Goal: Task Accomplishment & Management: Complete application form

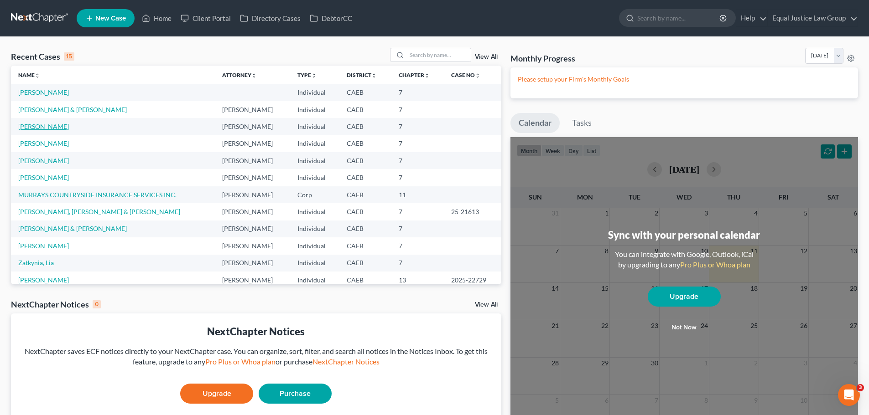
click at [54, 125] on link "[PERSON_NAME]" at bounding box center [43, 127] width 51 height 8
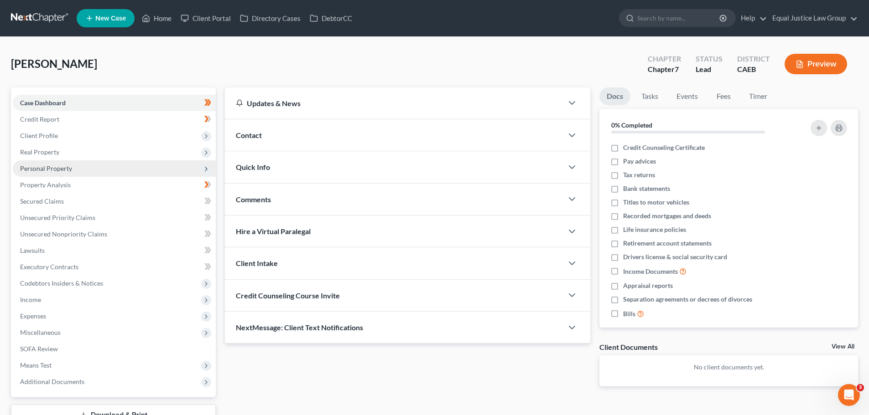
click at [57, 167] on span "Personal Property" at bounding box center [46, 169] width 52 height 8
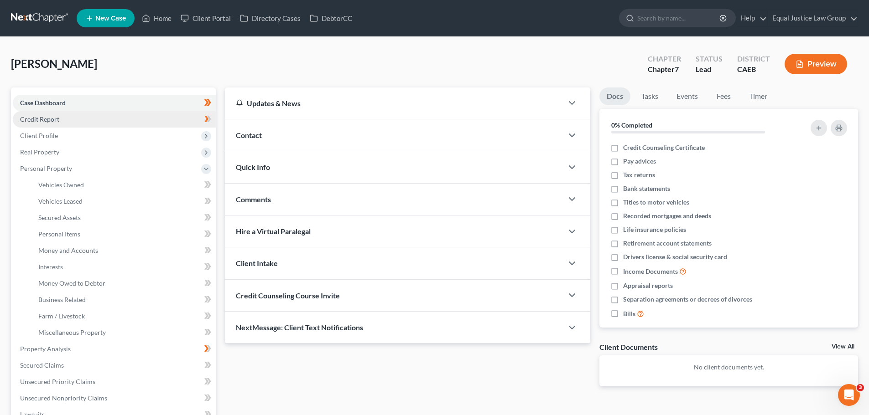
click at [76, 118] on link "Credit Report" at bounding box center [114, 119] width 203 height 16
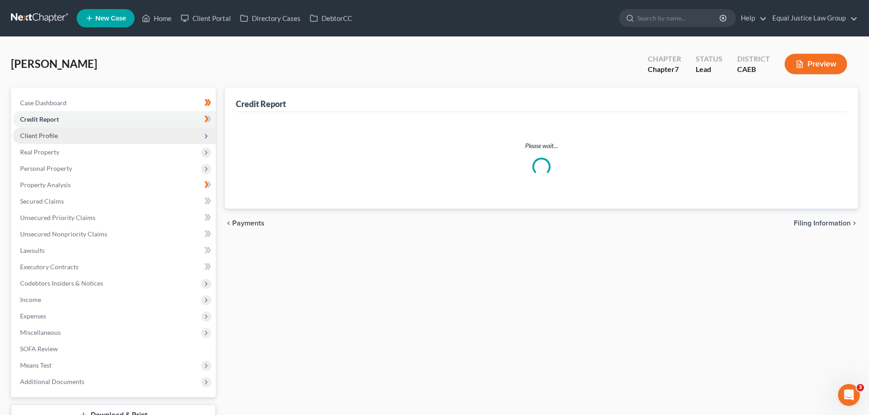
click at [72, 136] on span "Client Profile" at bounding box center [114, 136] width 203 height 16
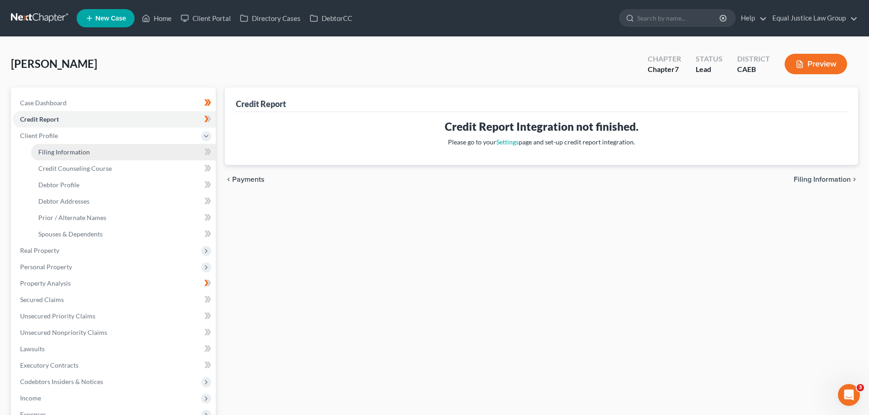
click at [87, 149] on span "Filing Information" at bounding box center [64, 152] width 52 height 8
select select "1"
select select "0"
select select "4"
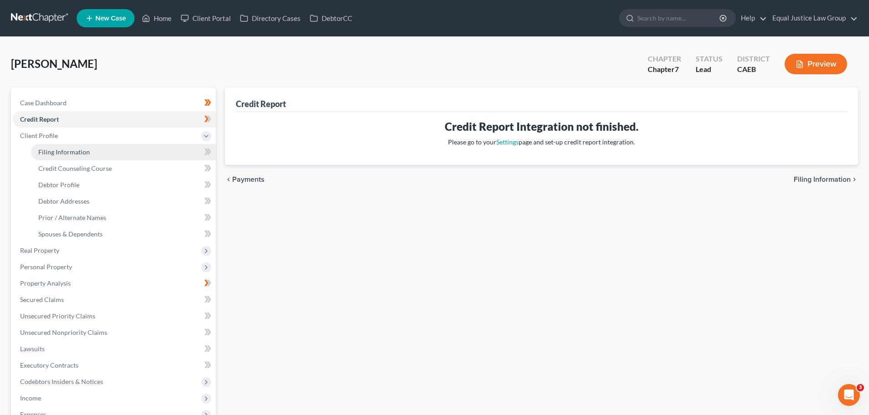
select select "1"
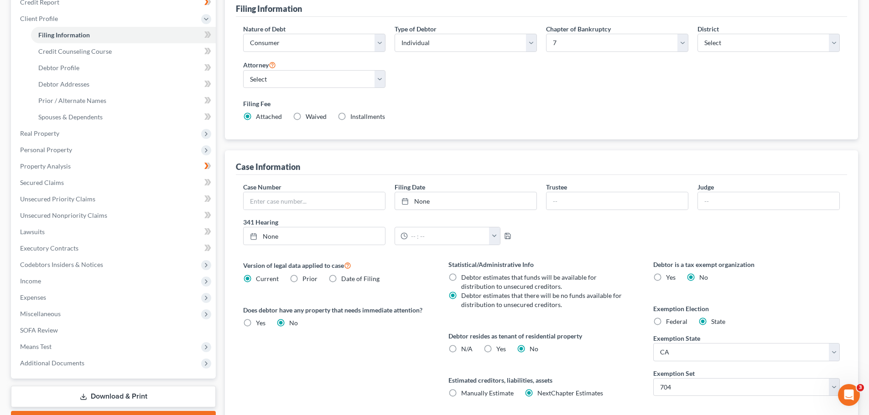
scroll to position [137, 0]
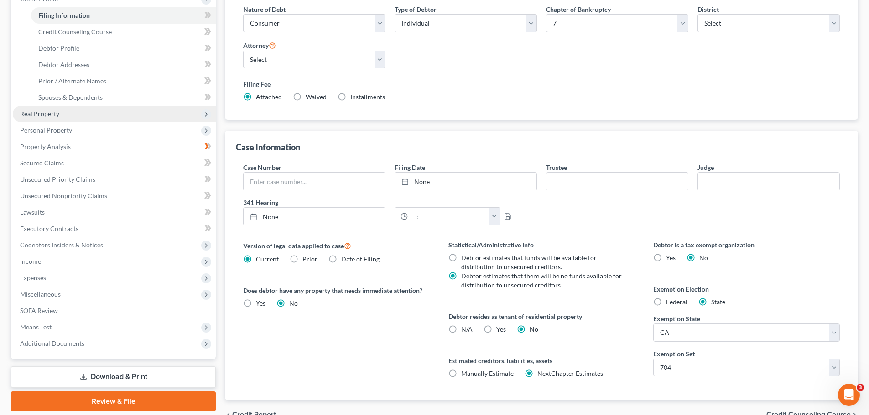
click at [39, 115] on span "Real Property" at bounding box center [39, 114] width 39 height 8
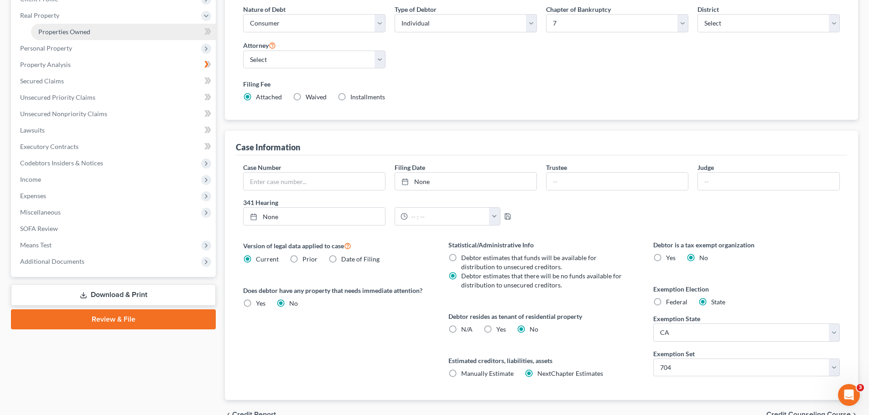
click at [89, 29] on span "Properties Owned" at bounding box center [64, 32] width 52 height 8
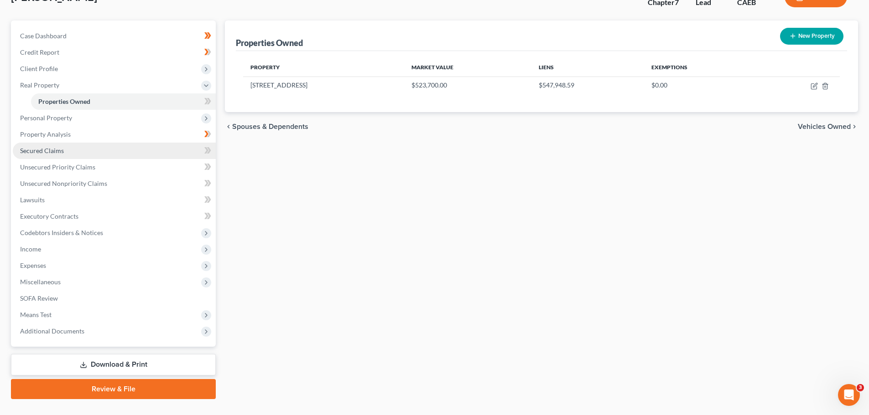
scroll to position [86, 0]
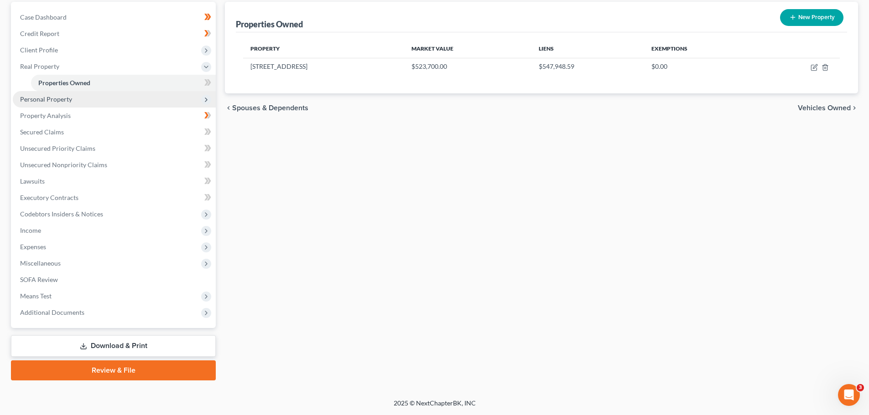
click at [74, 103] on span "Personal Property" at bounding box center [114, 99] width 203 height 16
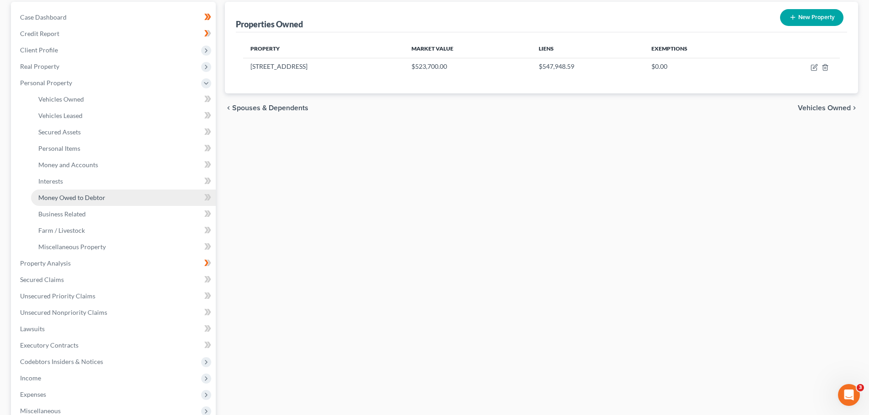
click at [87, 198] on span "Money Owed to Debtor" at bounding box center [71, 198] width 67 height 8
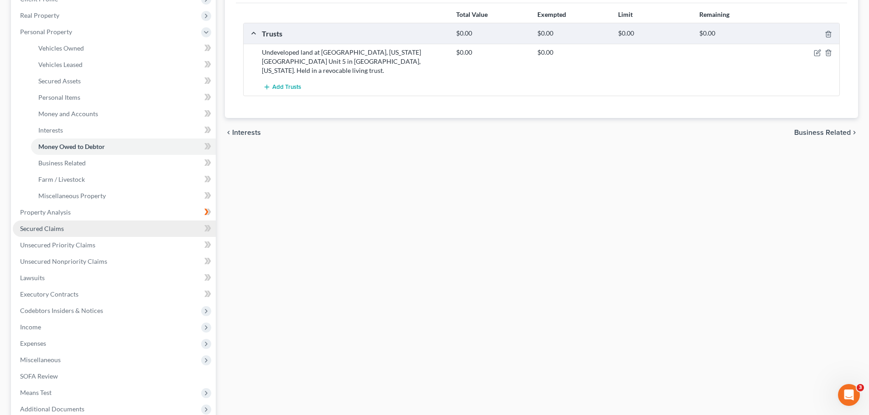
click at [69, 228] on link "Secured Claims" at bounding box center [114, 229] width 203 height 16
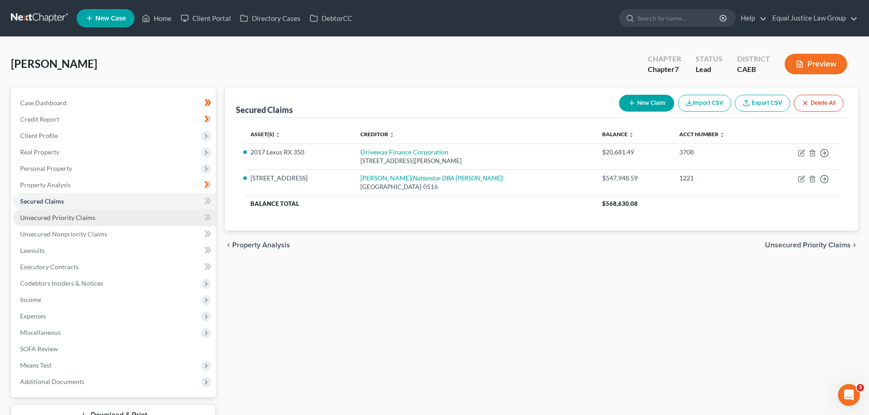
click at [67, 217] on span "Unsecured Priority Claims" at bounding box center [57, 218] width 75 height 8
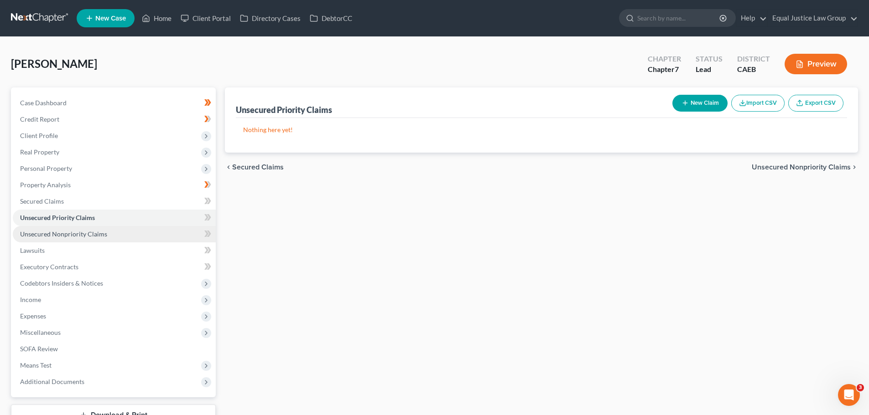
click at [69, 234] on span "Unsecured Nonpriority Claims" at bounding box center [63, 234] width 87 height 8
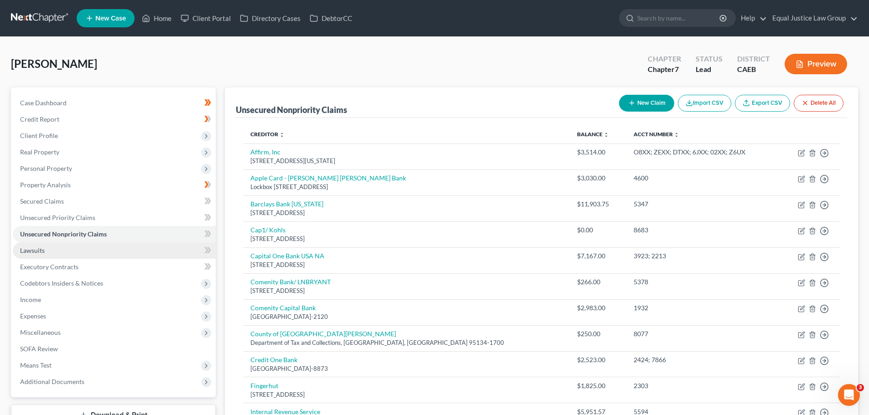
click at [66, 254] on link "Lawsuits" at bounding box center [114, 251] width 203 height 16
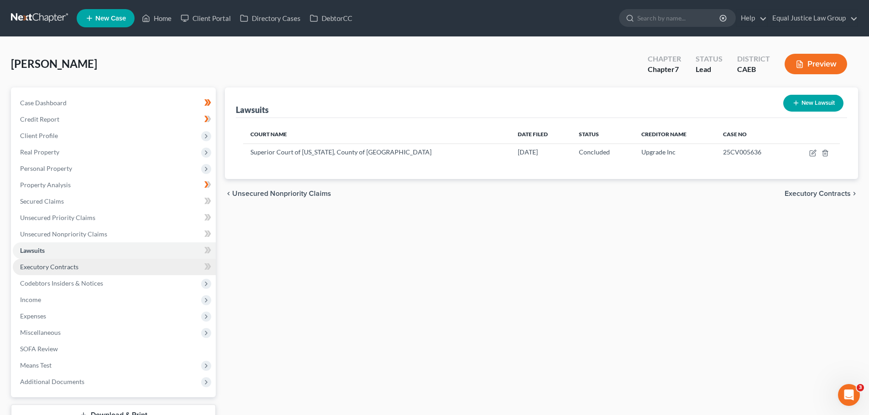
click at [64, 266] on span "Executory Contracts" at bounding box center [49, 267] width 58 height 8
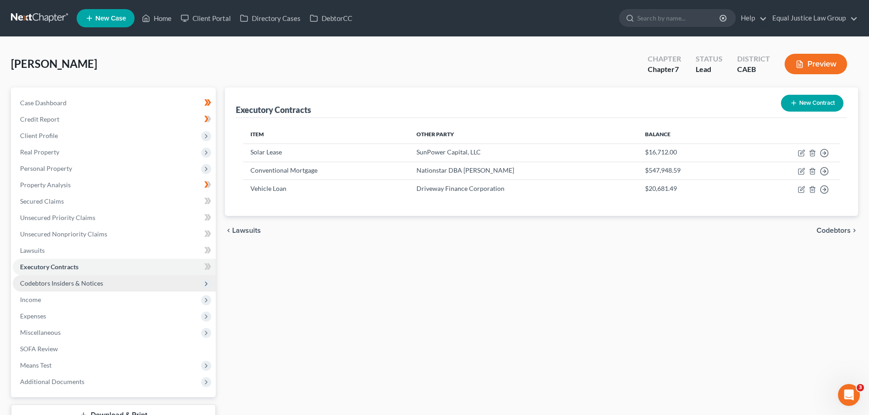
click at [66, 283] on span "Codebtors Insiders & Notices" at bounding box center [61, 284] width 83 height 8
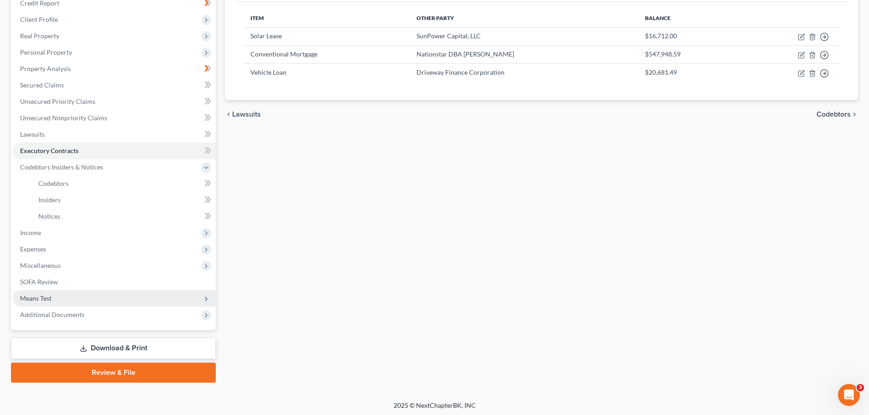
scroll to position [119, 0]
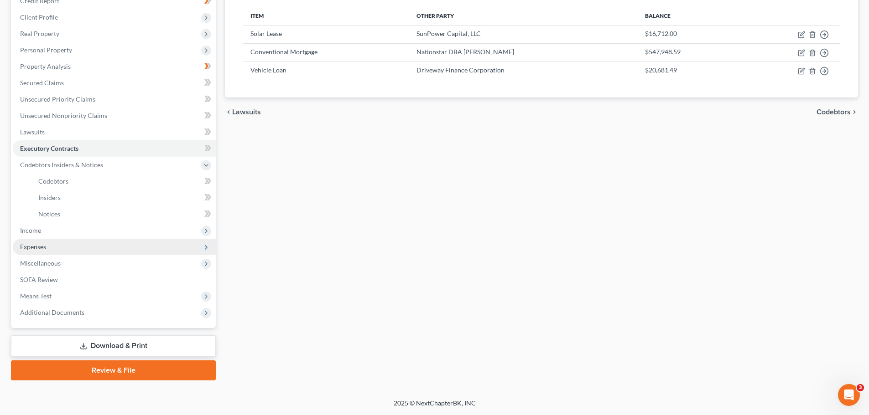
click at [52, 249] on span "Expenses" at bounding box center [114, 247] width 203 height 16
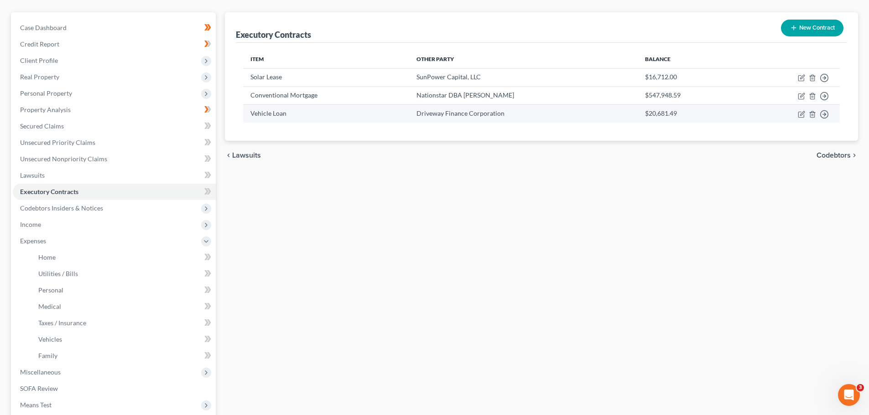
scroll to position [91, 0]
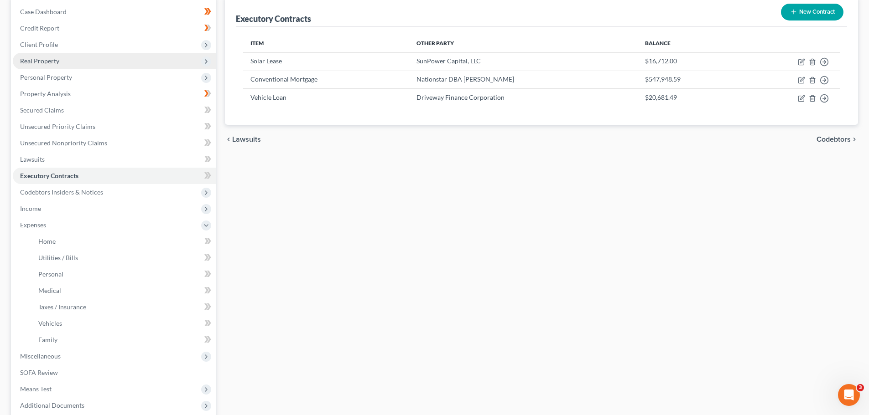
click at [53, 60] on span "Real Property" at bounding box center [39, 61] width 39 height 8
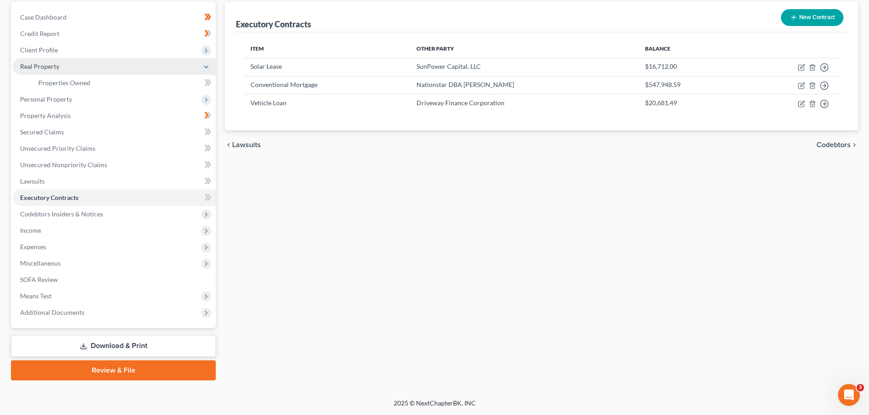
scroll to position [86, 0]
click at [73, 85] on span "Properties Owned" at bounding box center [64, 83] width 52 height 8
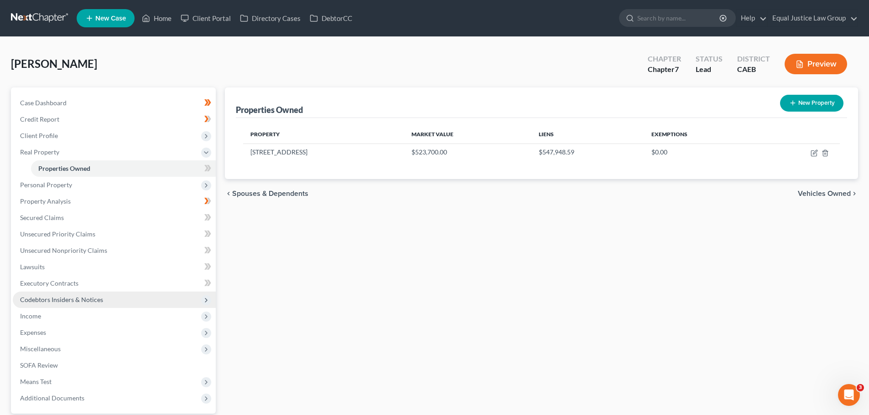
click at [62, 302] on span "Codebtors Insiders & Notices" at bounding box center [61, 300] width 83 height 8
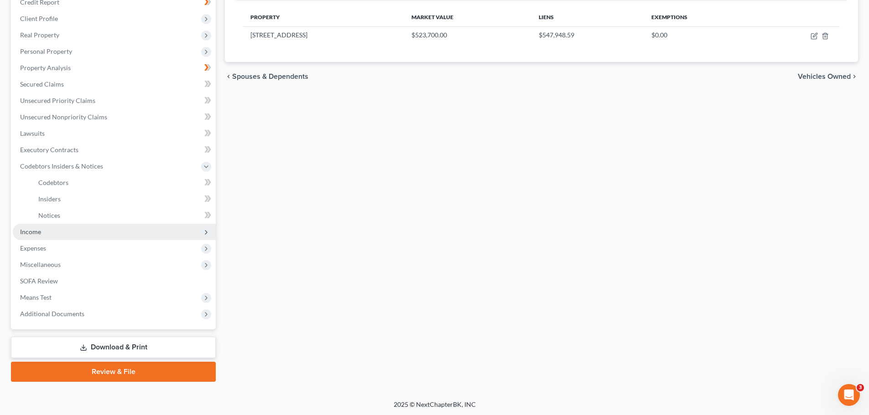
scroll to position [119, 0]
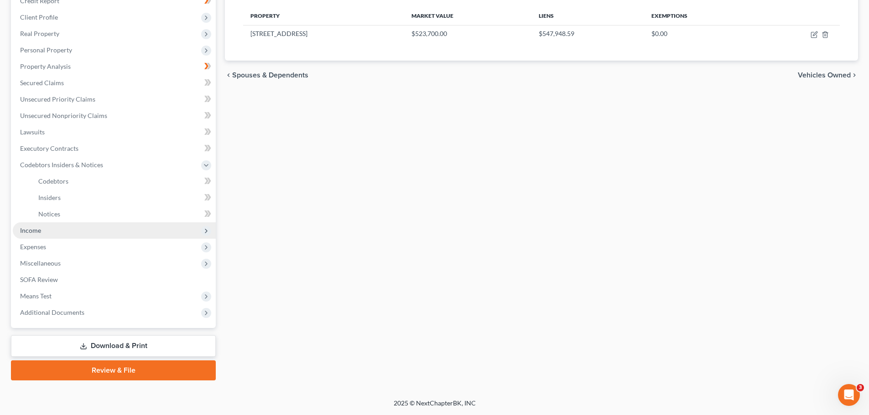
click at [68, 231] on span "Income" at bounding box center [114, 231] width 203 height 16
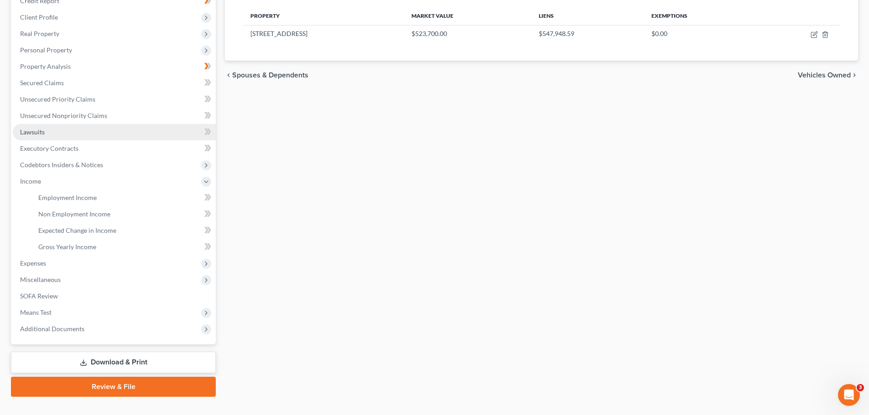
click at [53, 132] on link "Lawsuits" at bounding box center [114, 132] width 203 height 16
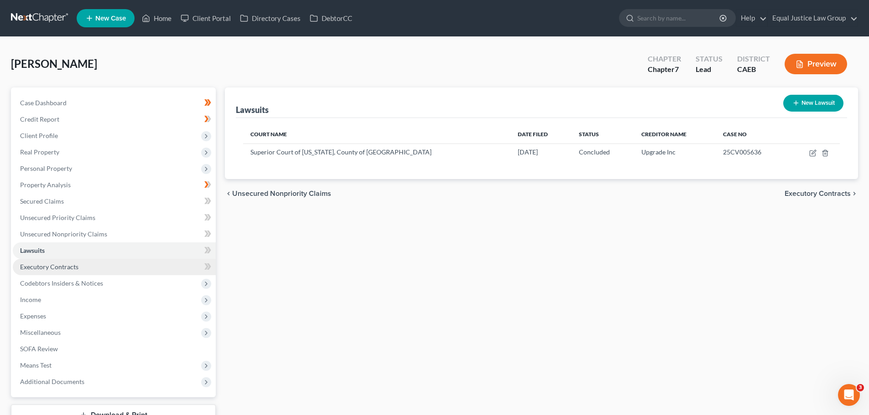
click at [77, 269] on span "Executory Contracts" at bounding box center [49, 267] width 58 height 8
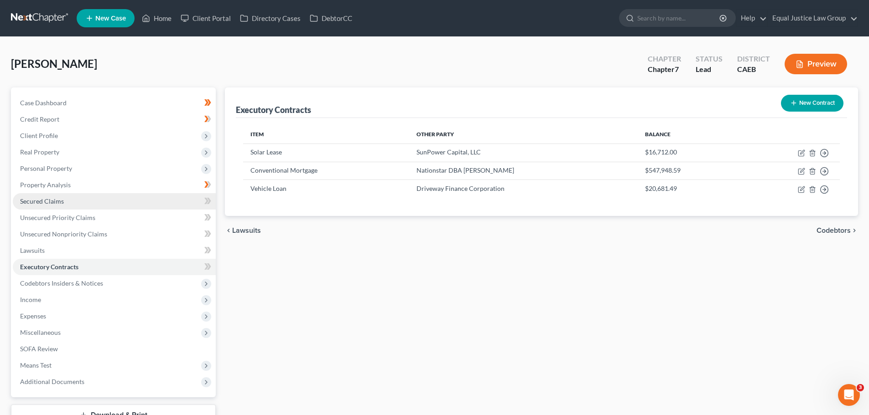
click at [76, 204] on link "Secured Claims" at bounding box center [114, 201] width 203 height 16
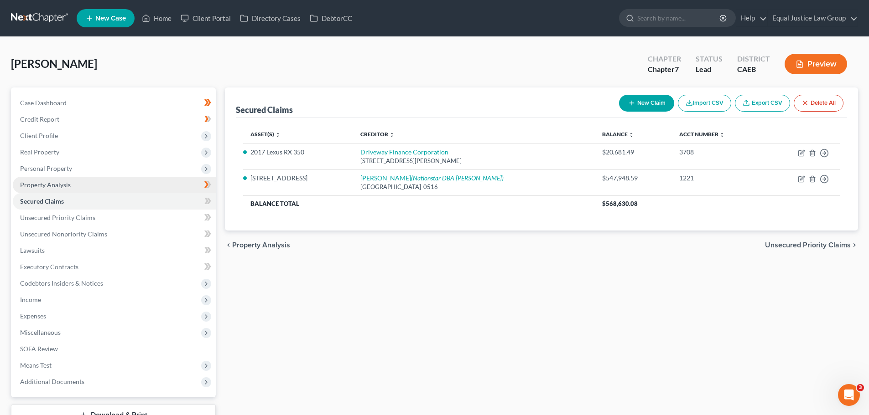
click at [83, 184] on link "Property Analysis" at bounding box center [114, 185] width 203 height 16
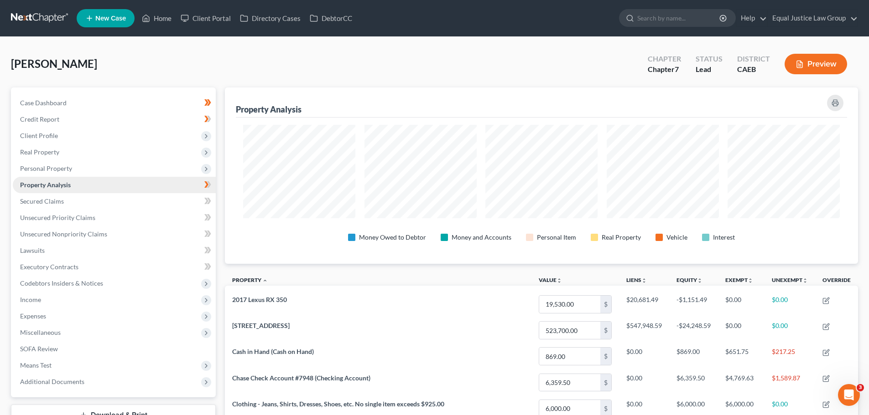
scroll to position [176, 633]
click at [86, 170] on span "Personal Property" at bounding box center [114, 169] width 203 height 16
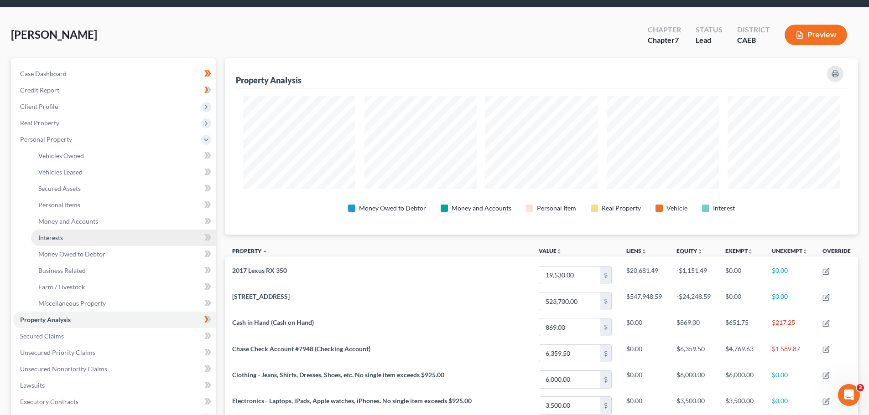
scroll to position [46, 0]
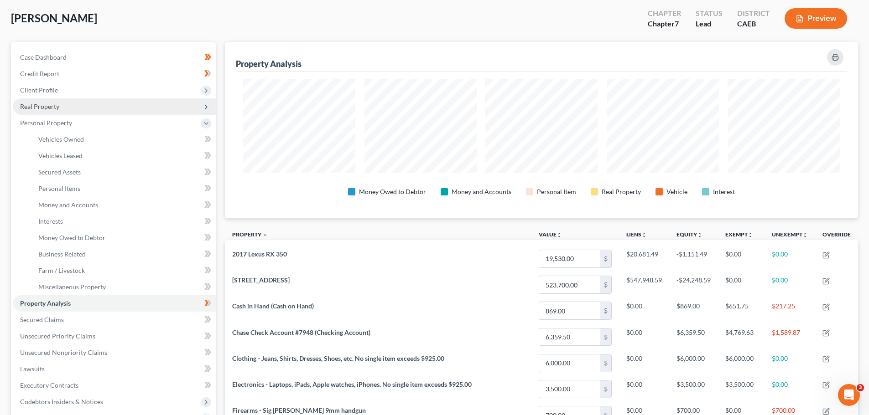
click at [82, 111] on span "Real Property" at bounding box center [114, 106] width 203 height 16
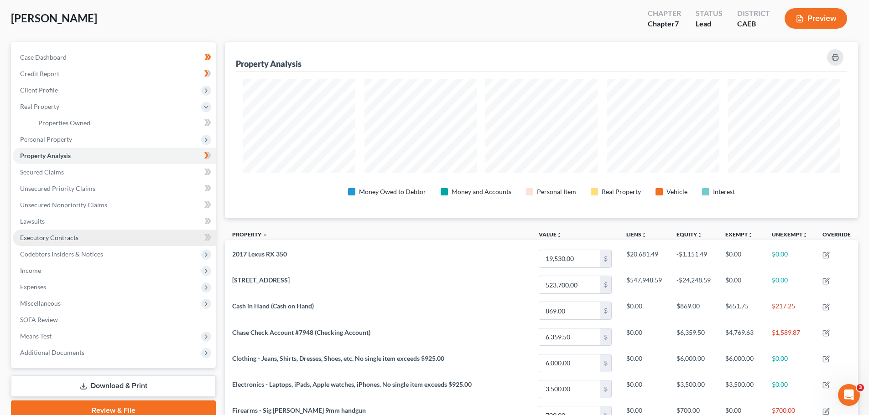
click at [88, 242] on link "Executory Contracts" at bounding box center [114, 238] width 203 height 16
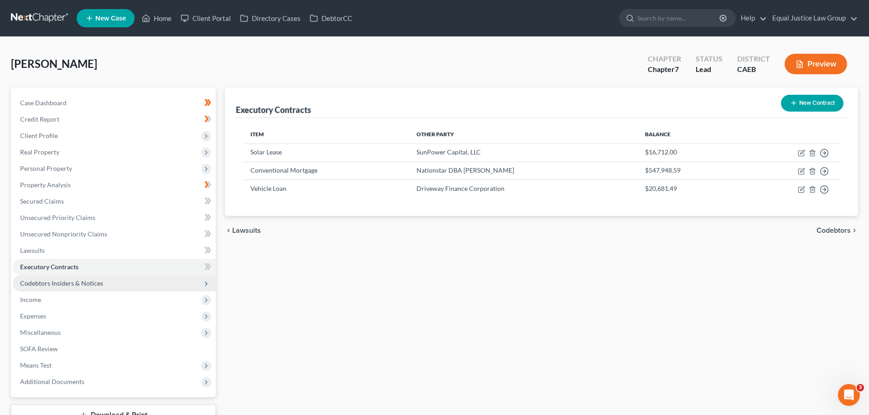
click at [102, 287] on span "Codebtors Insiders & Notices" at bounding box center [114, 283] width 203 height 16
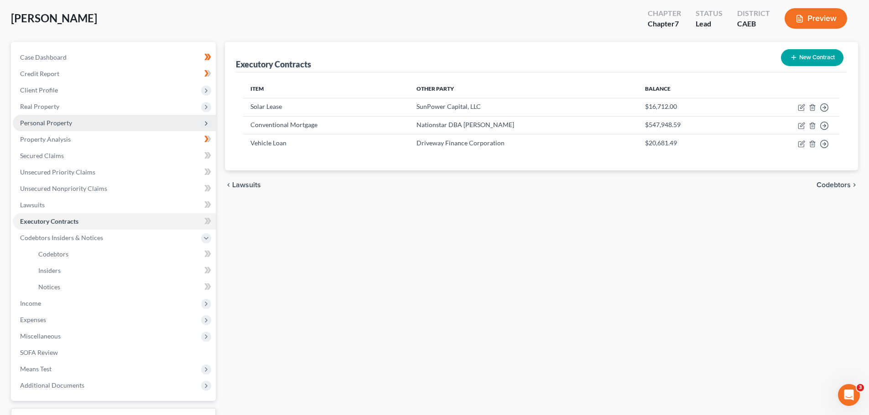
click at [79, 119] on span "Personal Property" at bounding box center [114, 123] width 203 height 16
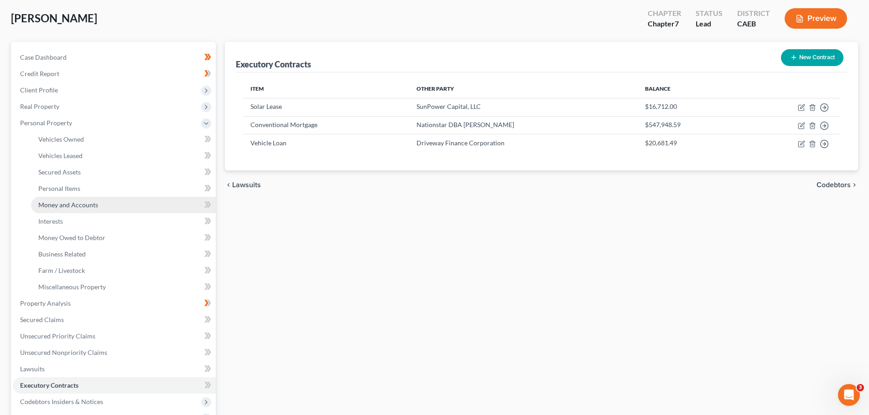
click at [83, 206] on span "Money and Accounts" at bounding box center [68, 205] width 60 height 8
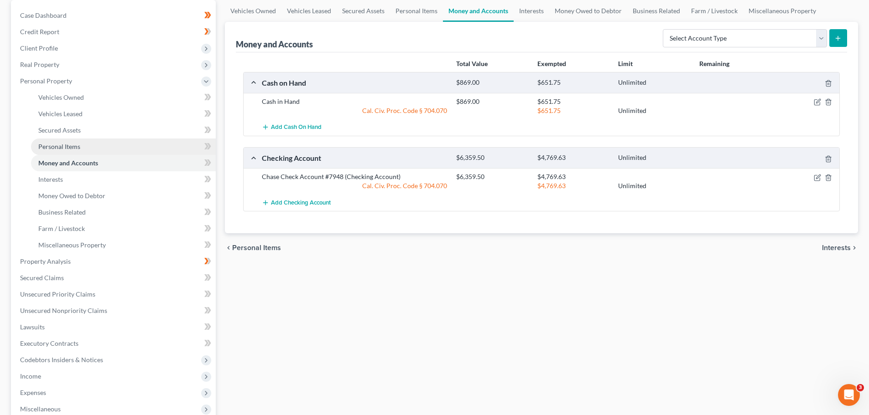
scroll to position [91, 0]
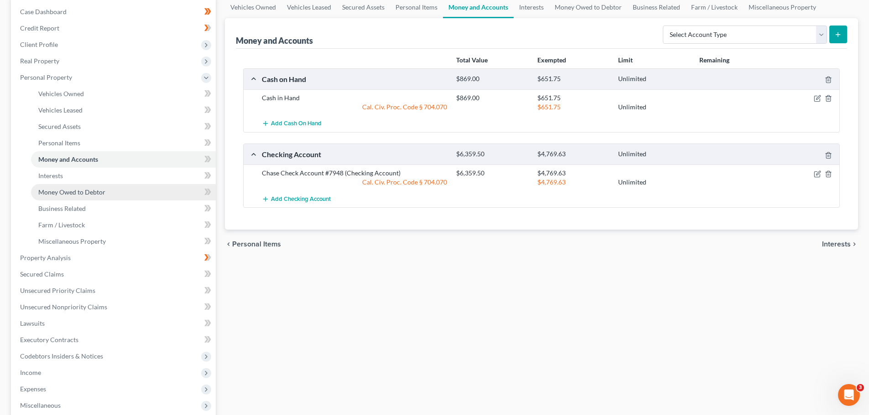
click at [85, 192] on span "Money Owed to Debtor" at bounding box center [71, 192] width 67 height 8
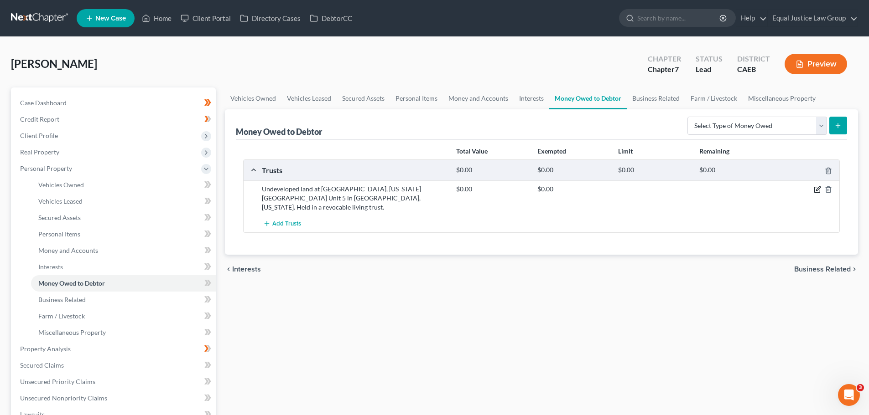
click at [816, 189] on icon "button" at bounding box center [816, 189] width 7 height 7
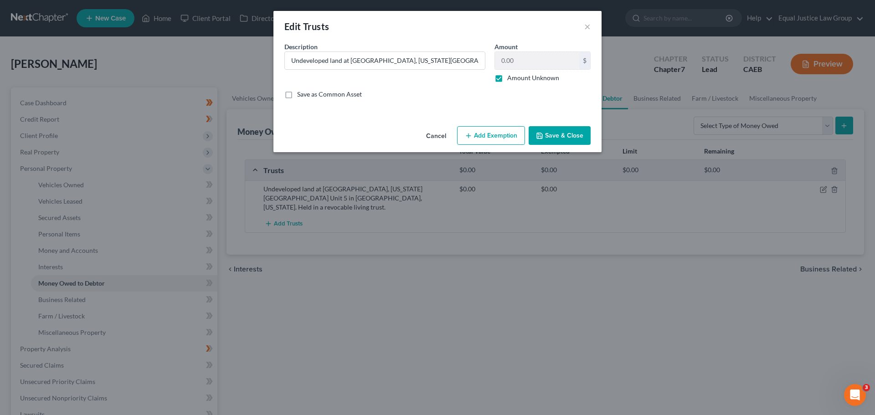
click at [433, 137] on button "Cancel" at bounding box center [436, 136] width 35 height 18
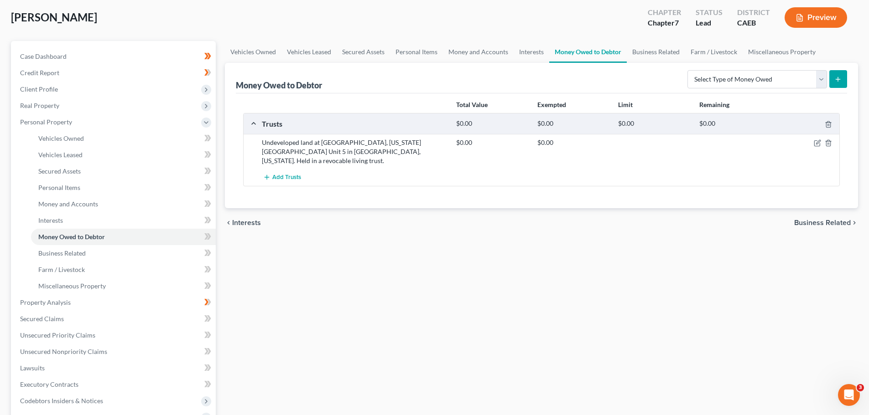
scroll to position [91, 0]
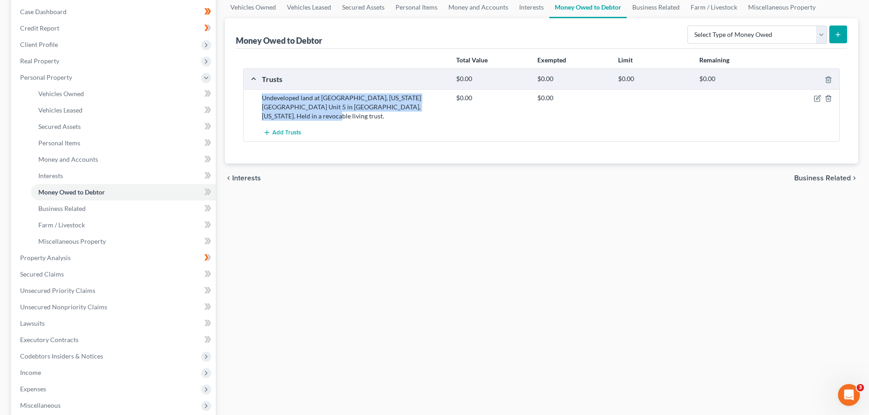
drag, startPoint x: 261, startPoint y: 97, endPoint x: 425, endPoint y: 114, distance: 165.0
click at [425, 114] on div "Undeveloped land at [GEOGRAPHIC_DATA], [US_STATE][GEOGRAPHIC_DATA] Unit 5 in [G…" at bounding box center [540, 106] width 595 height 35
click at [312, 194] on div "Vehicles Owned Vehicles Leased Secured Assets Personal Items Money and Accounts…" at bounding box center [541, 259] width 642 height 527
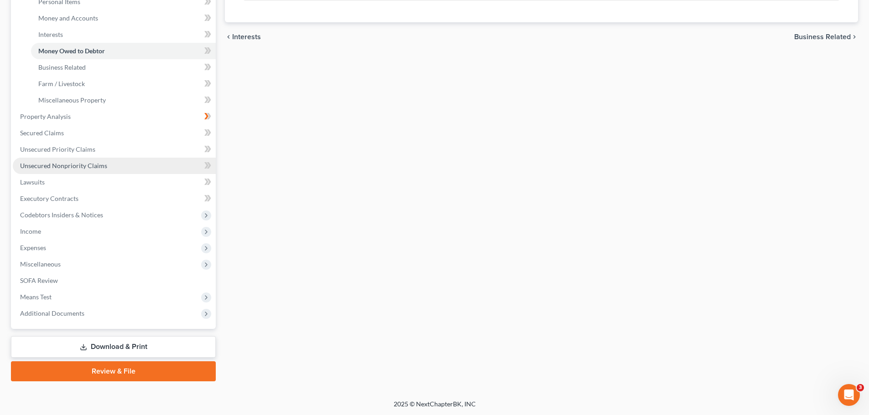
scroll to position [233, 0]
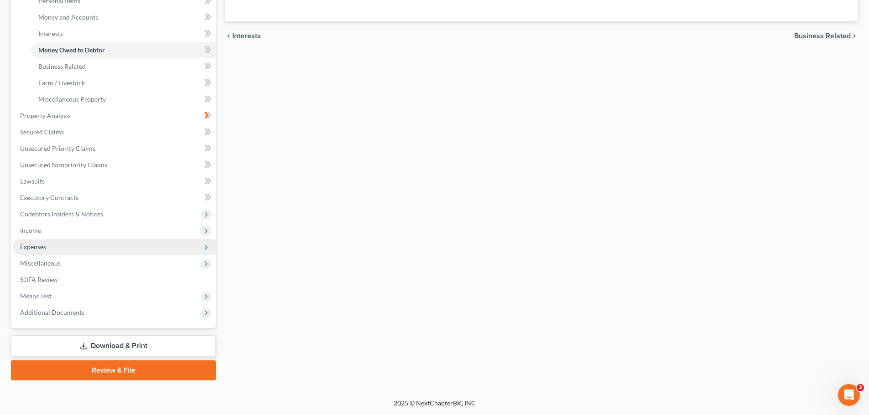
click at [77, 249] on span "Expenses" at bounding box center [114, 247] width 203 height 16
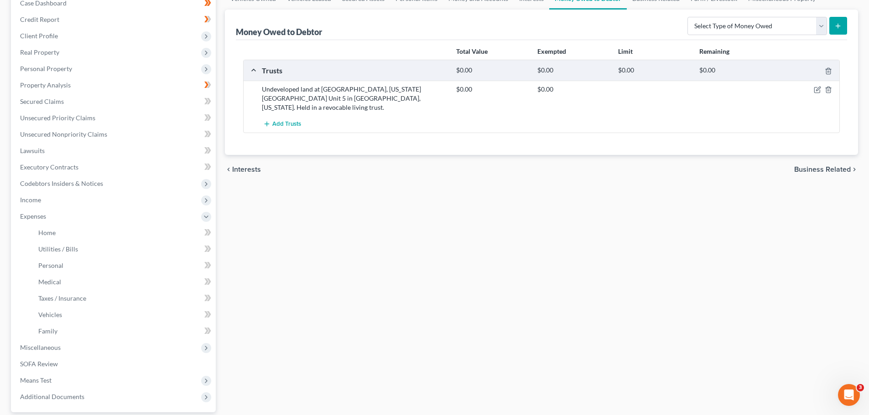
scroll to position [93, 0]
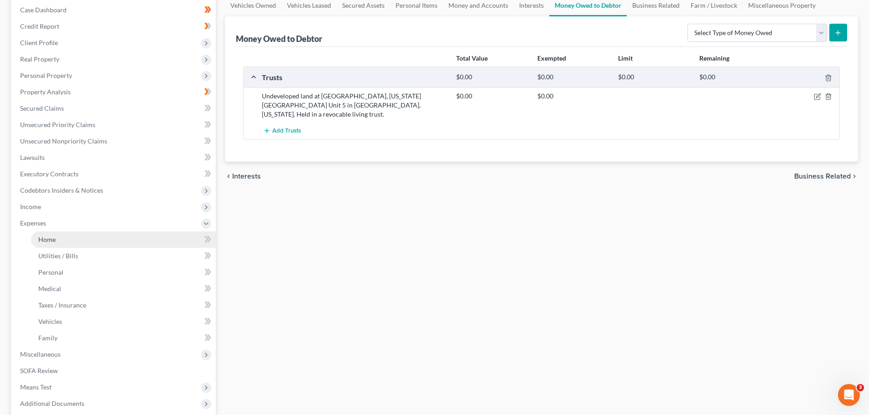
click at [61, 238] on link "Home" at bounding box center [123, 240] width 185 height 16
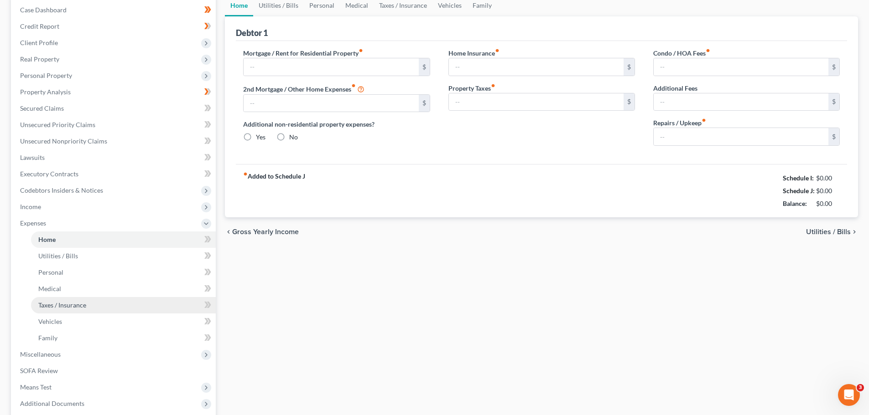
scroll to position [14, 0]
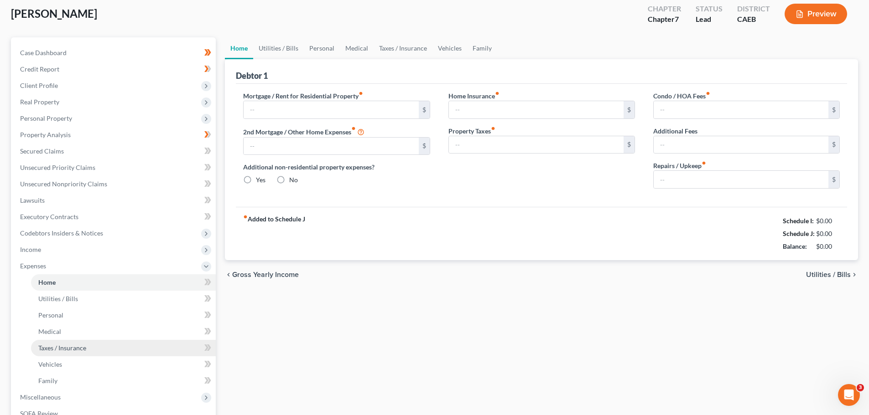
type input "3,581.00"
type input "0.00"
radio input "true"
type input "150.00"
type input "1,165.00"
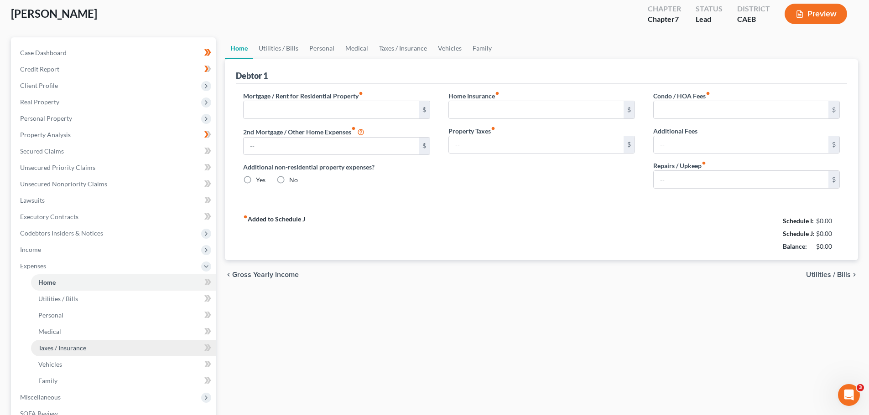
type input "390.00"
type input "0.00"
type input "400.00"
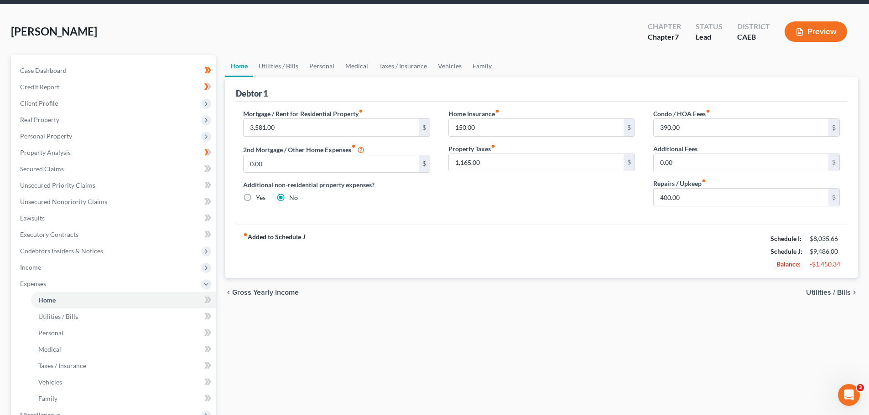
scroll to position [46, 0]
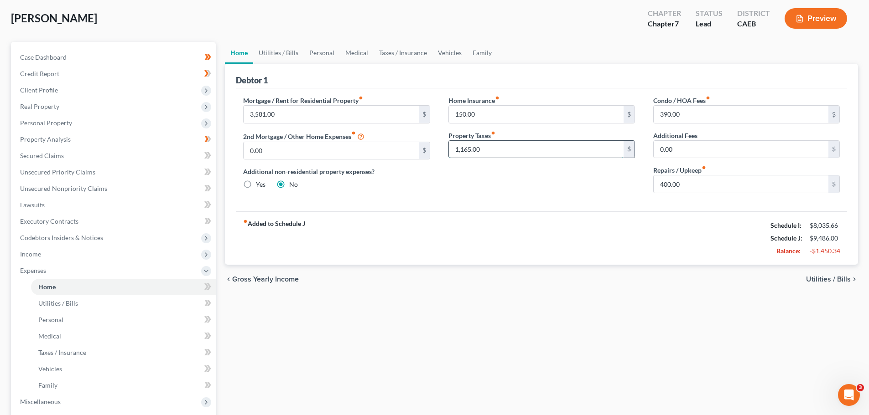
click at [486, 143] on input "1,165.00" at bounding box center [536, 149] width 175 height 17
click at [489, 150] on input "1,165.00" at bounding box center [536, 149] width 175 height 17
click at [489, 149] on input "1,165.00" at bounding box center [536, 149] width 175 height 17
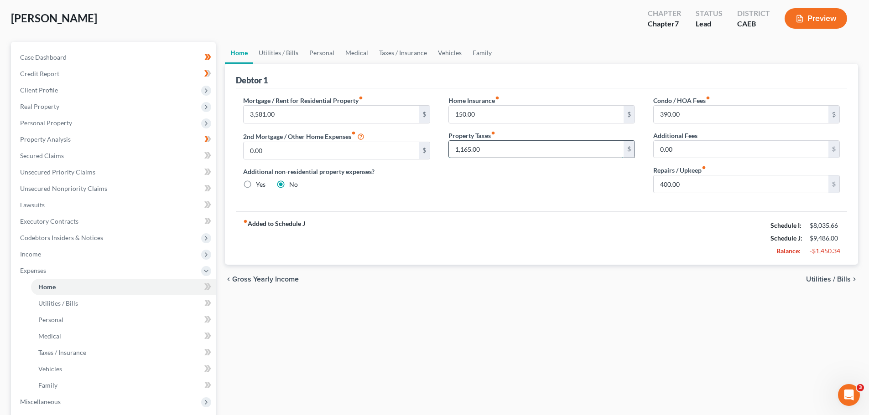
click at [489, 149] on input "1,165.00" at bounding box center [536, 149] width 175 height 17
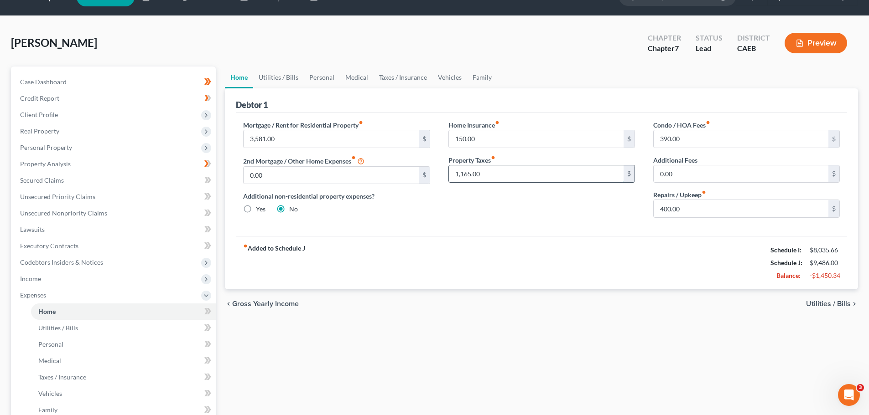
scroll to position [0, 0]
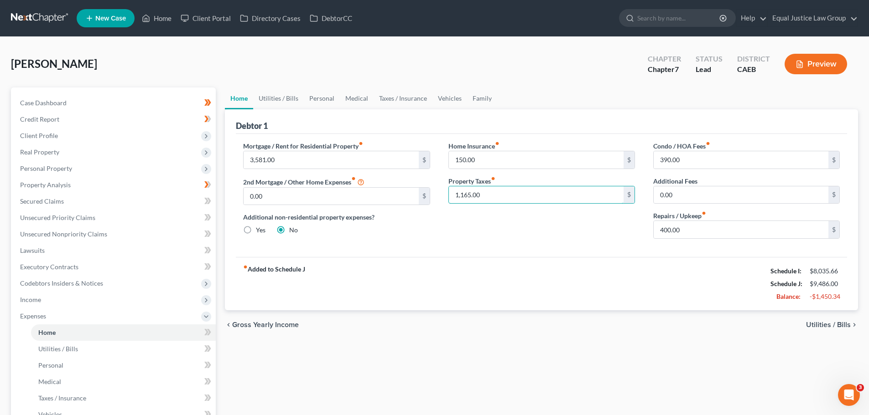
drag, startPoint x: 487, startPoint y: 194, endPoint x: 445, endPoint y: 196, distance: 41.6
click at [445, 196] on div "Home Insurance fiber_manual_record 150.00 $ Property Taxes fiber_manual_record …" at bounding box center [541, 193] width 205 height 105
click at [694, 195] on input "0.00" at bounding box center [740, 194] width 175 height 17
click at [613, 202] on input "text" at bounding box center [536, 194] width 175 height 17
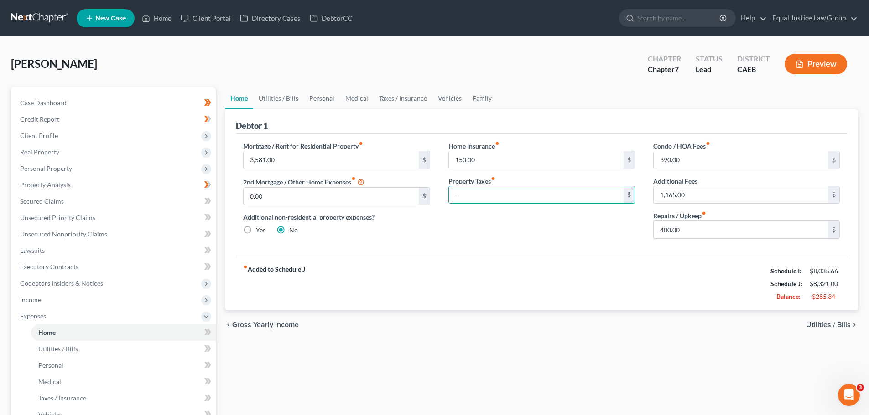
click at [424, 238] on div "Mortgage / Rent for Residential Property fiber_manual_record 3,581.00 $ 2nd Mor…" at bounding box center [336, 193] width 205 height 105
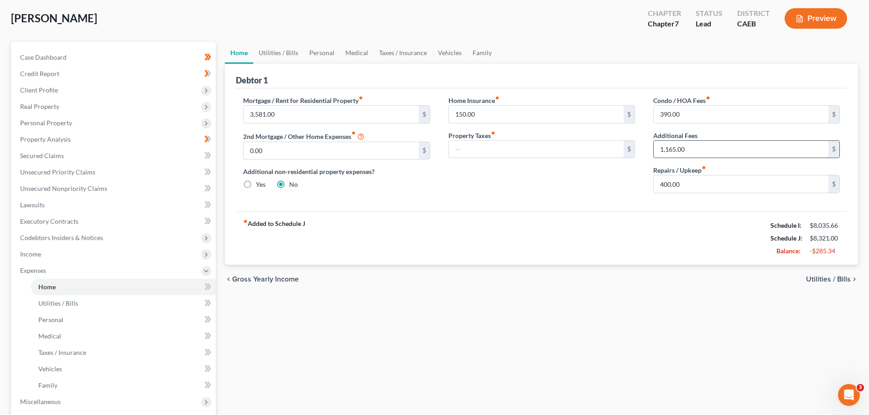
click at [701, 146] on input "1,165.00" at bounding box center [740, 149] width 175 height 17
type input "97.08"
click at [590, 169] on div "Home Insurance fiber_manual_record 150.00 $ Property Taxes fiber_manual_record $" at bounding box center [541, 148] width 205 height 105
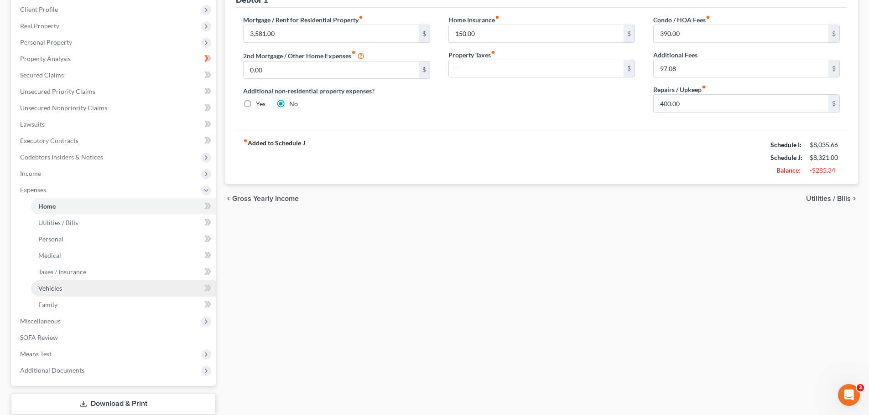
scroll to position [137, 0]
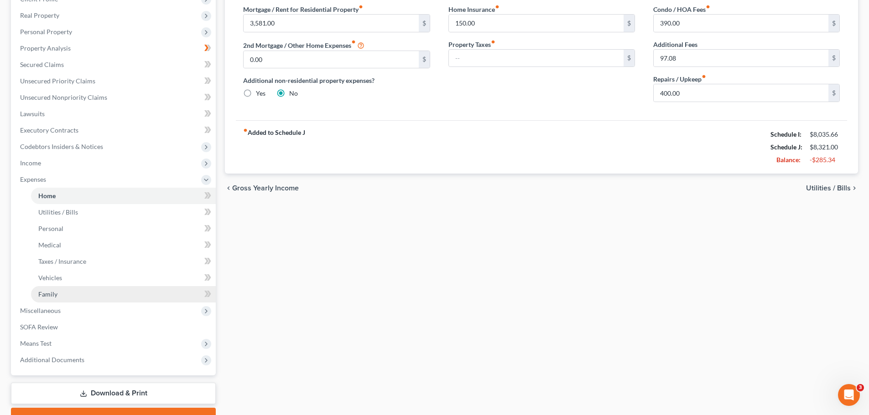
click at [62, 292] on link "Family" at bounding box center [123, 294] width 185 height 16
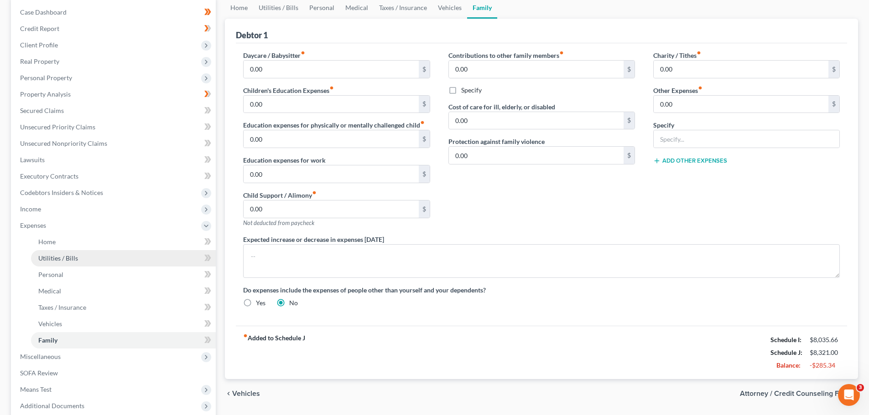
scroll to position [91, 0]
click at [540, 65] on input "0.00" at bounding box center [536, 68] width 175 height 17
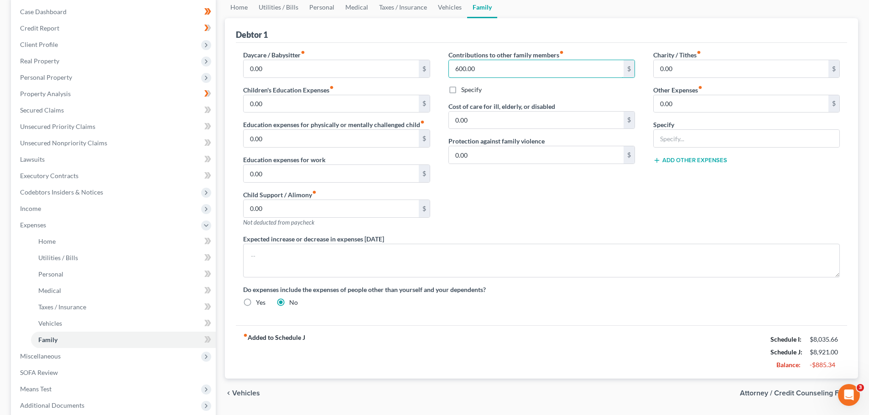
type input "600.00"
click at [564, 45] on div "Daycare / Babysitter fiber_manual_record 0.00 $ Children's Education Expenses f…" at bounding box center [541, 184] width 611 height 283
click at [510, 50] on label "Contributions to other family members fiber_manual_record" at bounding box center [505, 55] width 115 height 10
click at [583, 183] on div "Contributions to other family members fiber_manual_record 600.00 $ Specify Cost…" at bounding box center [541, 142] width 205 height 184
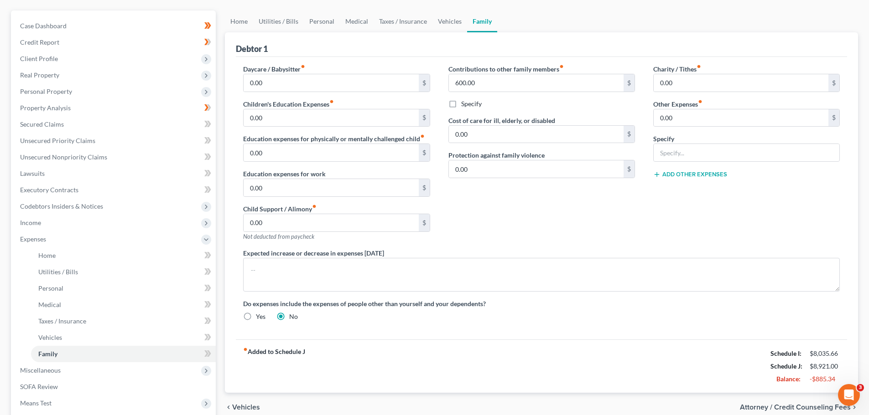
scroll to position [182, 0]
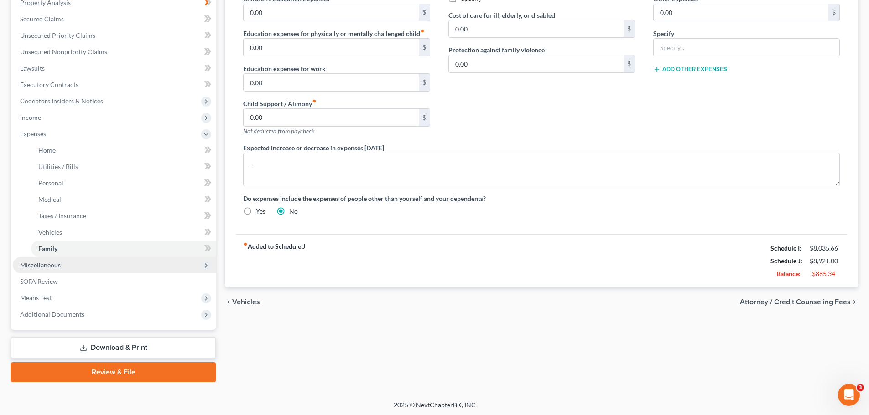
click at [61, 266] on span "Miscellaneous" at bounding box center [114, 265] width 203 height 16
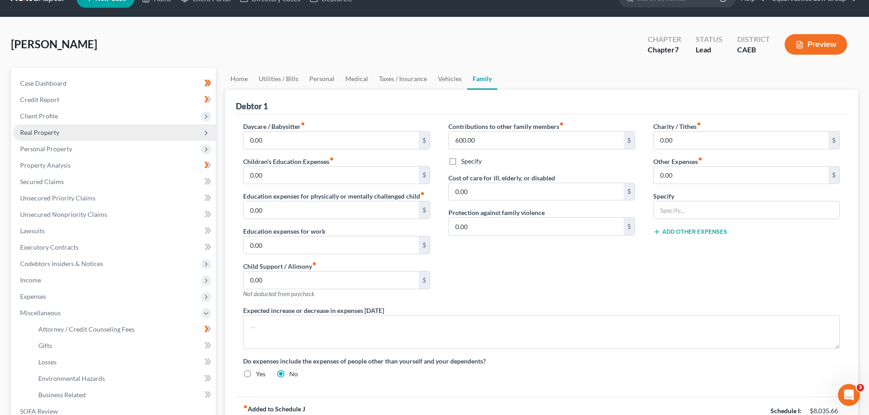
scroll to position [15, 0]
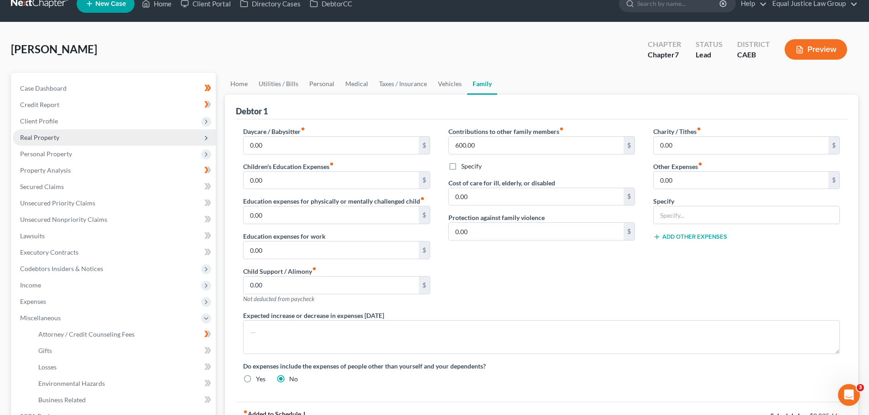
click at [82, 134] on span "Real Property" at bounding box center [114, 137] width 203 height 16
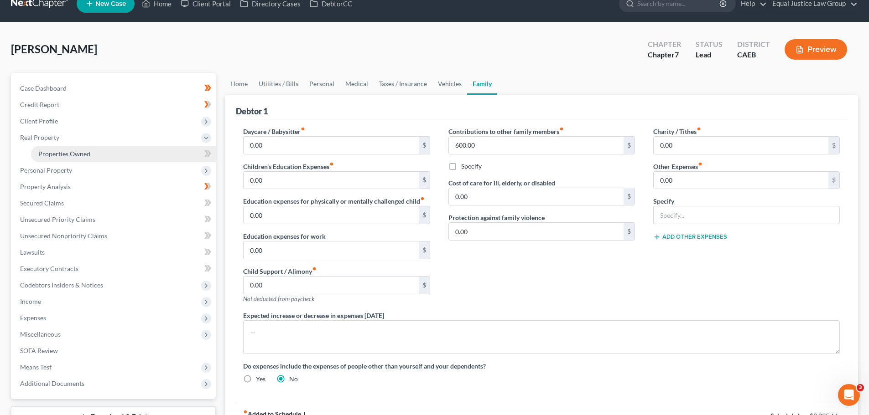
click at [85, 152] on span "Properties Owned" at bounding box center [64, 154] width 52 height 8
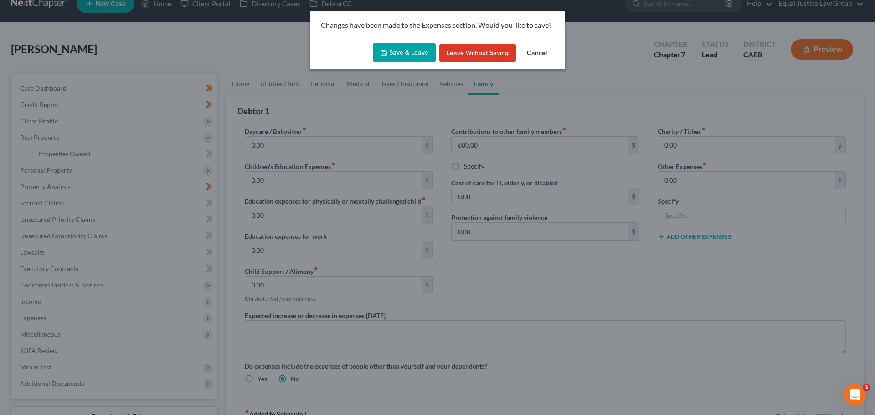
click at [403, 56] on button "Save & Leave" at bounding box center [404, 52] width 63 height 19
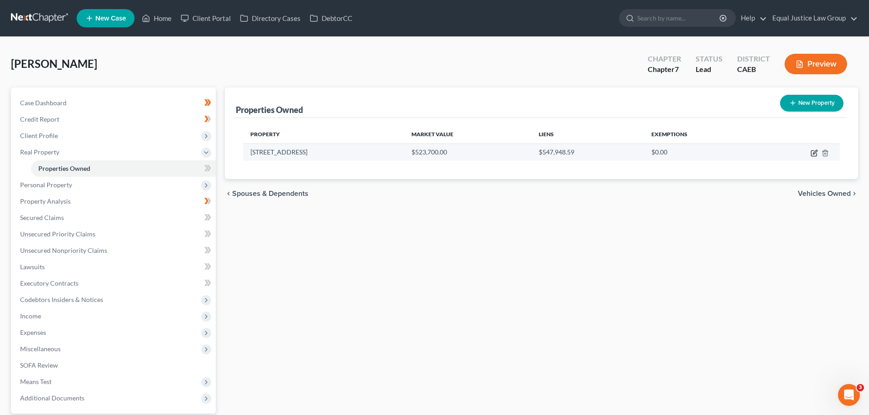
click at [815, 154] on icon "button" at bounding box center [813, 153] width 7 height 7
select select "4"
select select "0"
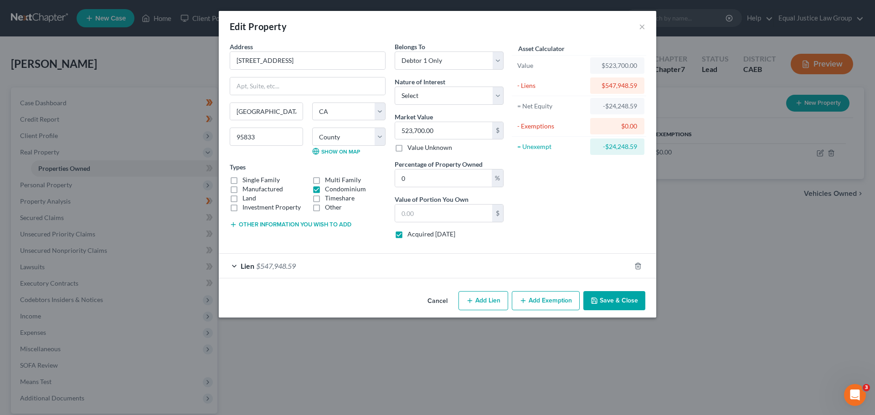
click at [276, 269] on span "$547,948.59" at bounding box center [276, 266] width 40 height 9
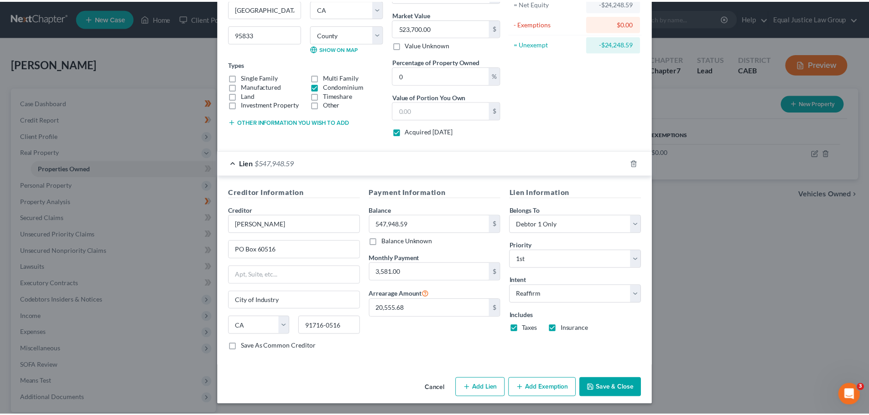
scroll to position [104, 0]
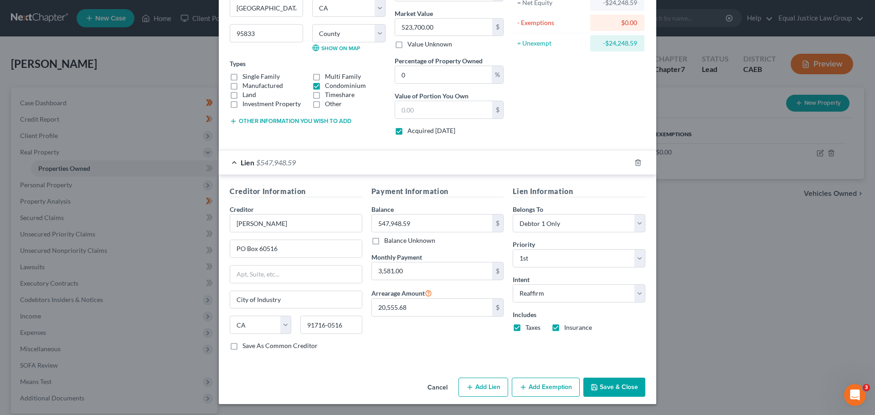
click at [564, 329] on label "Insurance" at bounding box center [578, 327] width 28 height 9
click at [568, 329] on input "Insurance" at bounding box center [571, 326] width 6 height 6
checkbox input "false"
click at [612, 387] on button "Save & Close" at bounding box center [615, 387] width 62 height 19
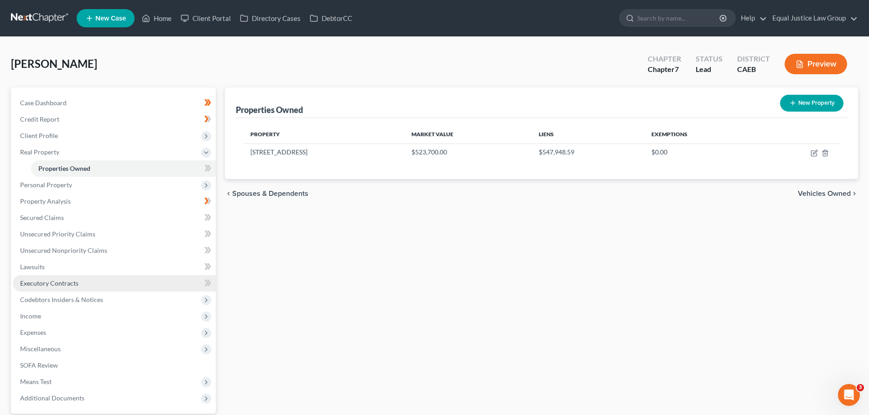
click at [59, 286] on span "Executory Contracts" at bounding box center [49, 284] width 58 height 8
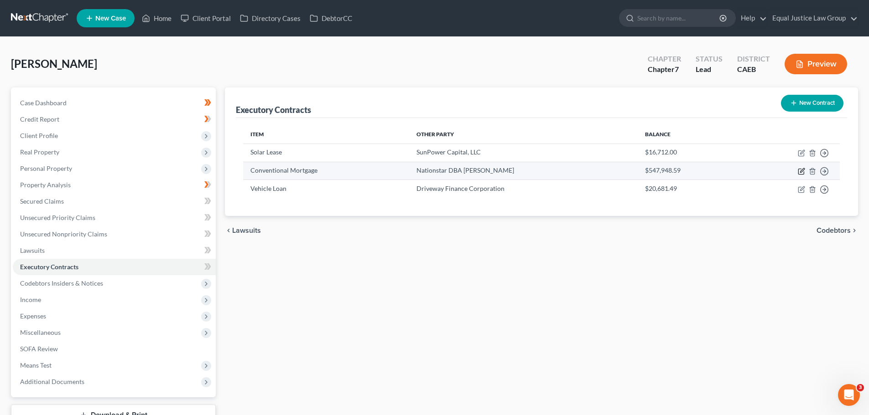
click at [800, 171] on icon "button" at bounding box center [800, 171] width 7 height 7
select select "0"
select select "45"
select select "0"
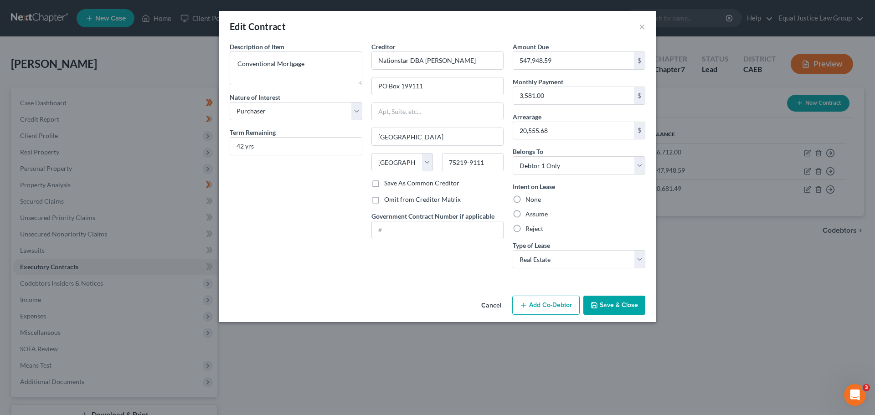
click at [538, 216] on label "Assume" at bounding box center [537, 214] width 22 height 9
click at [535, 216] on input "Assume" at bounding box center [532, 213] width 6 height 6
radio input "true"
click at [644, 26] on button "×" at bounding box center [642, 26] width 6 height 11
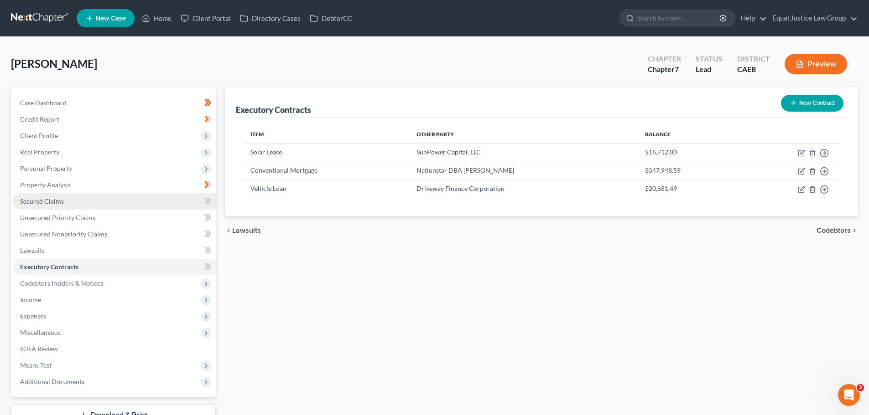
click at [42, 202] on span "Secured Claims" at bounding box center [42, 201] width 44 height 8
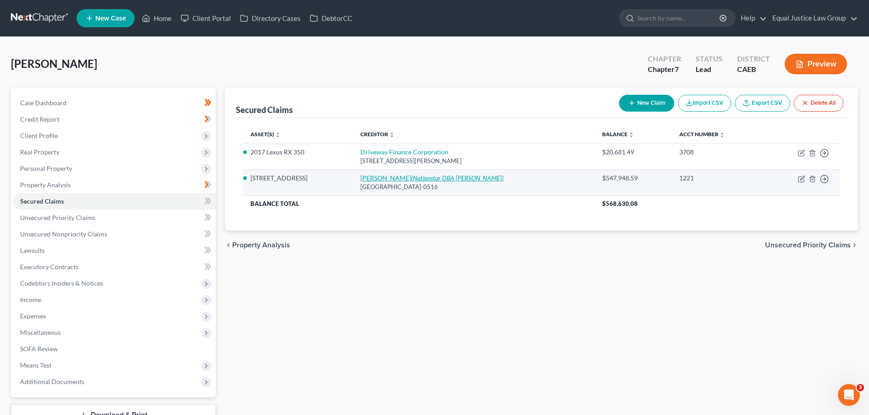
click at [448, 176] on icon "(Nationstar DBA [PERSON_NAME])" at bounding box center [457, 178] width 93 height 8
select select "4"
select select "3"
select select "6"
select select "2"
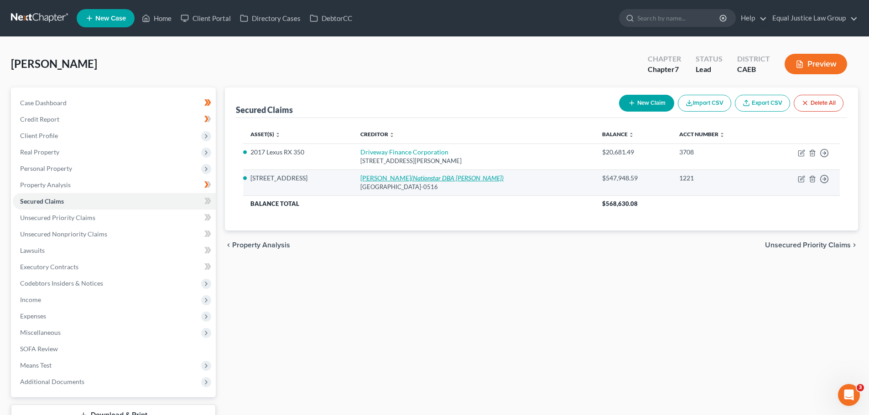
select select "0"
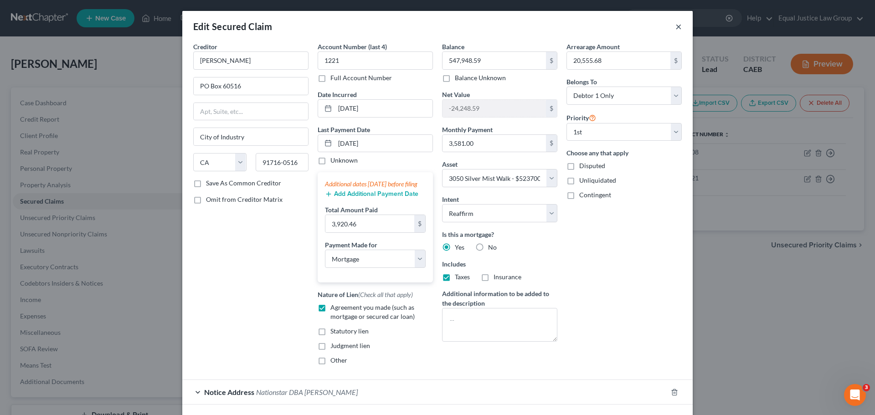
click at [678, 23] on button "×" at bounding box center [679, 26] width 6 height 11
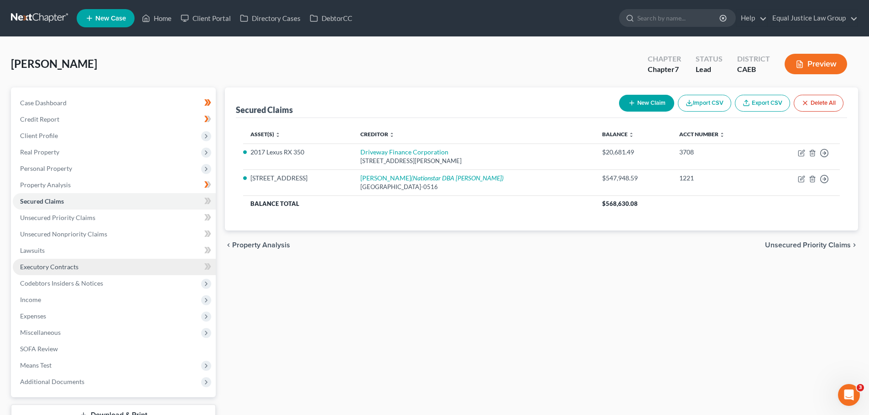
click at [51, 270] on span "Executory Contracts" at bounding box center [49, 267] width 58 height 8
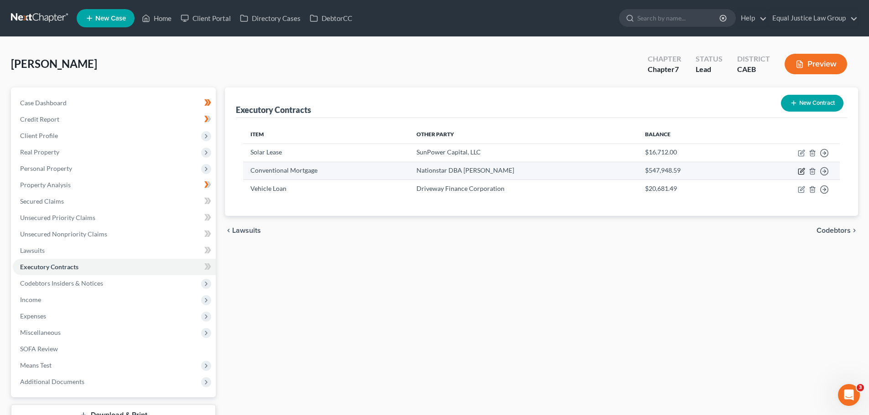
click at [801, 172] on icon "button" at bounding box center [800, 171] width 7 height 7
select select "0"
select select "45"
select select "0"
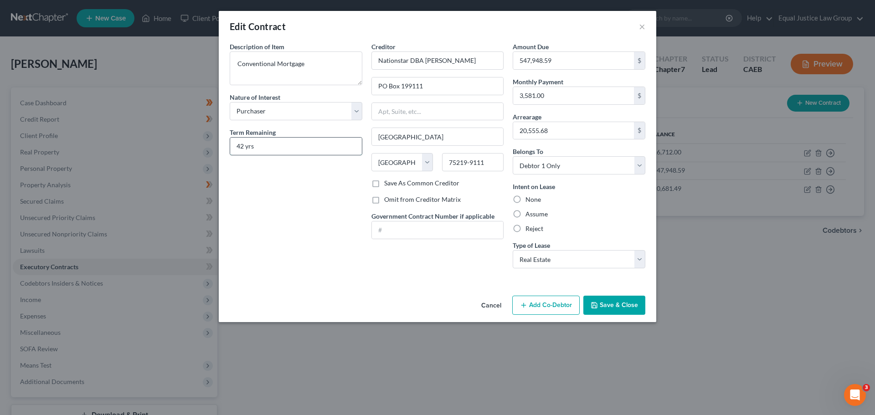
click at [238, 146] on input "42 yrs" at bounding box center [296, 146] width 132 height 17
click at [241, 145] on input "42 yrs" at bounding box center [296, 146] width 132 height 17
drag, startPoint x: 242, startPoint y: 145, endPoint x: 236, endPoint y: 146, distance: 6.0
click at [236, 146] on input "42 yrs" at bounding box center [296, 146] width 132 height 17
click at [243, 145] on input "42 yrs" at bounding box center [296, 146] width 132 height 17
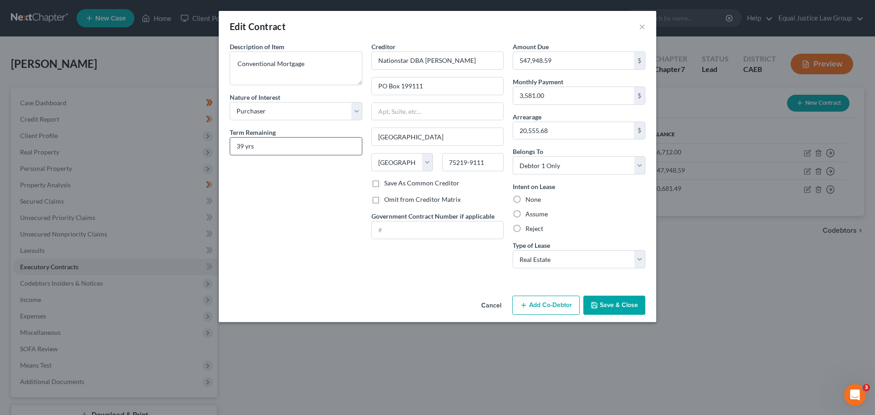
click at [278, 146] on input "39 yrs" at bounding box center [296, 146] width 132 height 17
click at [245, 145] on input "39 yrs 2mo" at bounding box center [296, 146] width 132 height 17
type input "39yrs 2mo"
click at [291, 174] on div "Description of non-residential real property * Description of Item * Convention…" at bounding box center [296, 159] width 142 height 234
click at [612, 306] on button "Save & Close" at bounding box center [615, 305] width 62 height 19
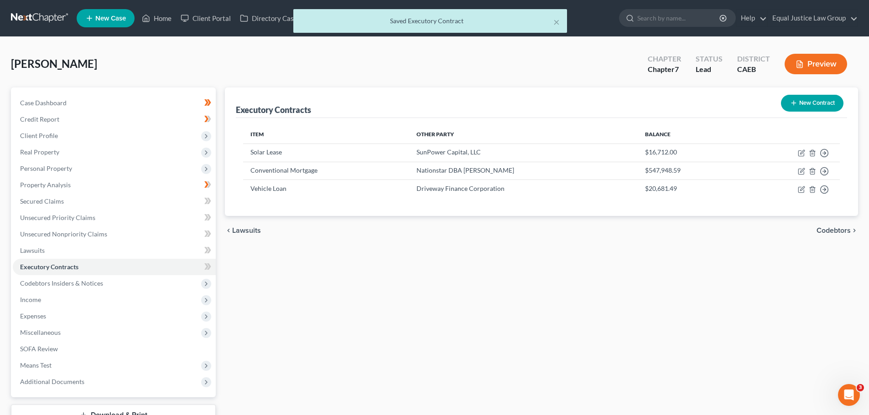
click at [627, 299] on div "Executory Contracts New Contract Item Other Party Balance Solar Lease SunPower …" at bounding box center [541, 269] width 642 height 362
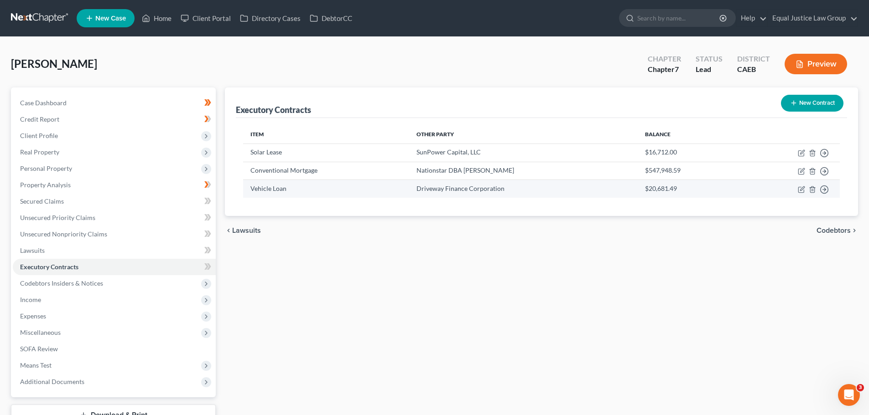
click at [797, 188] on td "Move to D Move to E Move to F Move to Notice Only" at bounding box center [789, 189] width 100 height 18
click at [798, 189] on icon "button" at bounding box center [800, 189] width 5 height 5
select select "0"
select select "38"
select select "0"
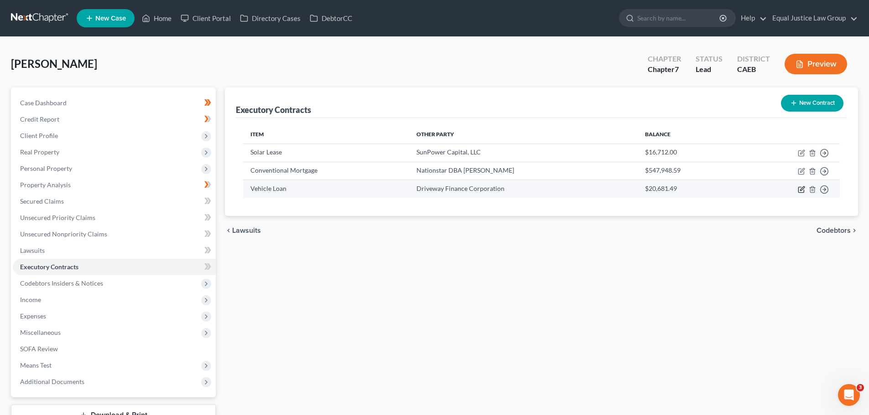
select select "1"
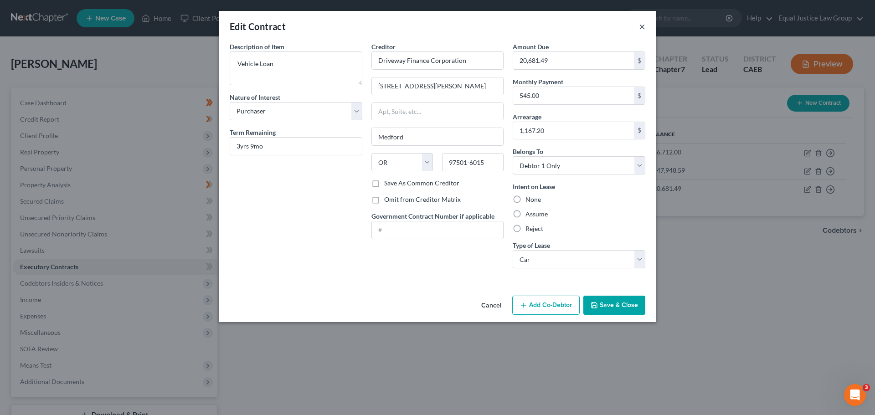
click at [641, 24] on button "×" at bounding box center [642, 26] width 6 height 11
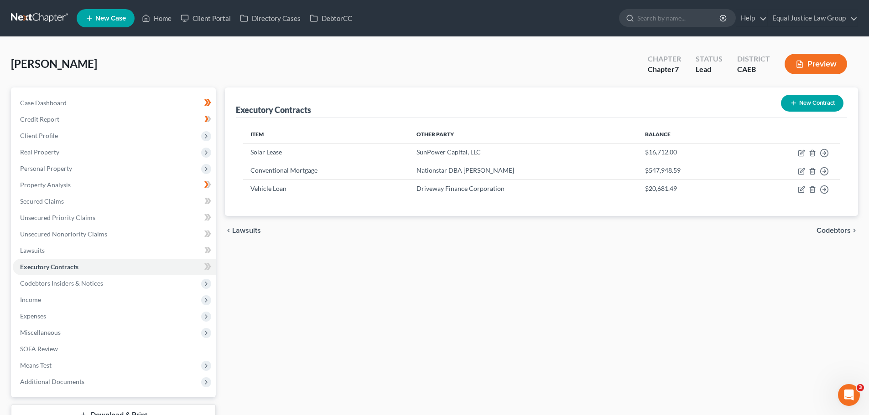
click at [676, 307] on div "Executory Contracts New Contract Item Other Party Balance Solar Lease SunPower …" at bounding box center [541, 269] width 642 height 362
click at [157, 20] on link "Home" at bounding box center [156, 18] width 39 height 16
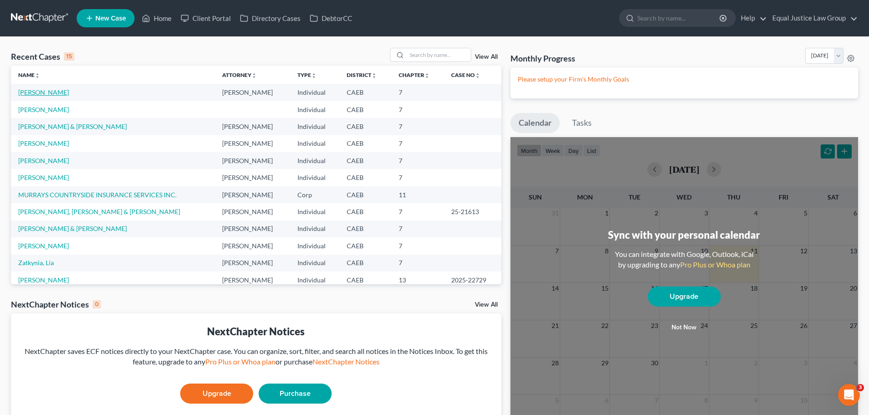
click at [53, 91] on link "[PERSON_NAME]" at bounding box center [43, 92] width 51 height 8
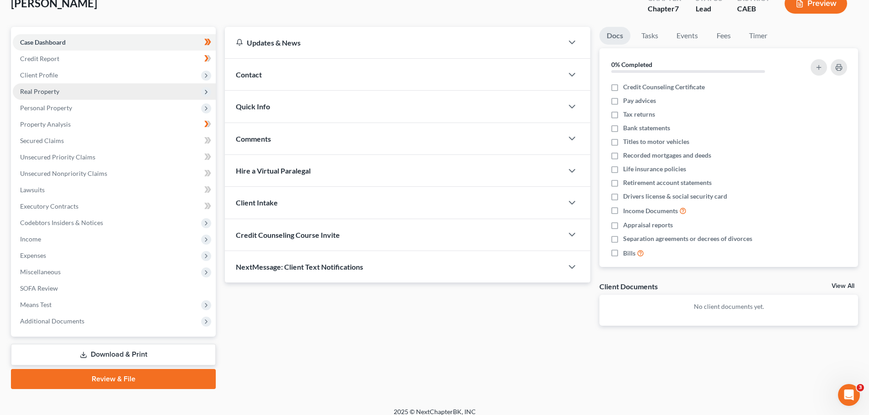
scroll to position [69, 0]
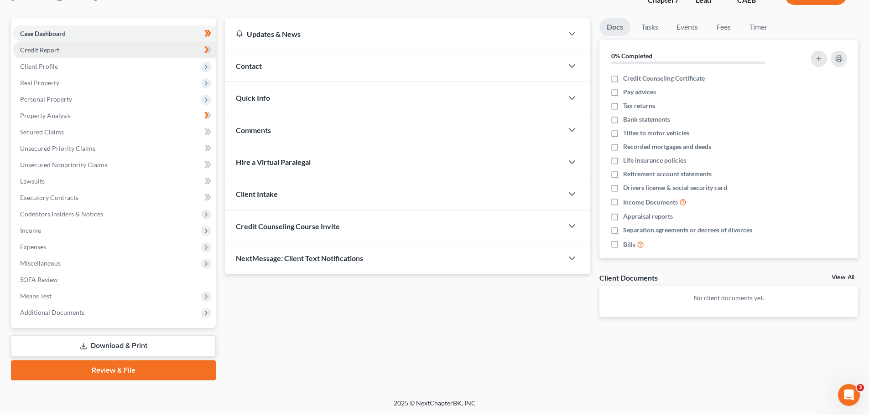
click at [64, 51] on link "Credit Report" at bounding box center [114, 50] width 203 height 16
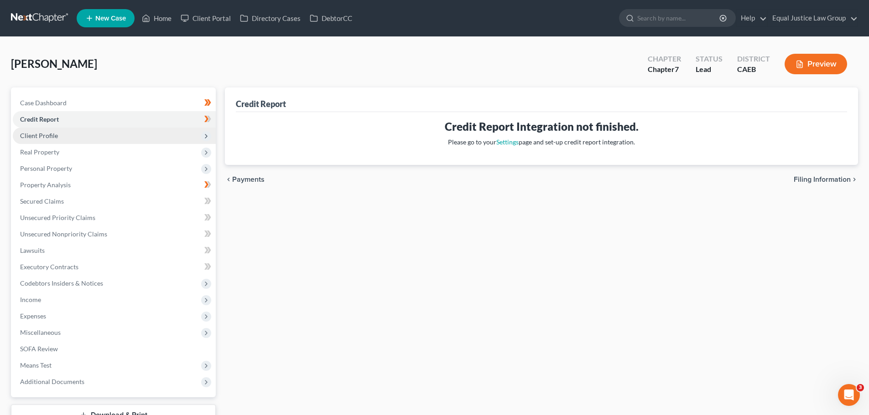
click at [58, 133] on span "Client Profile" at bounding box center [114, 136] width 203 height 16
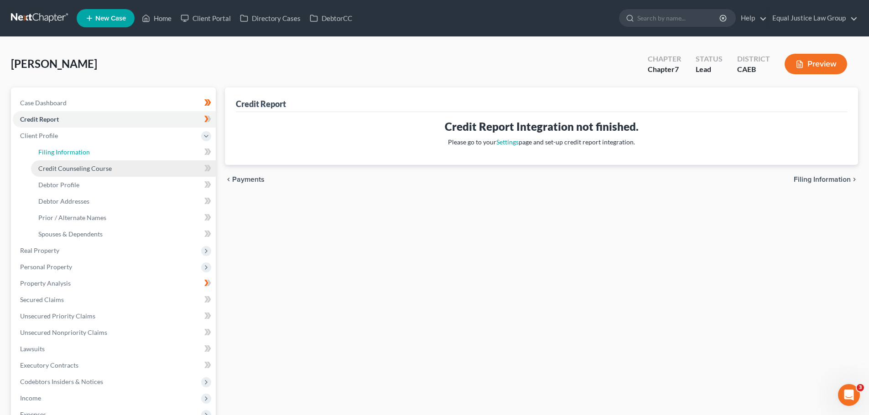
drag, startPoint x: 74, startPoint y: 149, endPoint x: 91, endPoint y: 166, distance: 24.5
click at [74, 149] on span "Filing Information" at bounding box center [64, 152] width 52 height 8
select select "1"
select select "0"
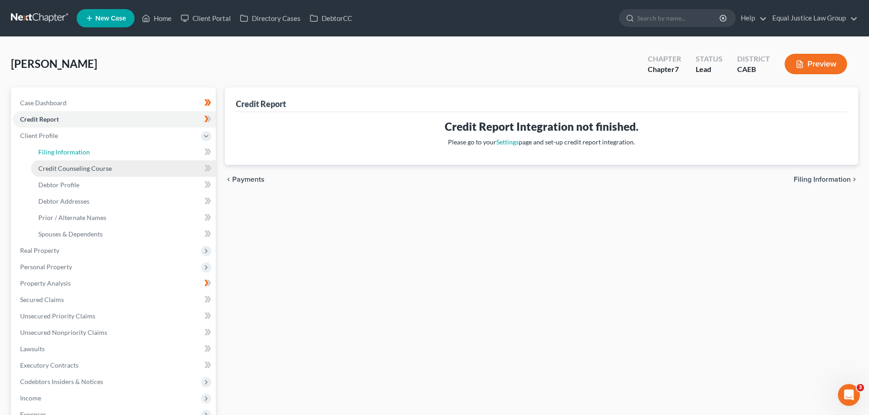
select select "8"
select select "1"
select select "4"
select select "1"
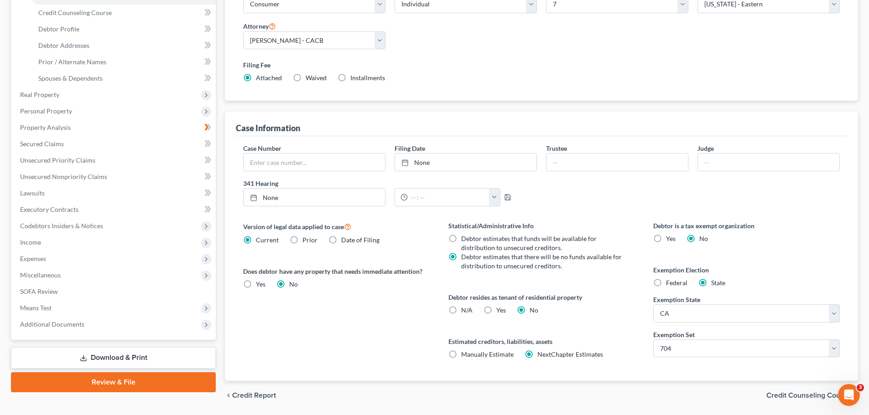
scroll to position [140, 0]
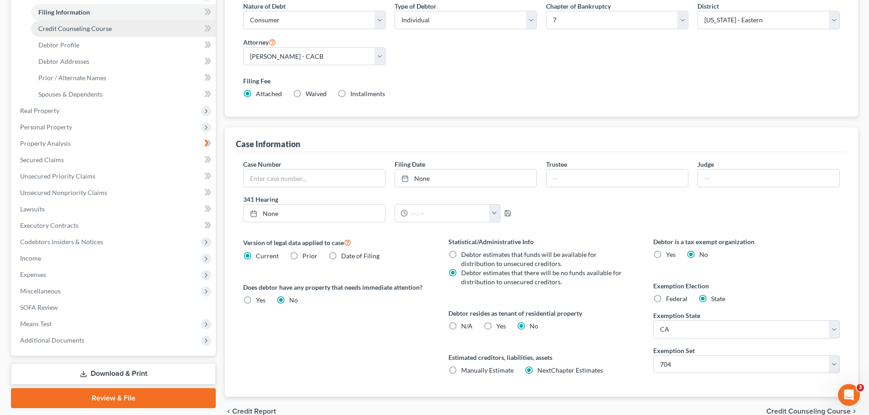
click at [63, 30] on span "Credit Counseling Course" at bounding box center [74, 29] width 73 height 8
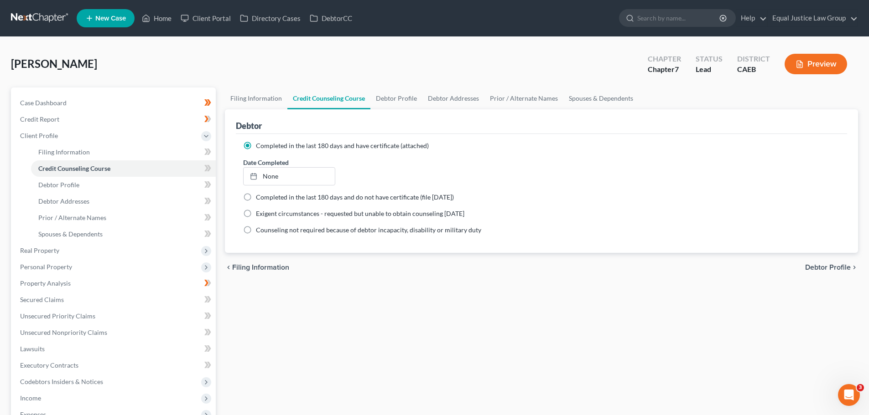
click at [811, 264] on span "Debtor Profile" at bounding box center [828, 267] width 46 height 7
select select "0"
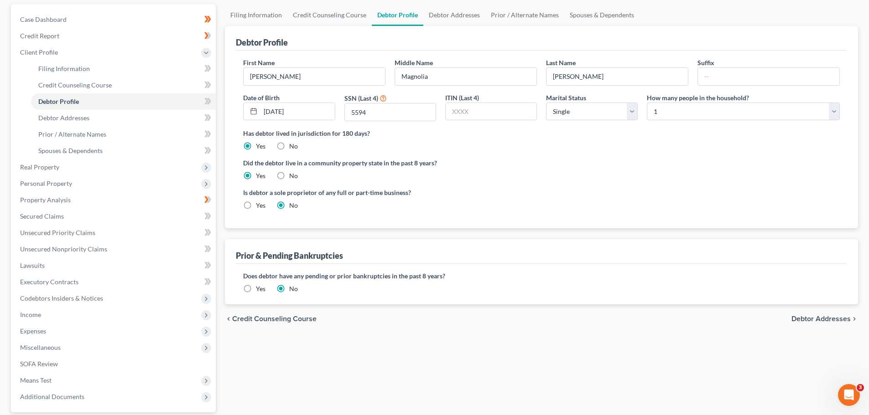
scroll to position [91, 0]
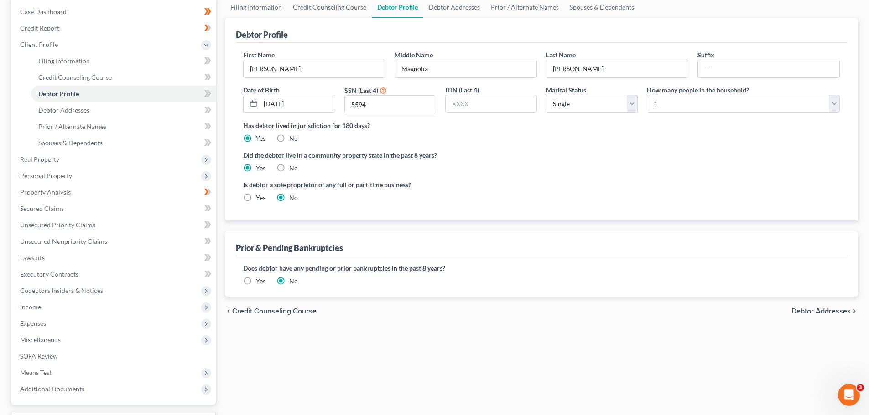
click at [808, 309] on span "Debtor Addresses" at bounding box center [820, 311] width 59 height 7
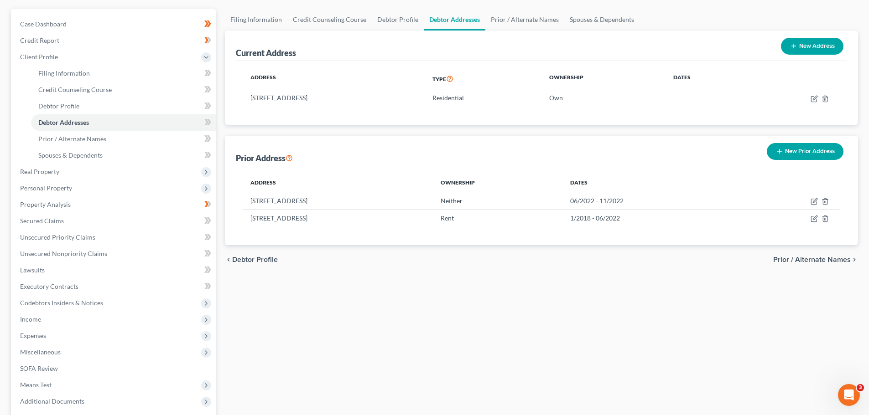
scroll to position [91, 0]
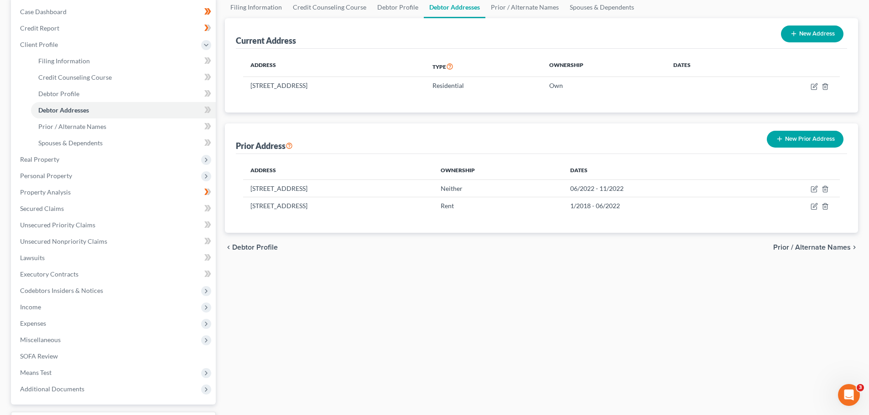
click at [795, 248] on span "Prior / Alternate Names" at bounding box center [812, 247] width 78 height 7
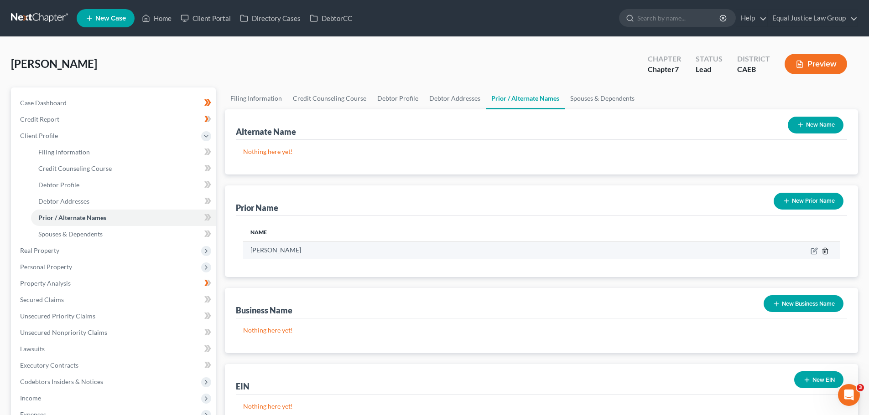
click at [825, 252] on line "button" at bounding box center [825, 252] width 0 height 2
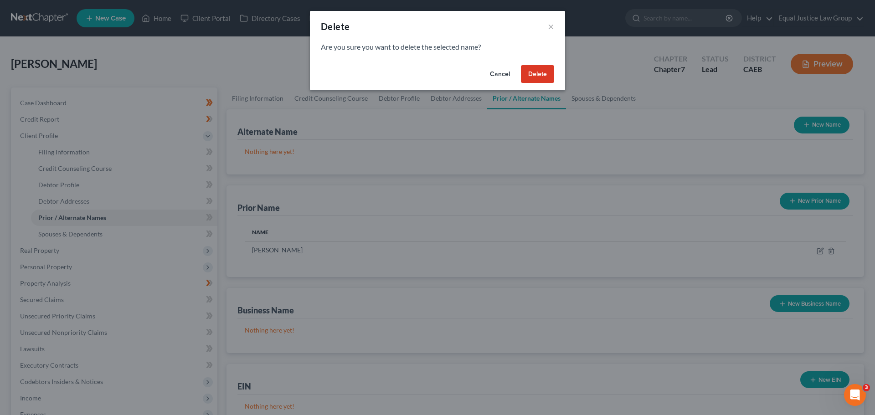
click at [544, 73] on button "Delete" at bounding box center [537, 74] width 33 height 18
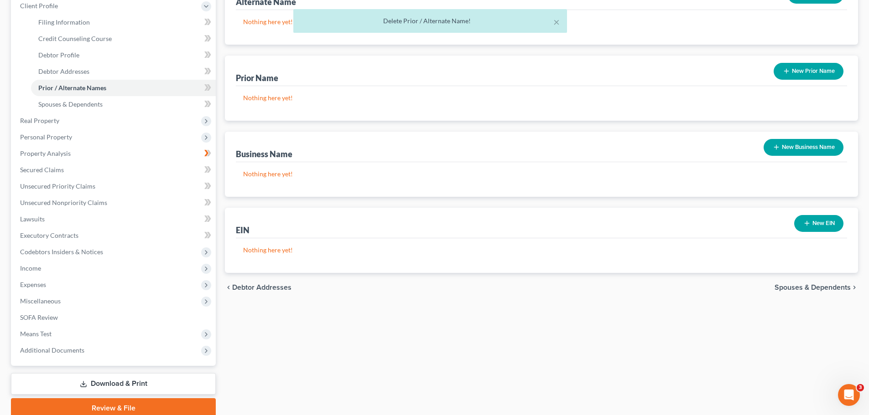
scroll to position [137, 0]
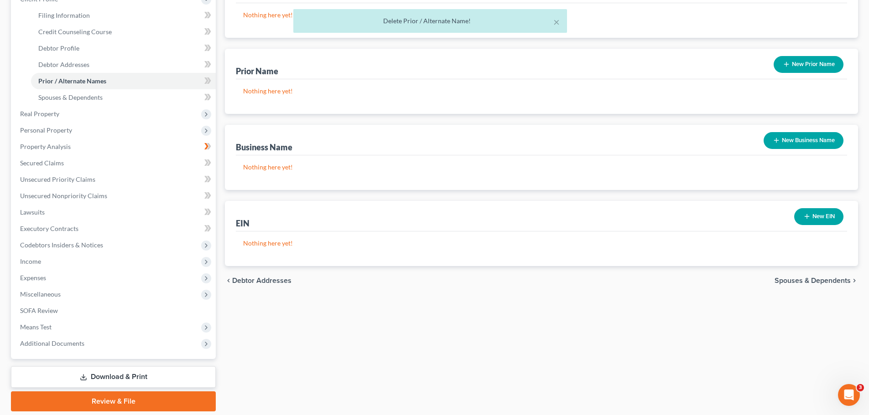
click at [783, 281] on span "Spouses & Dependents" at bounding box center [812, 280] width 76 height 7
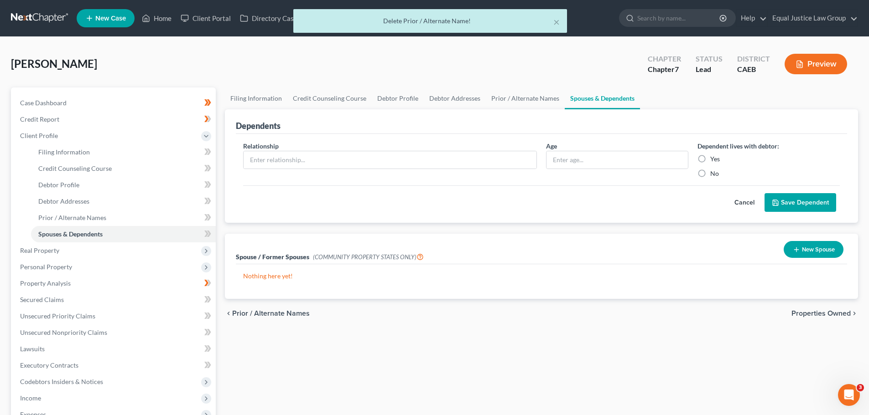
click at [835, 310] on span "Properties Owned" at bounding box center [820, 313] width 59 height 7
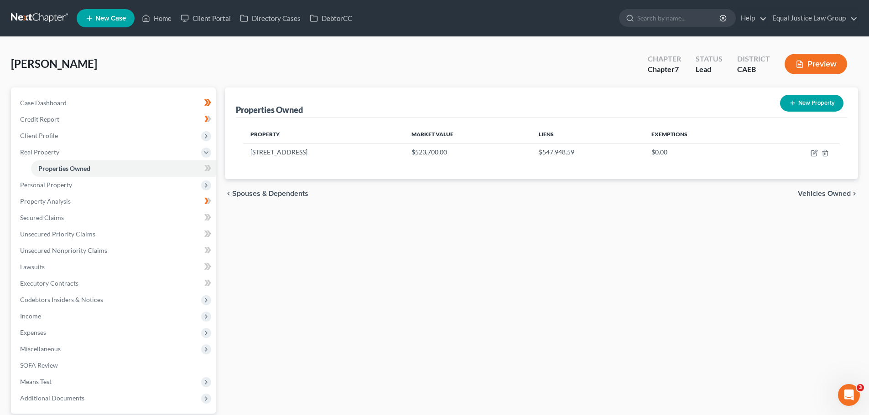
click at [834, 195] on span "Vehicles Owned" at bounding box center [823, 193] width 53 height 7
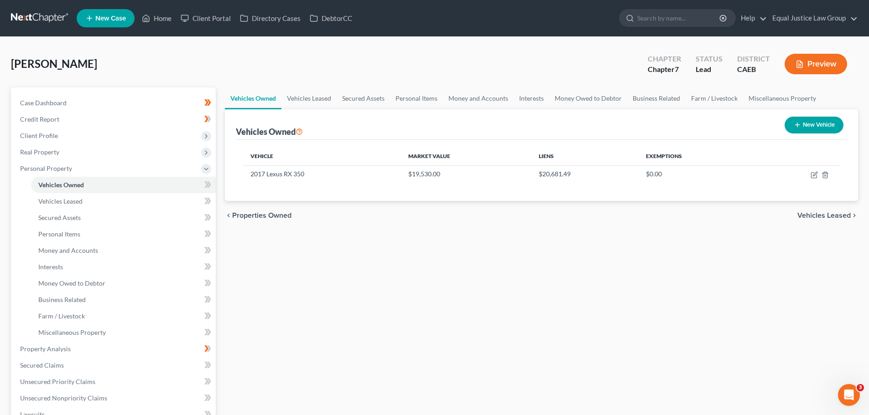
click at [839, 215] on span "Vehicles Leased" at bounding box center [823, 215] width 53 height 7
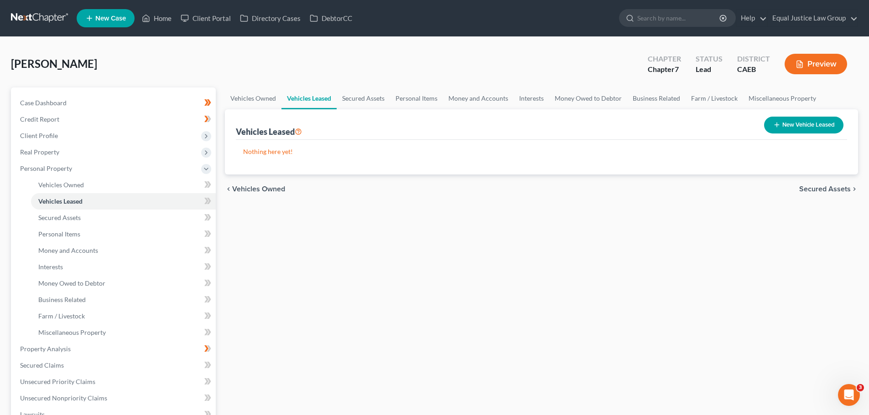
click at [273, 186] on span "Vehicles Owned" at bounding box center [258, 189] width 53 height 7
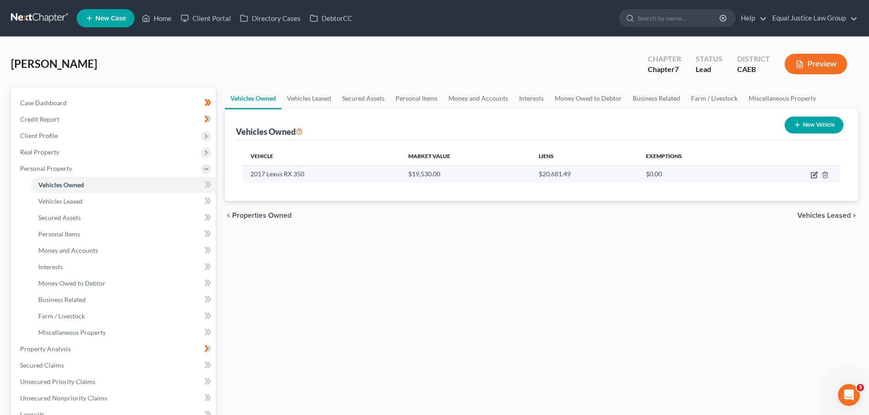
click at [812, 176] on icon "button" at bounding box center [813, 174] width 7 height 7
select select "0"
select select "9"
select select "0"
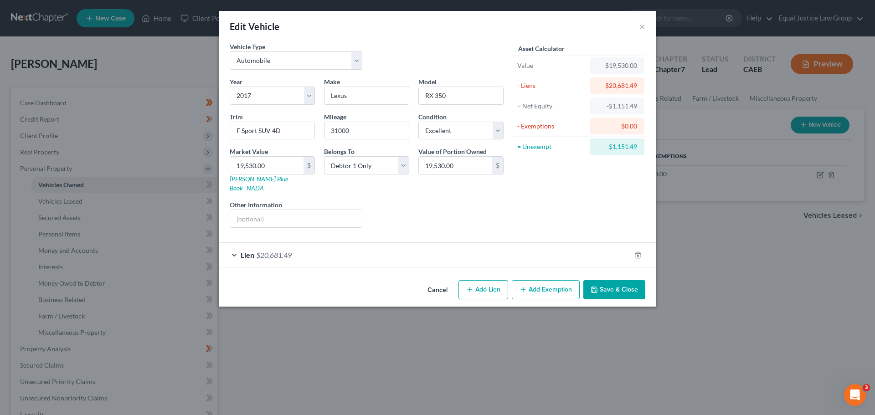
click at [268, 251] on span "$20,681.49" at bounding box center [274, 255] width 36 height 9
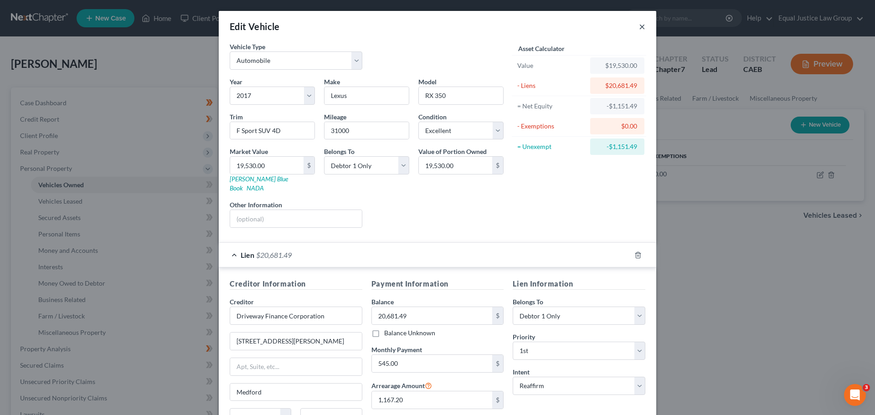
click at [640, 26] on button "×" at bounding box center [642, 26] width 6 height 11
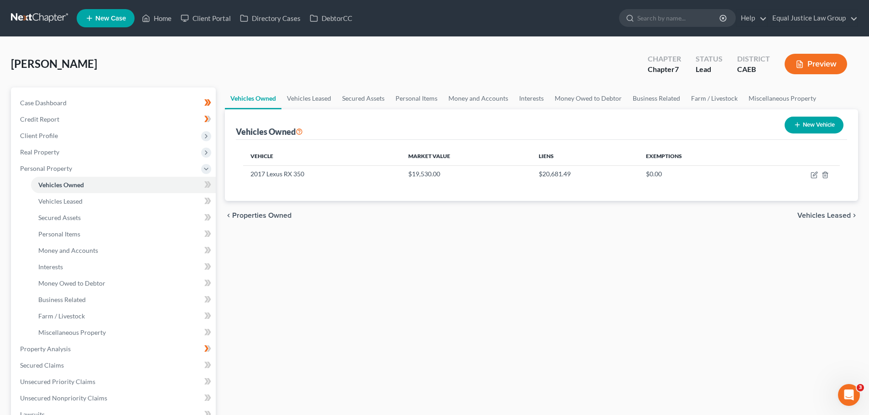
click at [832, 215] on span "Vehicles Leased" at bounding box center [823, 215] width 53 height 7
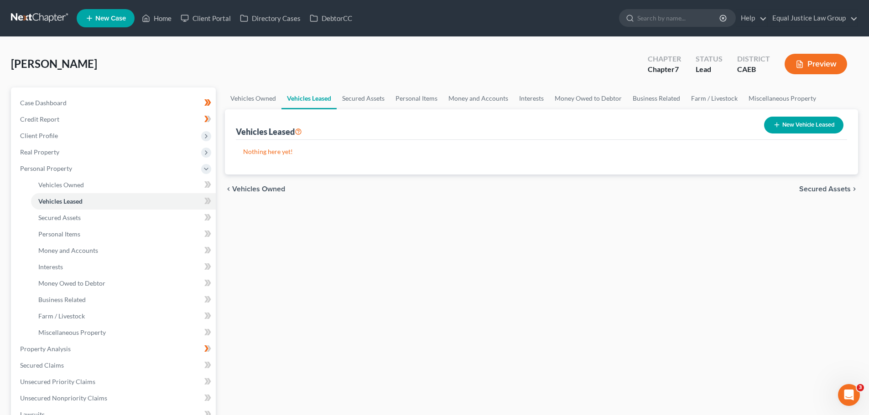
click at [832, 215] on div "Vehicles Owned Vehicles Leased Secured Assets Personal Items Money and Accounts…" at bounding box center [541, 351] width 642 height 527
click at [831, 188] on span "Secured Assets" at bounding box center [825, 189] width 52 height 7
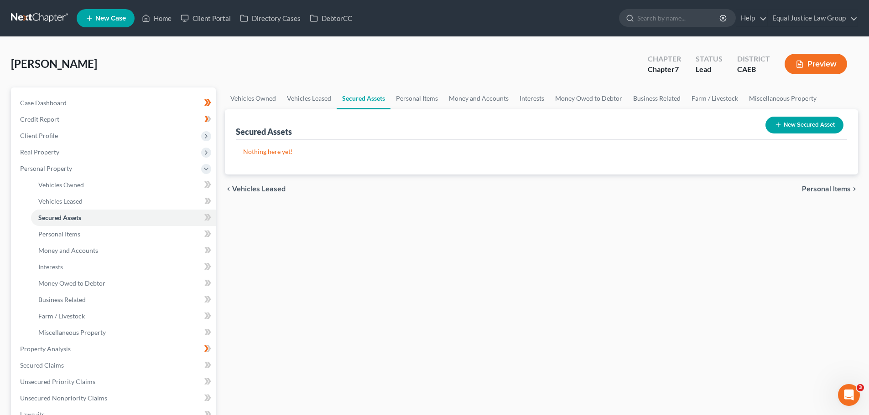
click at [830, 187] on span "Personal Items" at bounding box center [826, 189] width 49 height 7
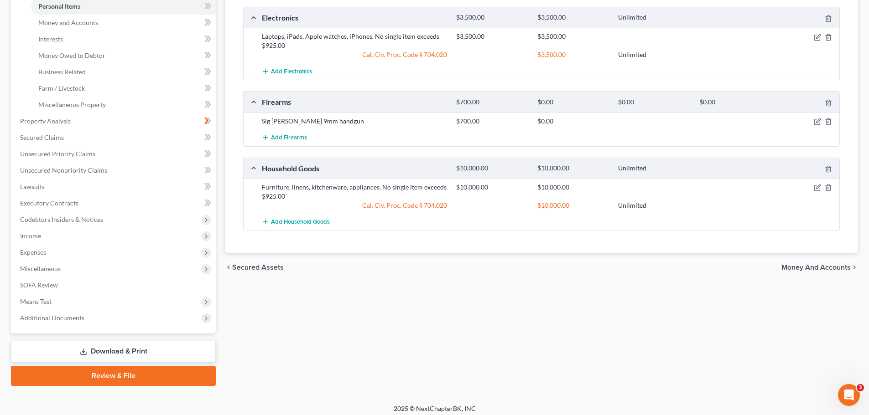
click at [784, 268] on span "Money and Accounts" at bounding box center [815, 267] width 69 height 7
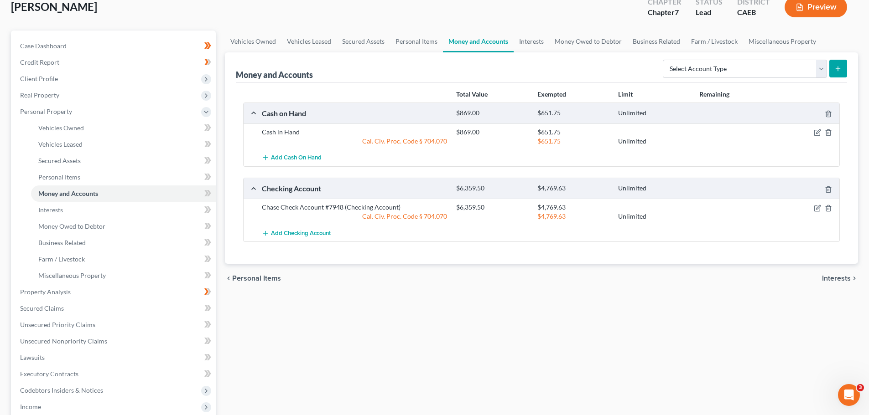
scroll to position [137, 0]
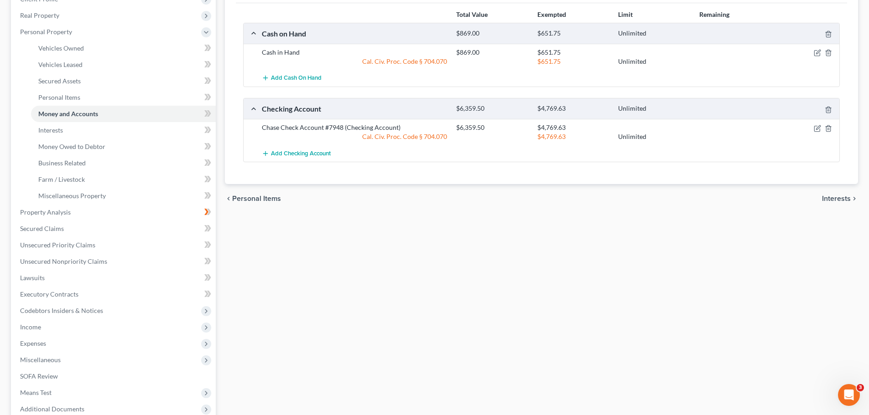
click at [830, 198] on span "Interests" at bounding box center [836, 198] width 29 height 7
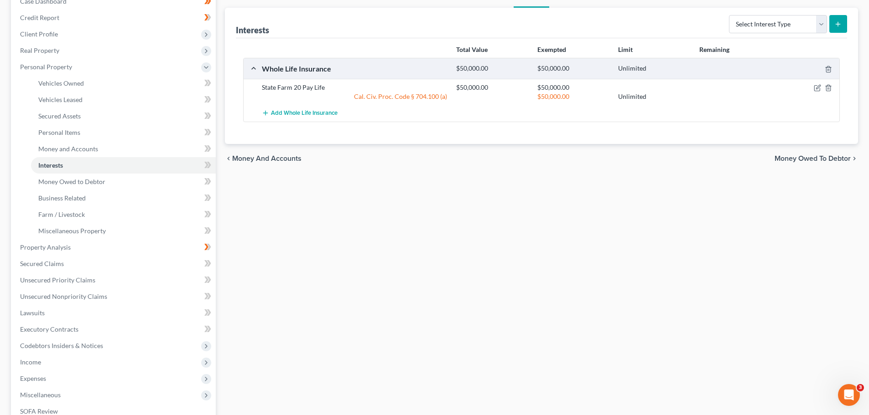
scroll to position [137, 0]
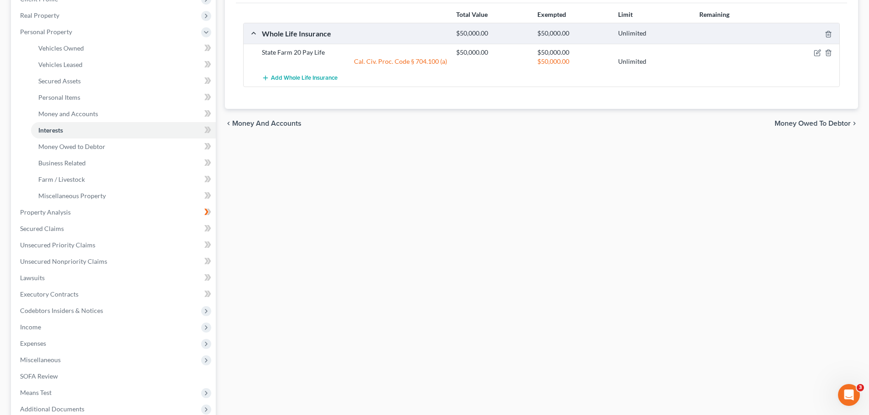
click at [826, 122] on span "Money Owed to Debtor" at bounding box center [812, 123] width 76 height 7
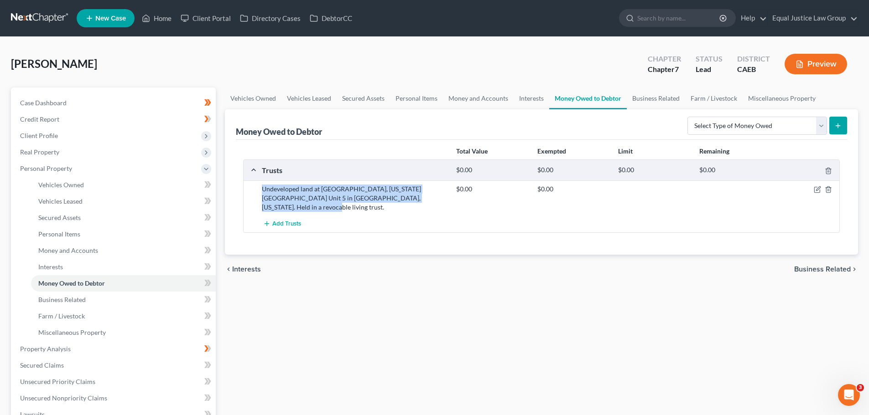
drag, startPoint x: 260, startPoint y: 186, endPoint x: 423, endPoint y: 202, distance: 163.1
click at [423, 202] on div "Undeveloped land at [GEOGRAPHIC_DATA], [US_STATE][GEOGRAPHIC_DATA] Unit 5 in [G…" at bounding box center [354, 198] width 194 height 27
copy div "Undeveloped land at [GEOGRAPHIC_DATA], [US_STATE][GEOGRAPHIC_DATA] Unit 5 in [G…"
click at [422, 216] on div "Add Trusts" at bounding box center [548, 224] width 583 height 17
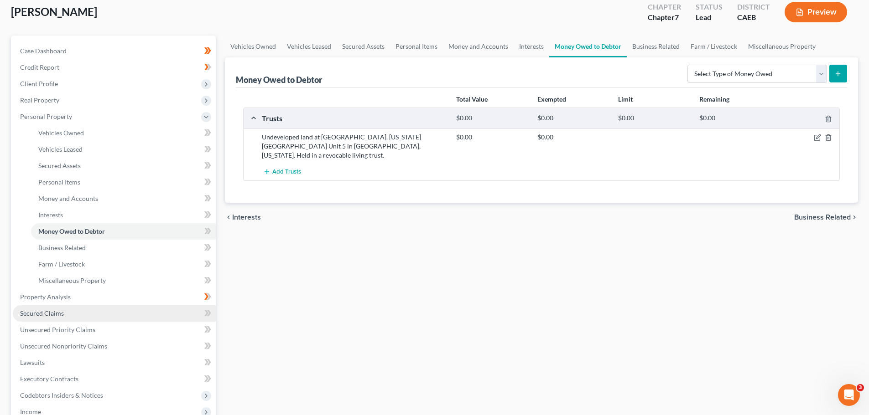
scroll to position [137, 0]
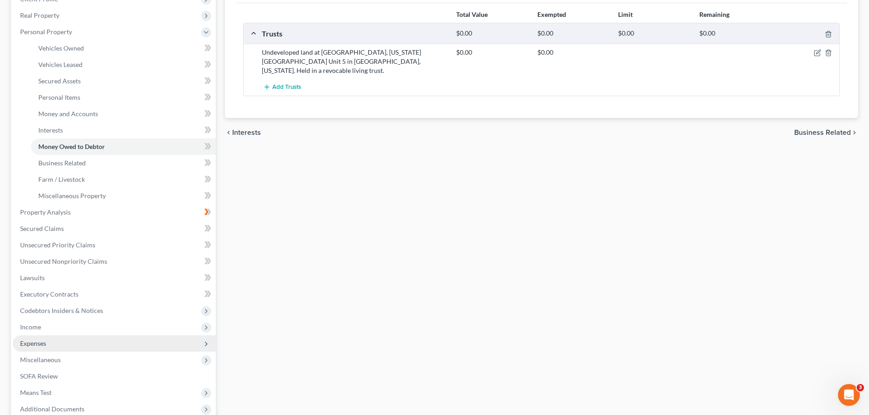
click at [58, 344] on span "Expenses" at bounding box center [114, 344] width 203 height 16
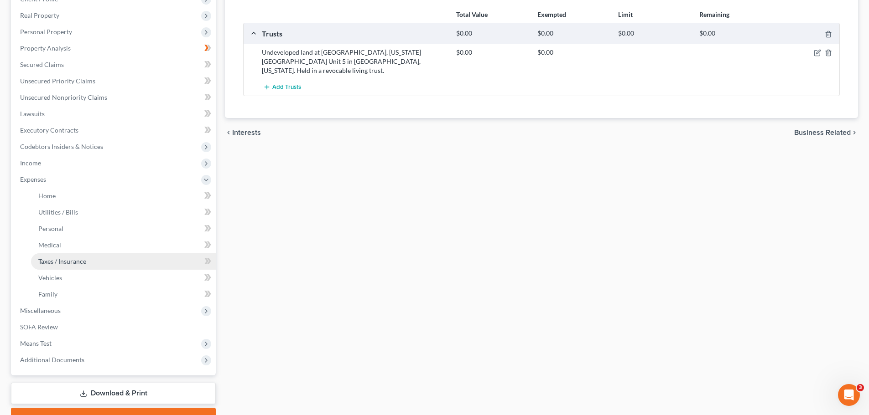
click at [60, 260] on span "Taxes / Insurance" at bounding box center [62, 262] width 48 height 8
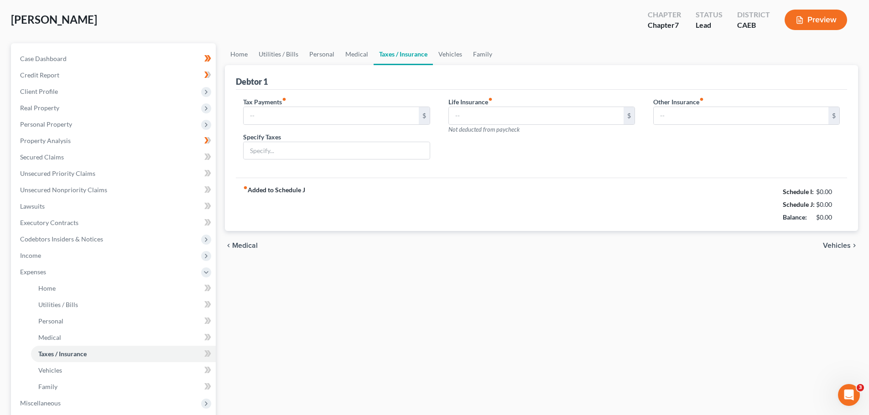
type input "0.00"
type input "150.00"
type input "0.00"
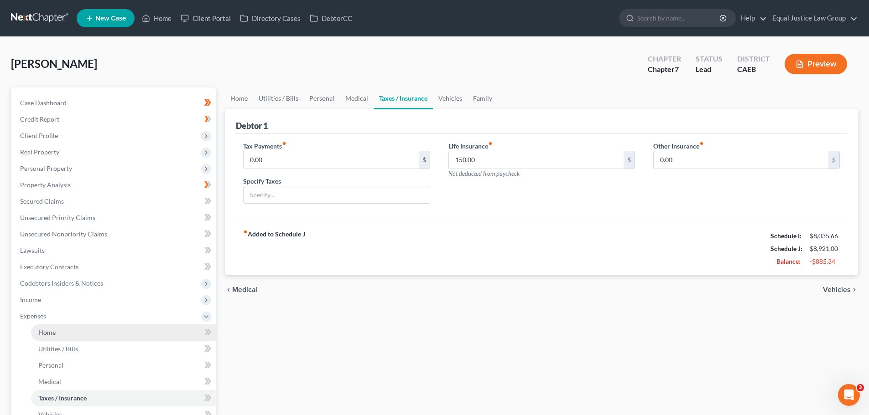
scroll to position [46, 0]
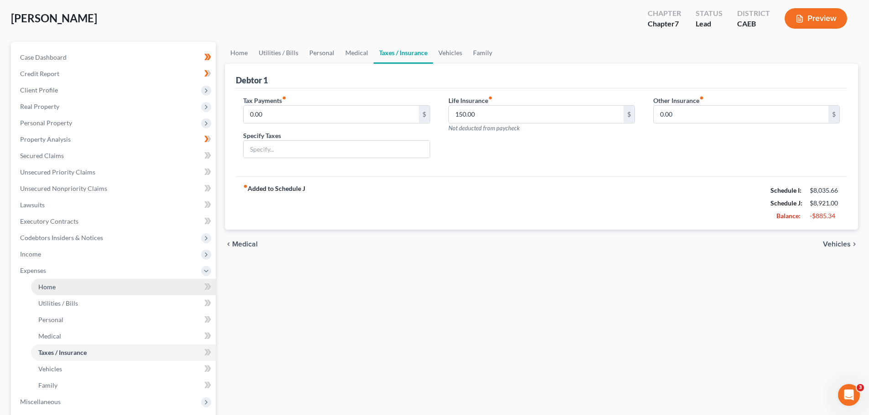
click at [72, 285] on link "Home" at bounding box center [123, 287] width 185 height 16
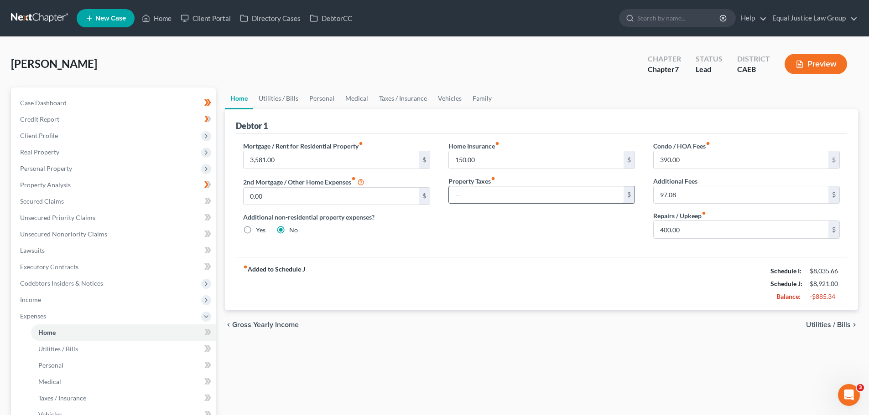
click at [485, 191] on input "text" at bounding box center [536, 194] width 175 height 17
type input "1,168.80"
click at [507, 221] on div "Home Insurance fiber_manual_record 150.00 $ Property Taxes fiber_manual_record …" at bounding box center [541, 193] width 205 height 105
click at [510, 194] on input "1,168.80" at bounding box center [536, 194] width 175 height 17
click at [689, 193] on input "97.08" at bounding box center [740, 194] width 175 height 17
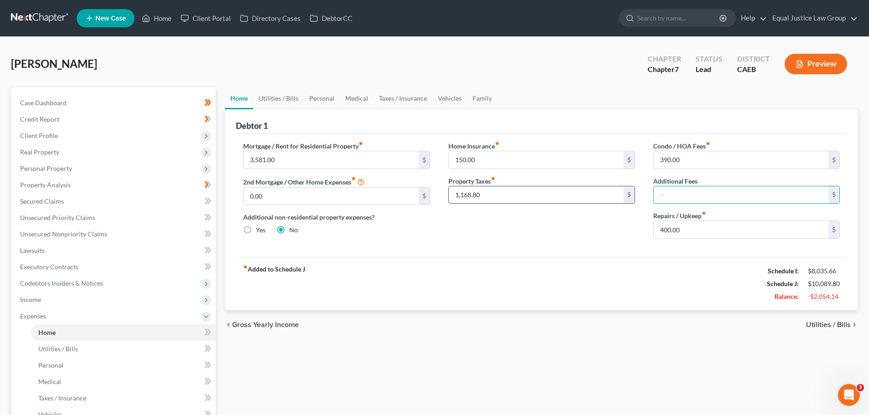
click at [536, 195] on input "1,168.80" at bounding box center [536, 194] width 175 height 17
type input "97.08"
click at [533, 237] on div "Home Insurance fiber_manual_record 150.00 $ Property Taxes fiber_manual_record …" at bounding box center [541, 193] width 205 height 105
click at [508, 197] on input "97.08" at bounding box center [536, 194] width 175 height 17
click at [666, 199] on input "text" at bounding box center [740, 194] width 175 height 17
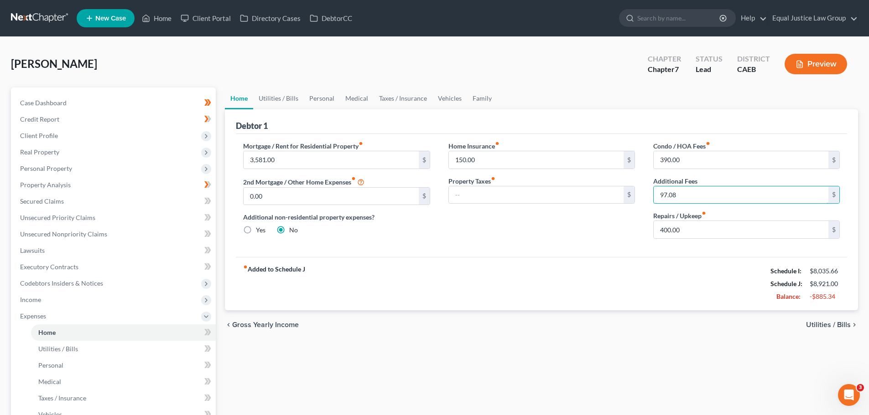
type input "97.08"
click at [620, 209] on div "Home Insurance fiber_manual_record 150.00 $ Property Taxes fiber_manual_record $" at bounding box center [541, 193] width 205 height 105
click at [740, 196] on input "97.08" at bounding box center [740, 194] width 175 height 17
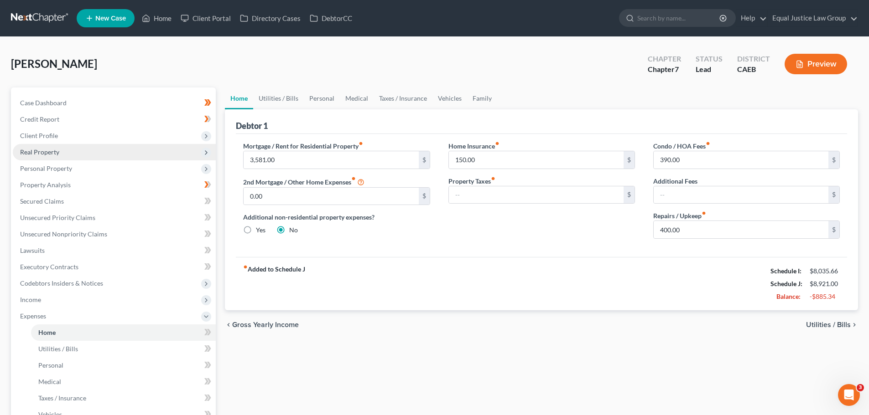
click at [56, 150] on span "Real Property" at bounding box center [39, 152] width 39 height 8
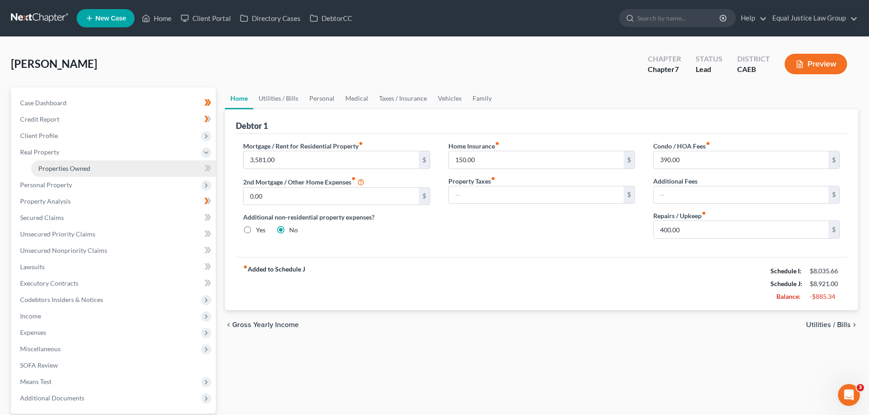
click at [68, 173] on link "Properties Owned" at bounding box center [123, 169] width 185 height 16
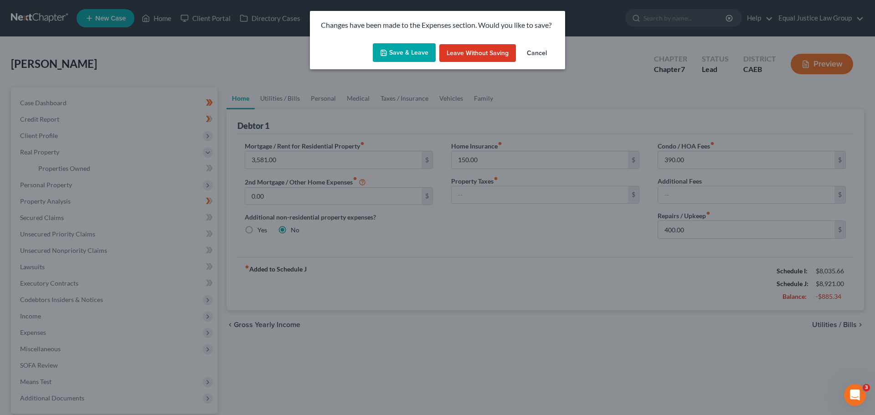
click at [392, 48] on button "Save & Leave" at bounding box center [404, 52] width 63 height 19
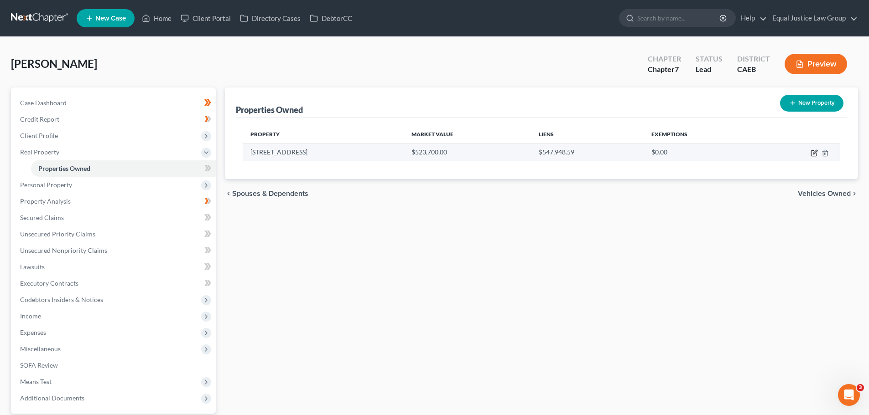
click at [810, 152] on icon "button" at bounding box center [813, 153] width 7 height 7
select select "4"
select select "33"
select select "0"
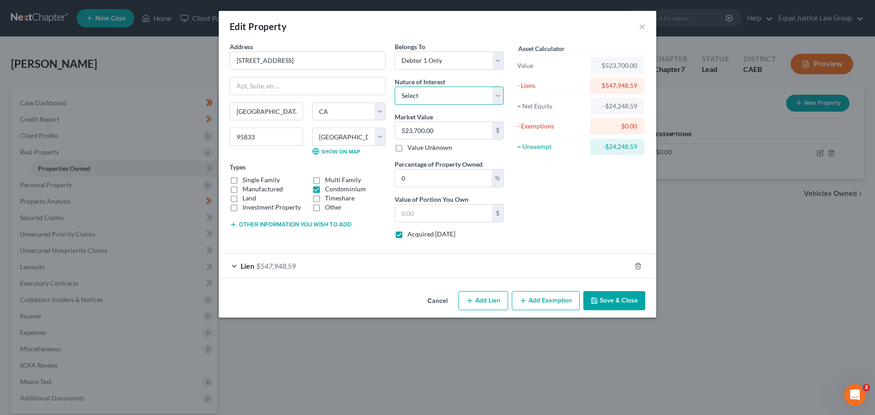
click at [465, 89] on select "Select Fee Simple Joint Tenant Life Estate Equitable Interest Future Interest T…" at bounding box center [449, 96] width 109 height 18
drag, startPoint x: 472, startPoint y: 28, endPoint x: 466, endPoint y: 34, distance: 8.4
click at [472, 28] on div "Edit Property ×" at bounding box center [438, 26] width 438 height 31
click at [274, 268] on span "$547,948.59" at bounding box center [276, 266] width 40 height 9
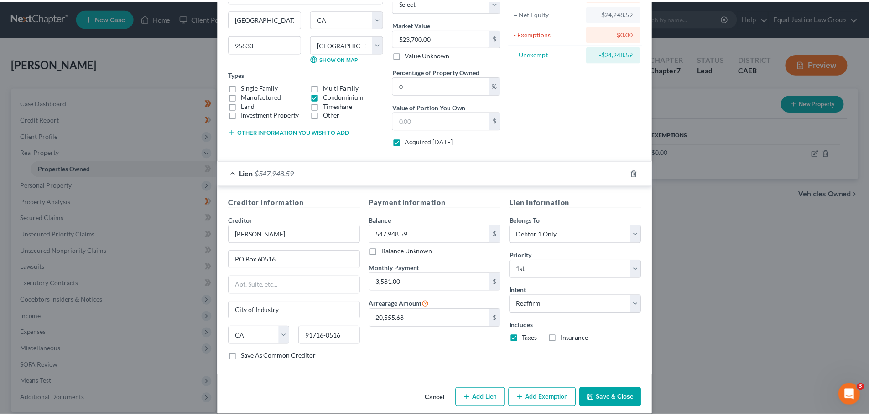
scroll to position [104, 0]
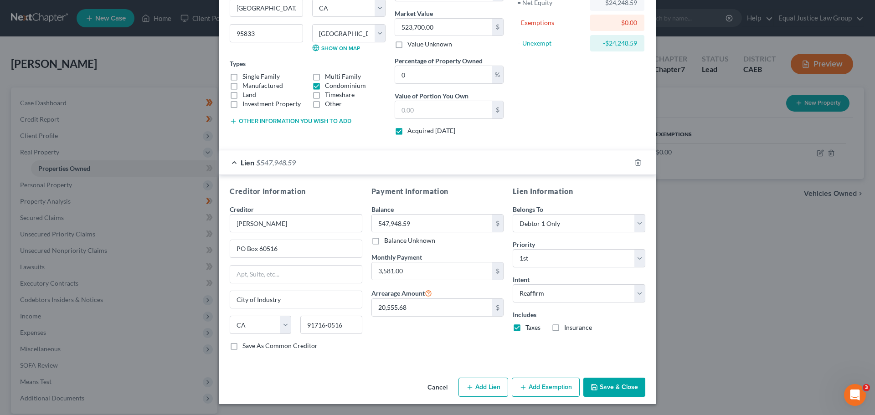
click at [564, 328] on label "Insurance" at bounding box center [578, 327] width 28 height 9
click at [568, 328] on input "Insurance" at bounding box center [571, 326] width 6 height 6
checkbox input "true"
click at [617, 388] on button "Save & Close" at bounding box center [615, 387] width 62 height 19
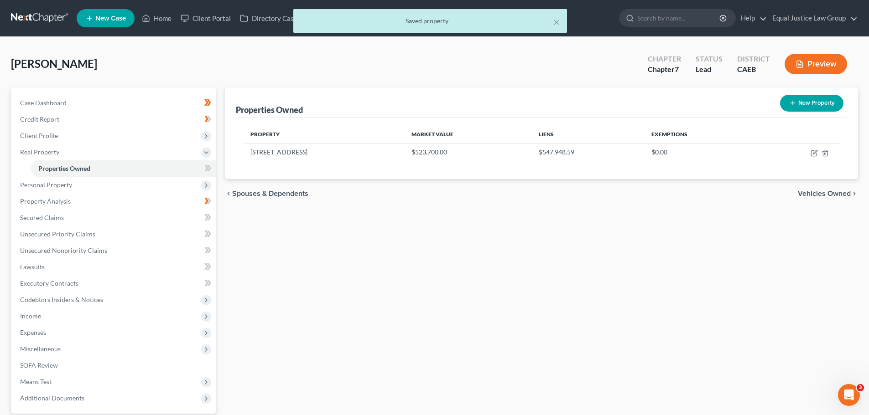
click at [560, 340] on div "Properties Owned New Property Property Market Value Liens Exemptions [STREET_AD…" at bounding box center [541, 277] width 642 height 379
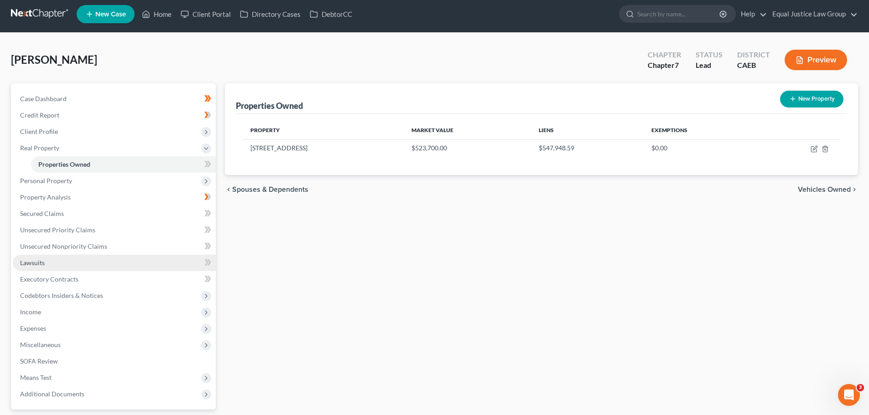
scroll to position [0, 0]
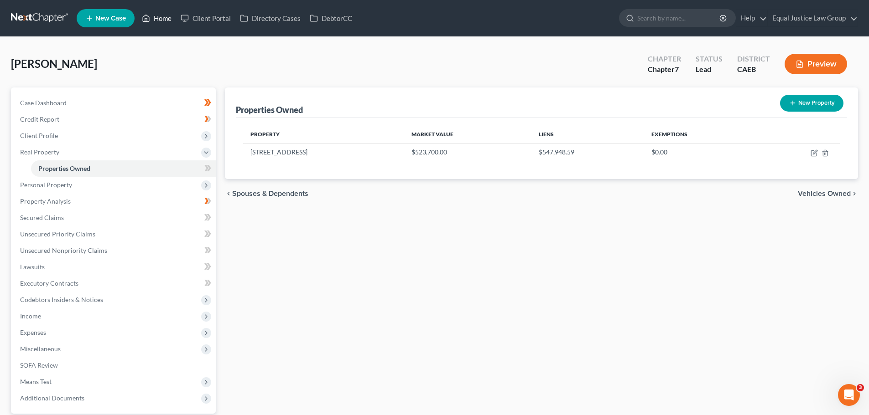
drag, startPoint x: 160, startPoint y: 17, endPoint x: 220, endPoint y: 65, distance: 76.6
click at [160, 17] on link "Home" at bounding box center [156, 18] width 39 height 16
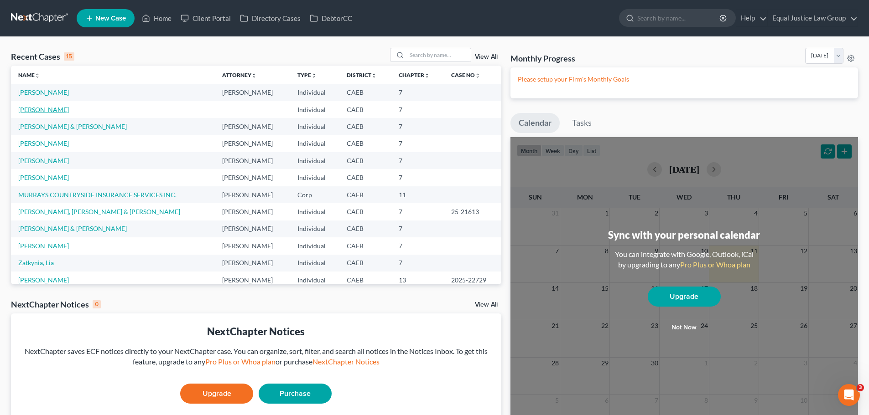
click at [54, 110] on link "[PERSON_NAME]" at bounding box center [43, 110] width 51 height 8
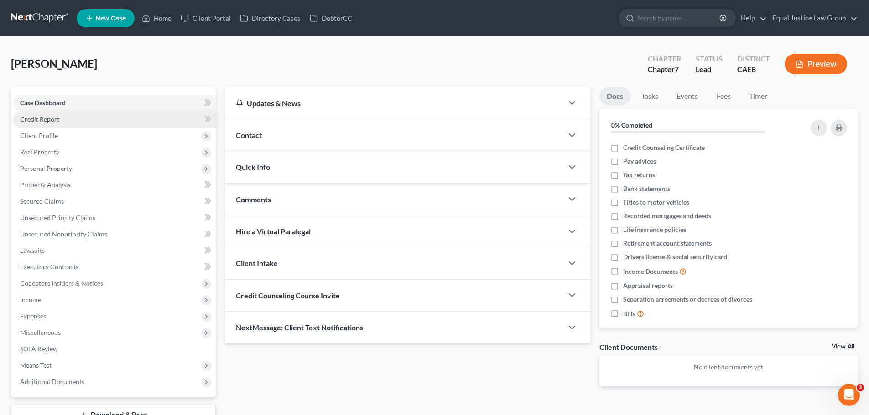
click at [36, 118] on span "Credit Report" at bounding box center [39, 119] width 39 height 8
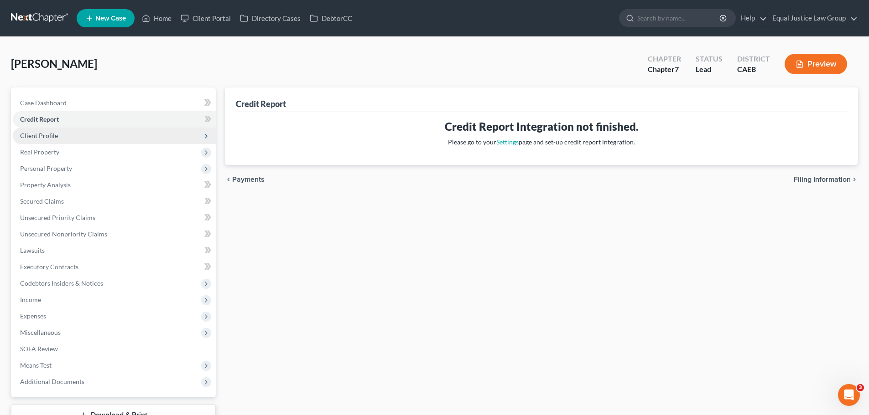
click at [38, 132] on span "Client Profile" at bounding box center [39, 136] width 38 height 8
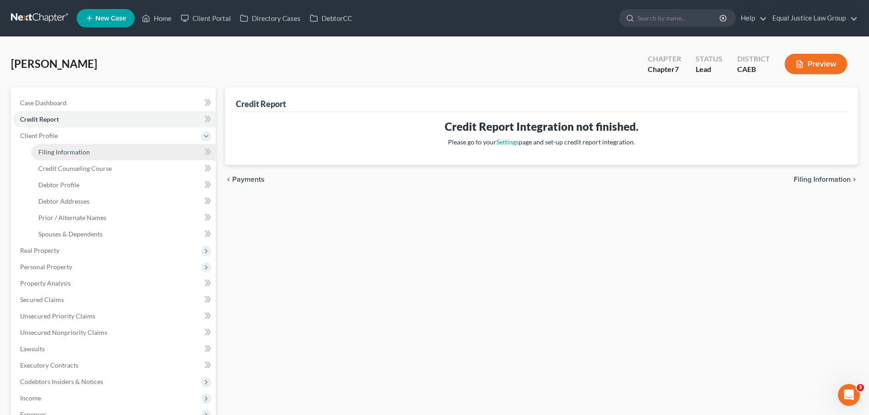
click at [84, 153] on span "Filing Information" at bounding box center [64, 152] width 52 height 8
select select "1"
select select "0"
select select "8"
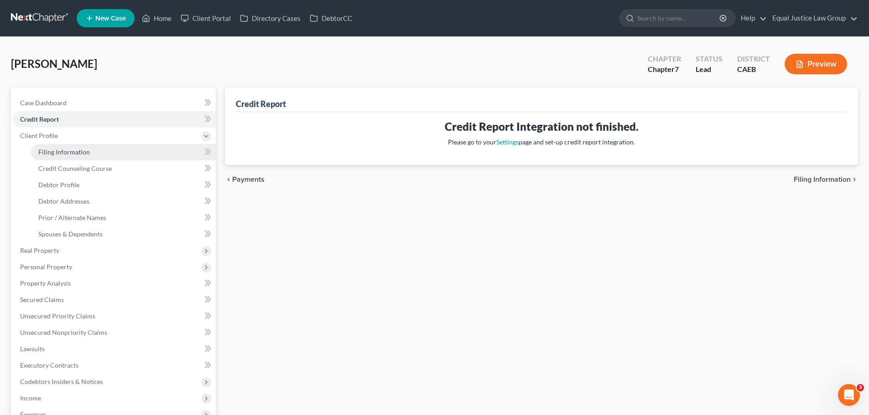
select select "4"
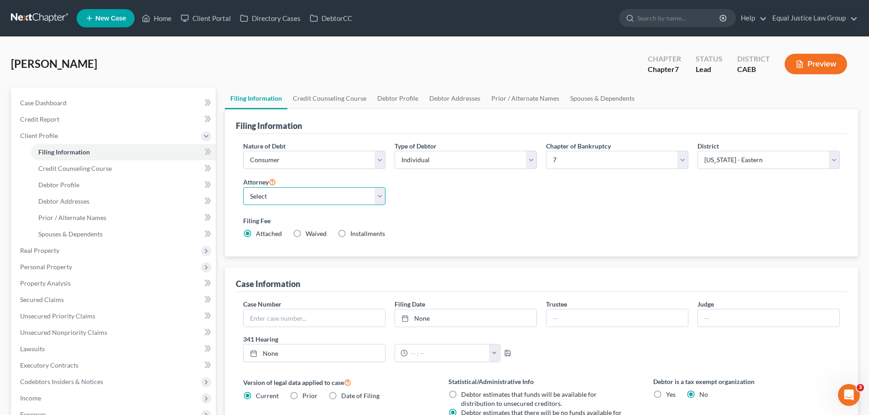
drag, startPoint x: 366, startPoint y: 199, endPoint x: 362, endPoint y: 202, distance: 5.2
click at [366, 199] on select "Select [PERSON_NAME] - CAEB [PERSON_NAME] - CACB" at bounding box center [314, 196] width 142 height 18
select select "0"
click at [243, 187] on select "Select [PERSON_NAME] - CAEB [PERSON_NAME] - CACB" at bounding box center [314, 196] width 142 height 18
click at [505, 217] on label "Filing Fee" at bounding box center [541, 221] width 596 height 10
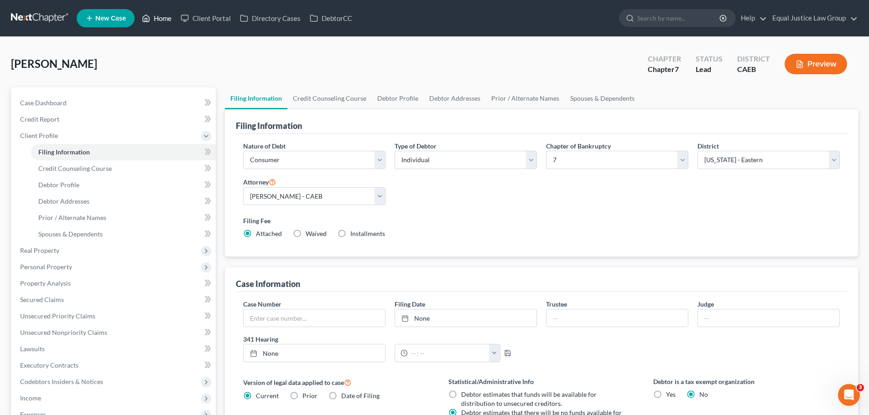
click at [153, 15] on link "Home" at bounding box center [156, 18] width 39 height 16
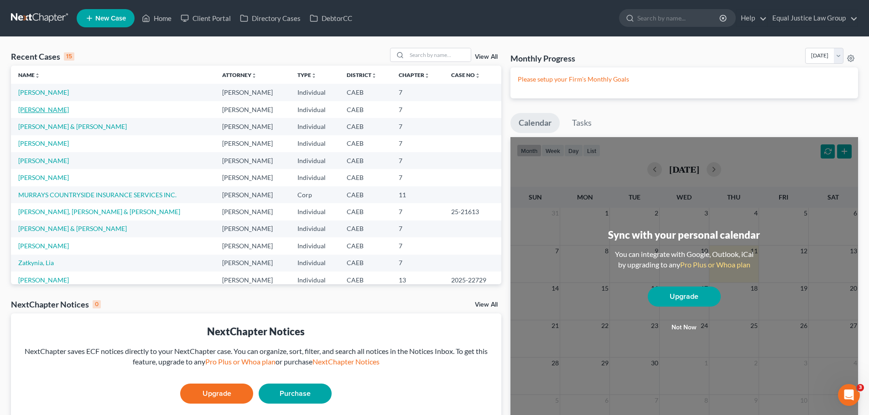
click at [30, 108] on link "[PERSON_NAME]" at bounding box center [43, 110] width 51 height 8
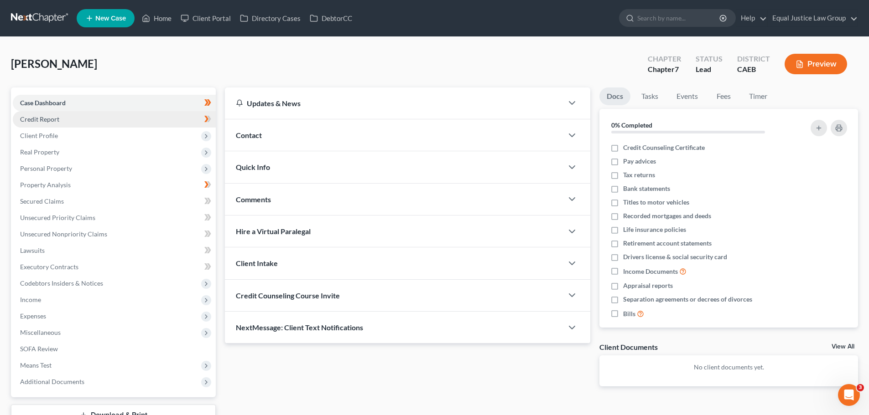
click at [54, 118] on span "Credit Report" at bounding box center [39, 119] width 39 height 8
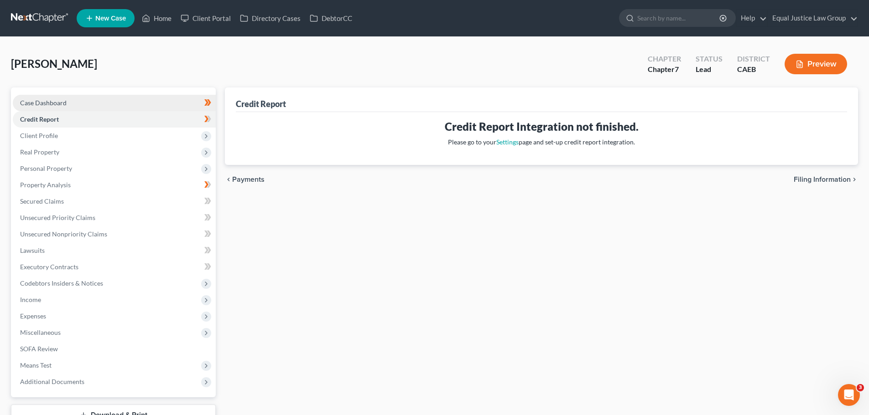
click at [54, 96] on link "Case Dashboard" at bounding box center [114, 103] width 203 height 16
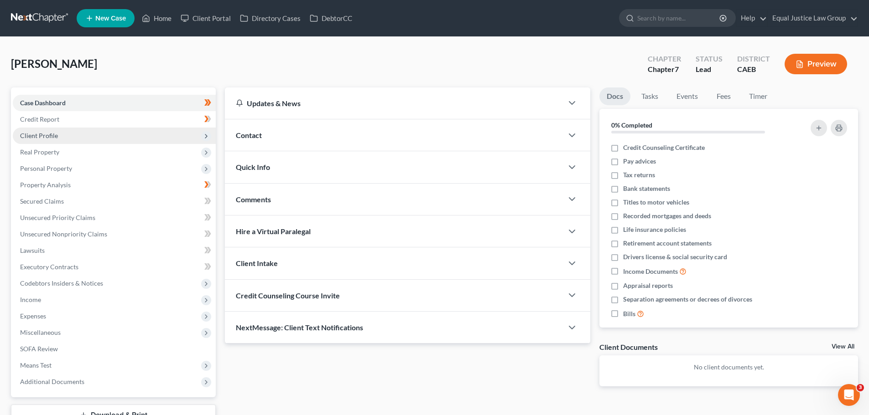
click at [38, 131] on span "Client Profile" at bounding box center [114, 136] width 203 height 16
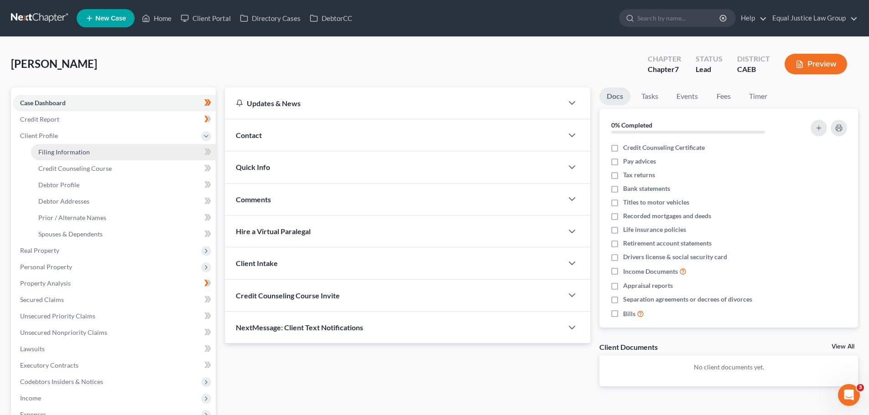
click at [57, 146] on link "Filing Information" at bounding box center [123, 152] width 185 height 16
select select "1"
select select "0"
select select "8"
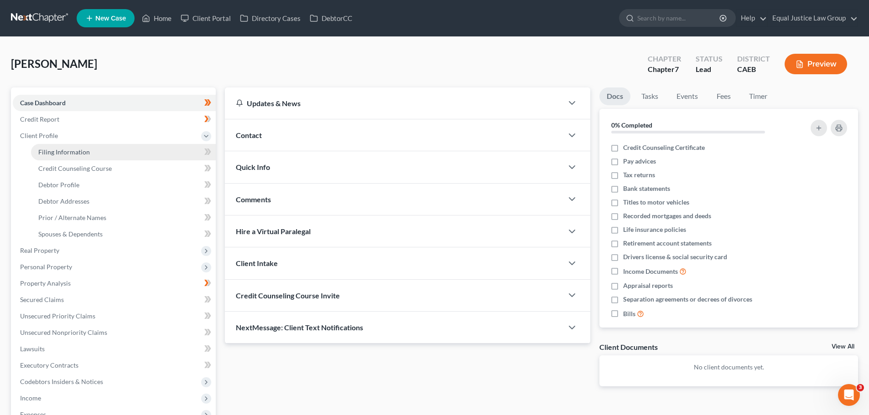
select select "1"
select select "4"
select select "1"
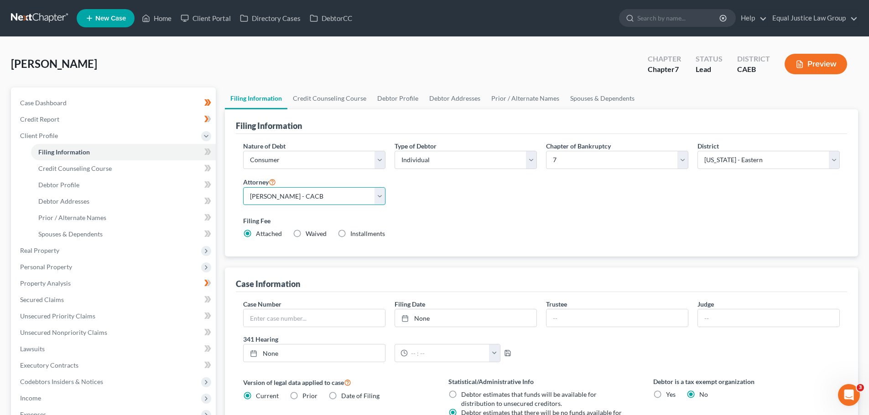
click at [331, 195] on select "Select [PERSON_NAME] - CAEB [PERSON_NAME] - CACB" at bounding box center [314, 196] width 142 height 18
select select "0"
click at [243, 187] on select "Select [PERSON_NAME] - CAEB [PERSON_NAME] - CACB" at bounding box center [314, 196] width 142 height 18
click at [497, 220] on label "Filing Fee" at bounding box center [541, 221] width 596 height 10
click at [162, 19] on link "Home" at bounding box center [156, 18] width 39 height 16
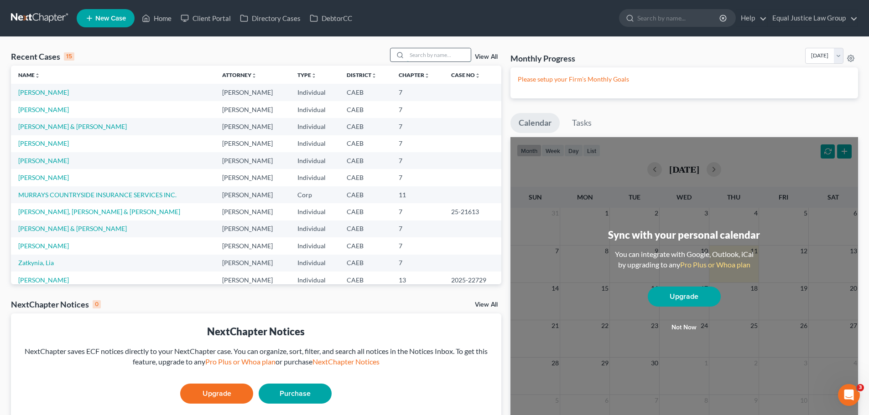
click at [437, 51] on input "search" at bounding box center [439, 54] width 64 height 13
type input "[PERSON_NAME]"
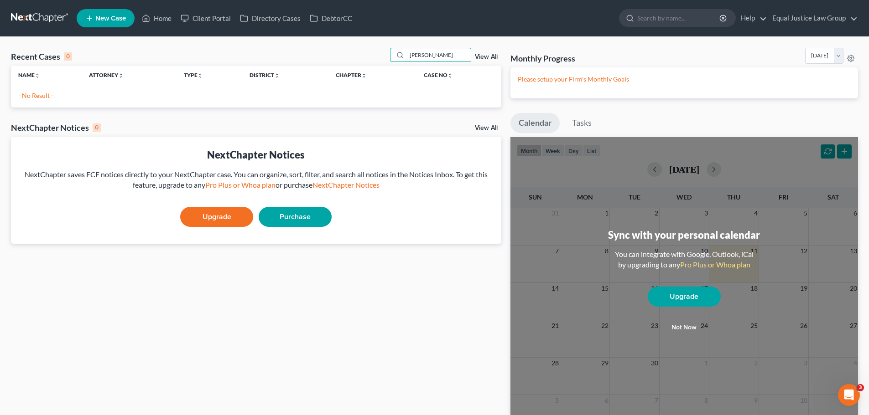
click at [485, 53] on div "[PERSON_NAME] View All" at bounding box center [445, 55] width 111 height 14
click at [486, 56] on link "View All" at bounding box center [486, 57] width 23 height 6
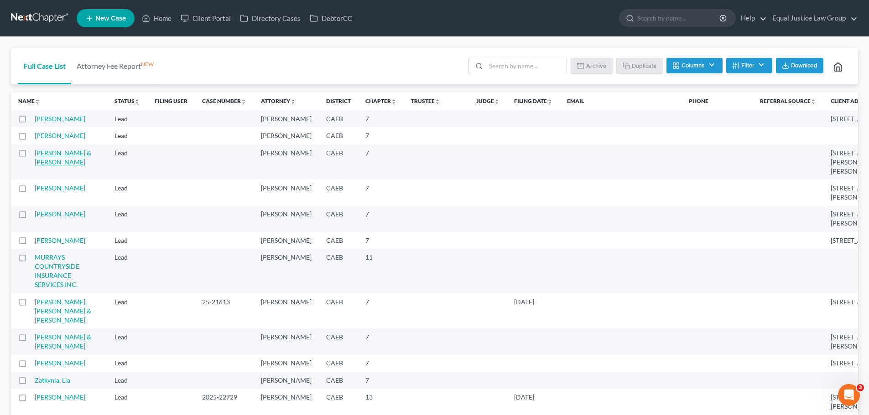
click at [51, 166] on link "[PERSON_NAME] & [PERSON_NAME]" at bounding box center [63, 157] width 57 height 17
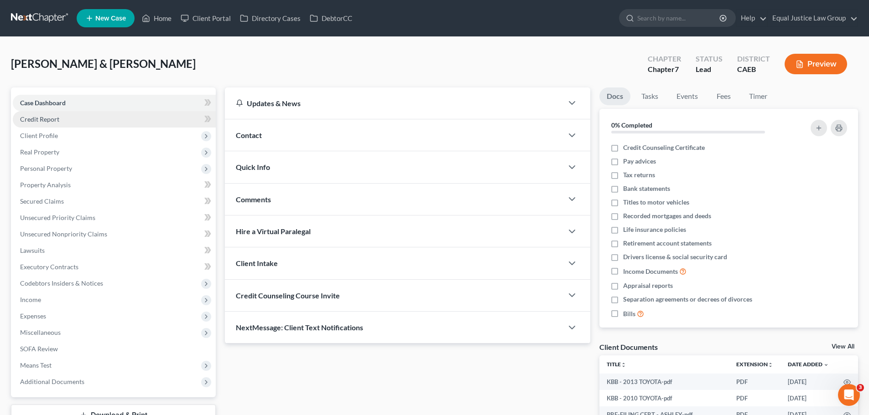
click at [51, 118] on span "Credit Report" at bounding box center [39, 119] width 39 height 8
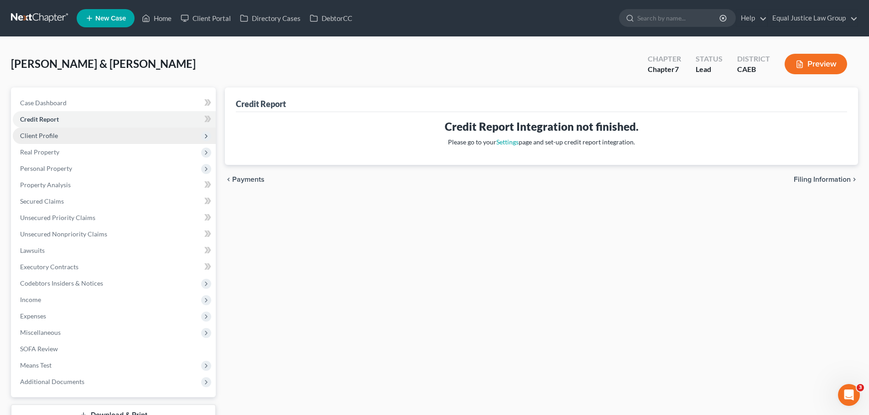
click at [55, 135] on span "Client Profile" at bounding box center [39, 136] width 38 height 8
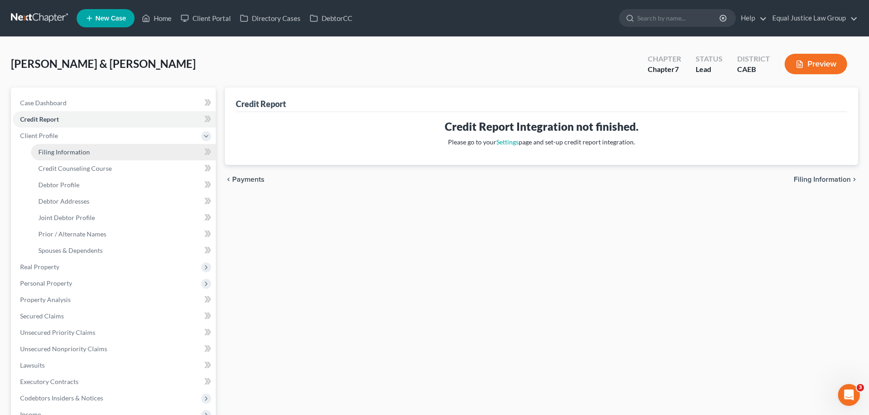
click at [61, 157] on link "Filing Information" at bounding box center [123, 152] width 185 height 16
select select "1"
select select "0"
select select "8"
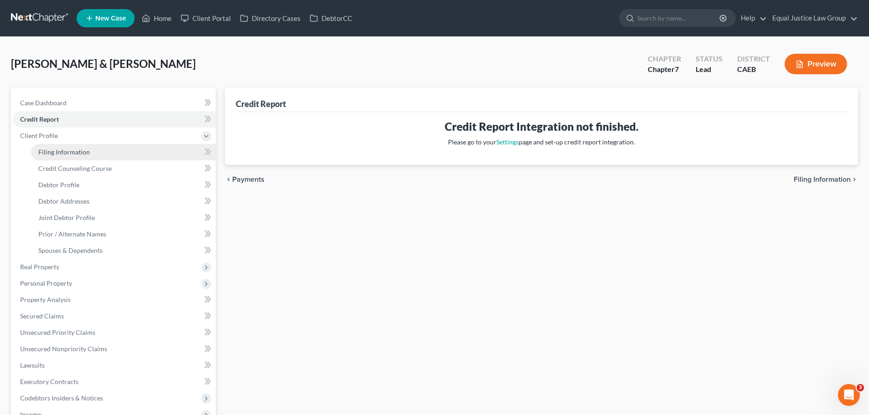
select select "0"
select select "4"
select select "1"
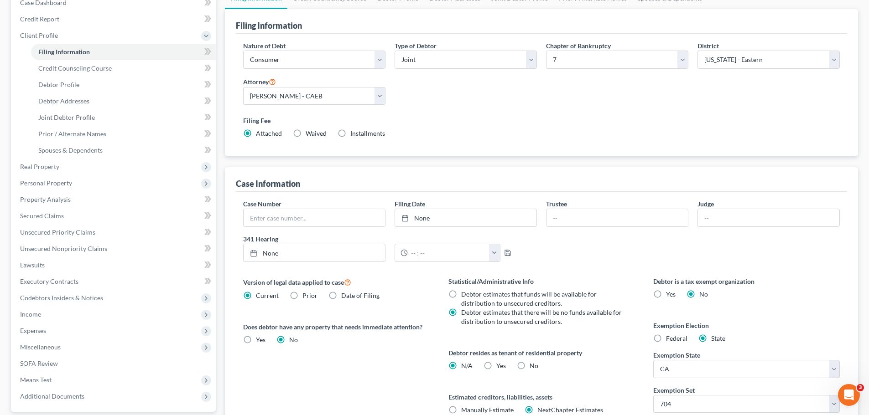
scroll to position [182, 0]
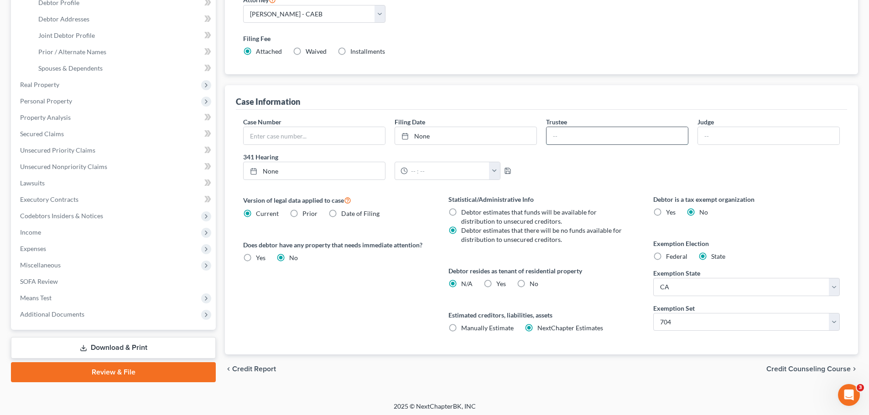
click at [582, 134] on input "text" at bounding box center [616, 135] width 141 height 17
paste input "[PERSON_NAME] [PERSON_NAME]"
type input "[PERSON_NAME] [PERSON_NAME]"
type input "[DATE]"
click at [424, 135] on link "None" at bounding box center [465, 135] width 141 height 17
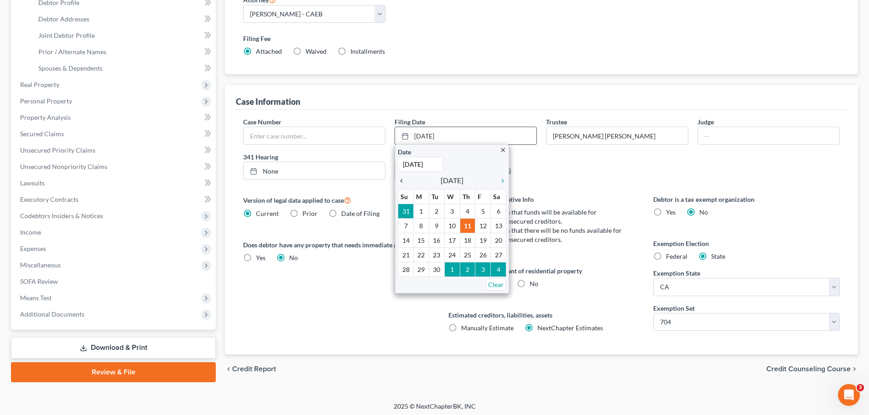
click at [402, 178] on icon "chevron_left" at bounding box center [404, 180] width 12 height 7
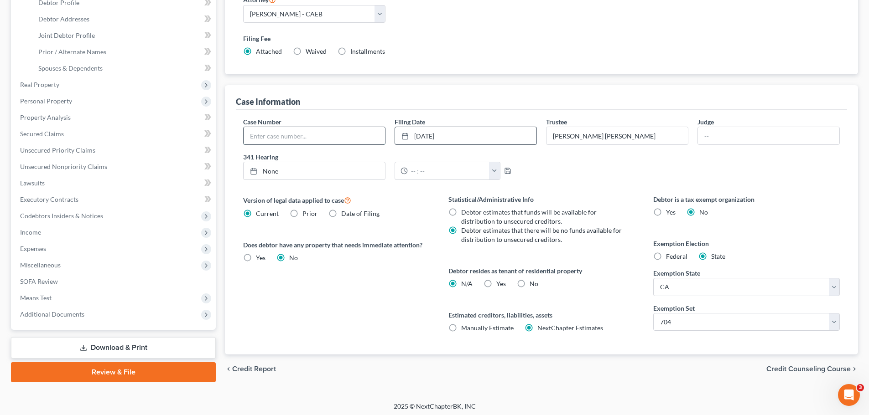
click at [266, 129] on input "text" at bounding box center [313, 135] width 141 height 17
paste input "2025-24681"
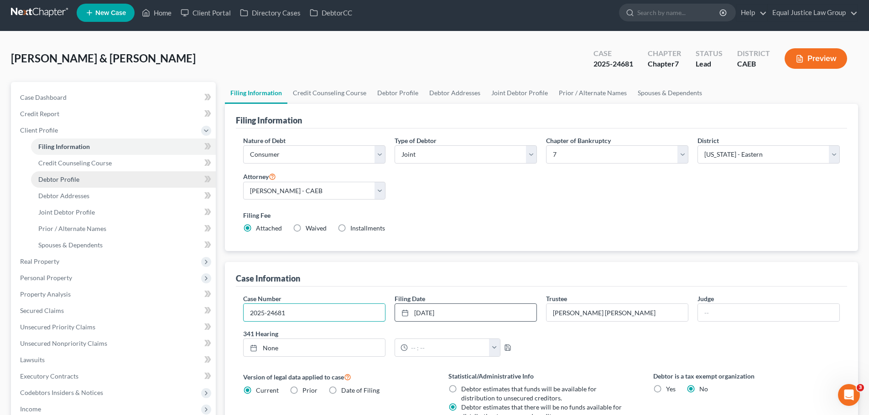
scroll to position [0, 0]
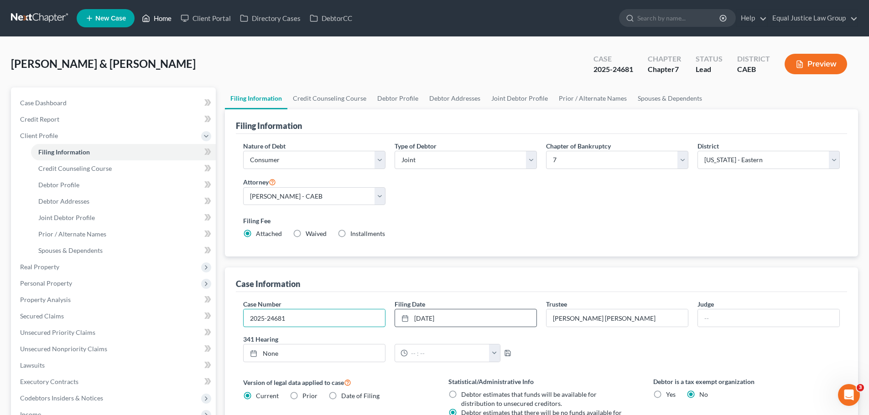
type input "2025-24681"
drag, startPoint x: 163, startPoint y: 16, endPoint x: 337, endPoint y: 121, distance: 203.3
click at [163, 16] on link "Home" at bounding box center [156, 18] width 39 height 16
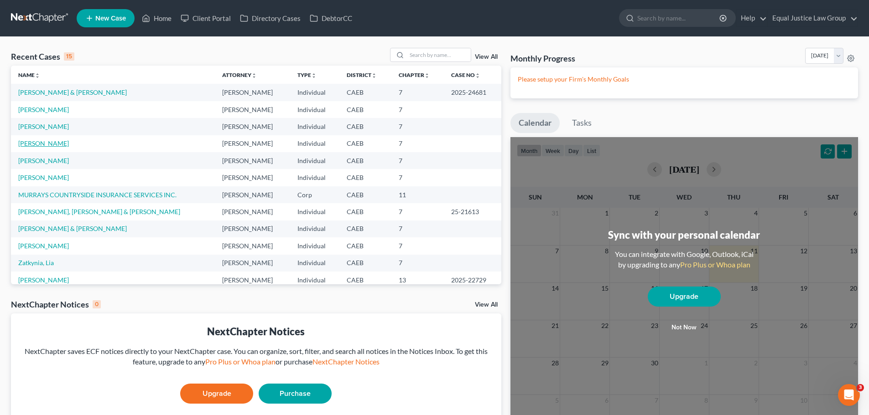
click at [51, 142] on link "[PERSON_NAME]" at bounding box center [43, 144] width 51 height 8
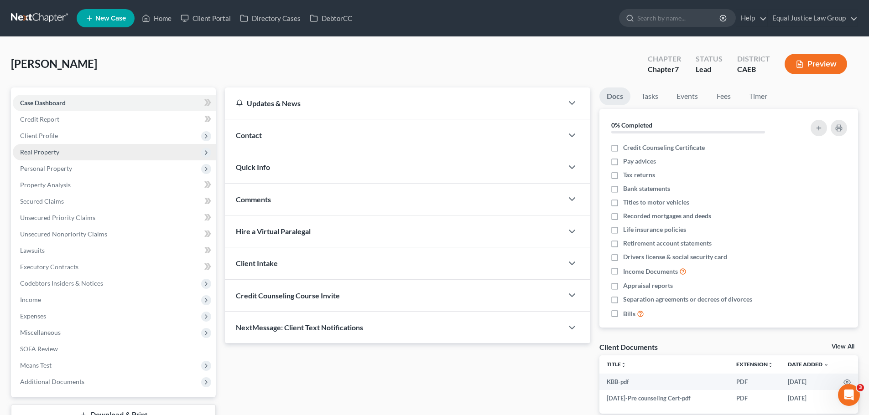
drag, startPoint x: 51, startPoint y: 135, endPoint x: 151, endPoint y: 155, distance: 101.8
click at [51, 135] on span "Client Profile" at bounding box center [39, 136] width 38 height 8
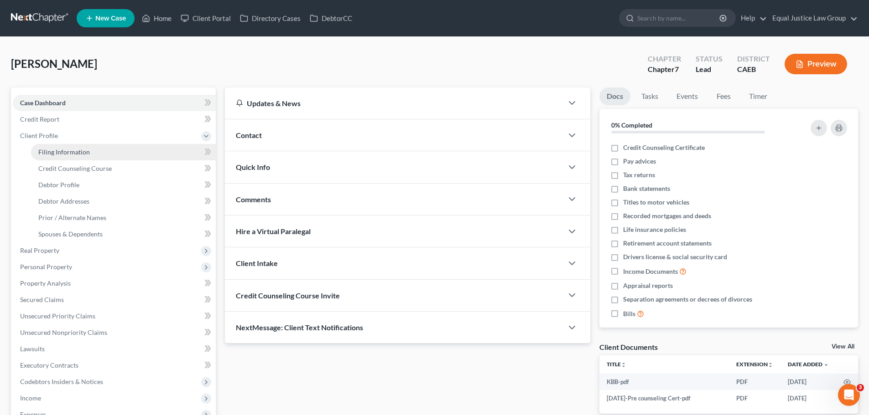
click at [93, 154] on link "Filing Information" at bounding box center [123, 152] width 185 height 16
select select "1"
select select "0"
select select "8"
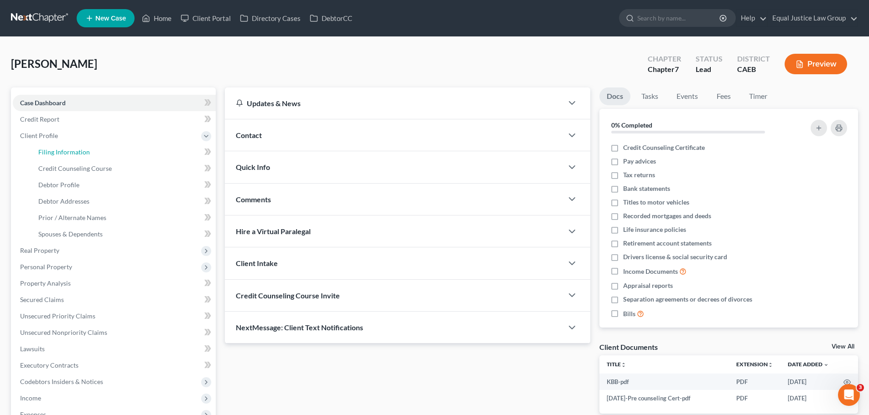
select select "0"
select select "4"
select select "1"
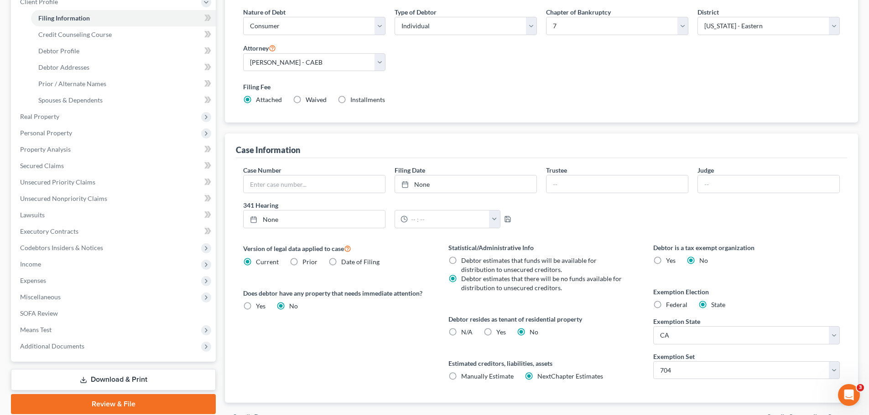
scroll to position [137, 0]
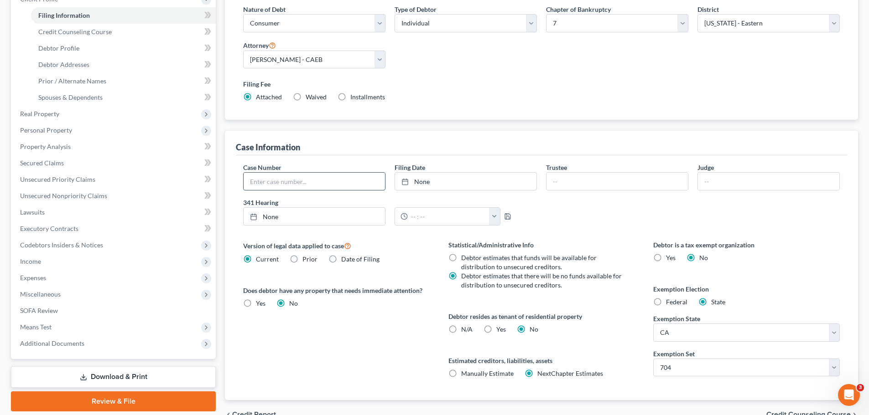
click at [279, 188] on input "text" at bounding box center [313, 181] width 141 height 17
paste input "2025-24854"
type input "2025-24854"
click at [598, 182] on input "text" at bounding box center [616, 181] width 141 height 17
type input "p"
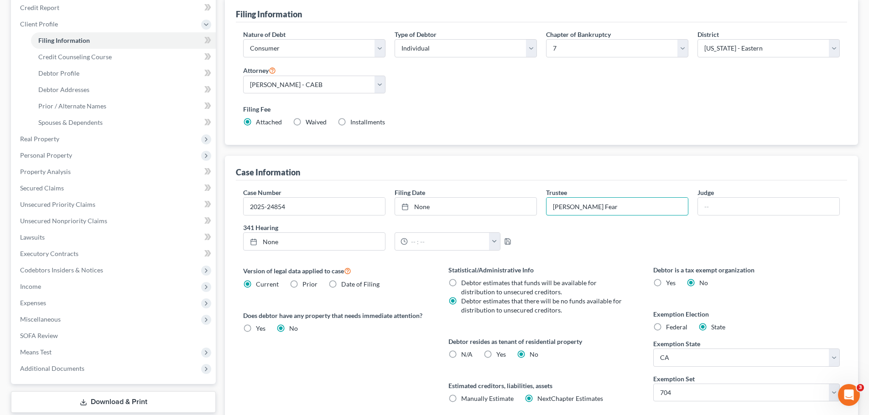
scroll to position [91, 0]
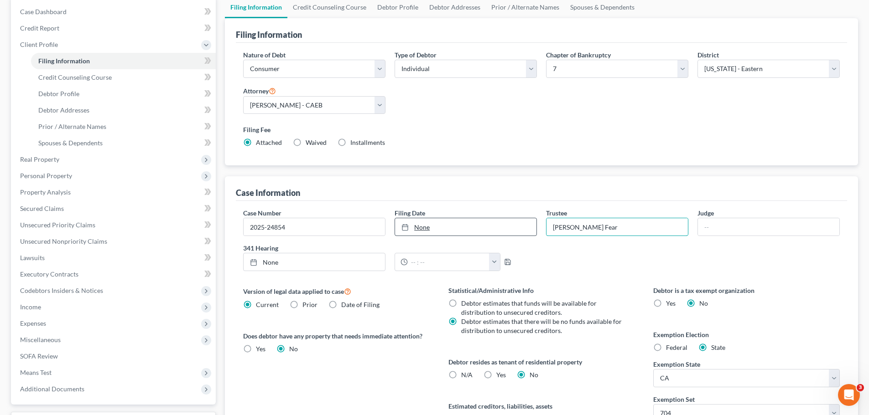
type input "[PERSON_NAME] Fear"
click at [467, 231] on link "None" at bounding box center [465, 226] width 141 height 17
type input "[DATE]"
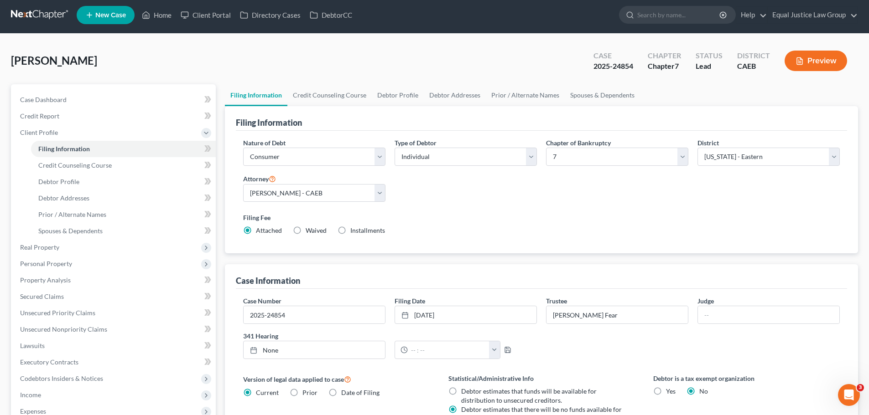
scroll to position [0, 0]
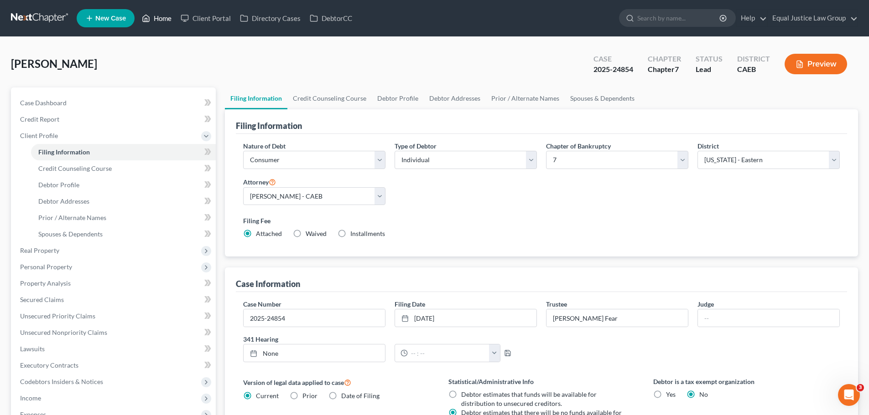
click at [169, 24] on link "Home" at bounding box center [156, 18] width 39 height 16
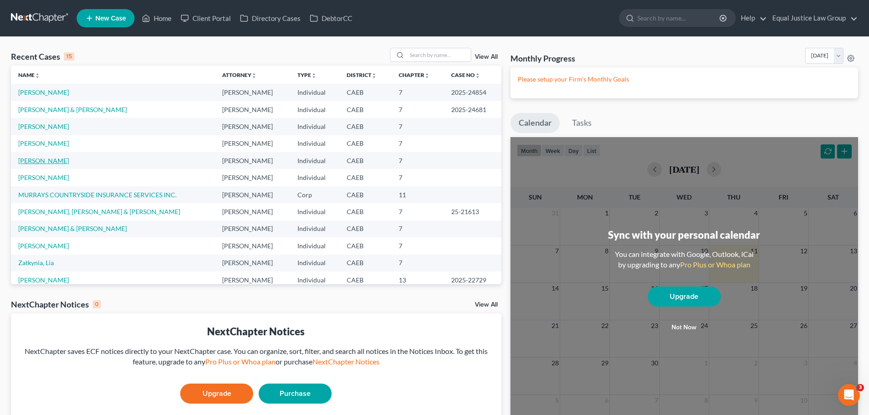
click at [51, 159] on link "[PERSON_NAME]" at bounding box center [43, 161] width 51 height 8
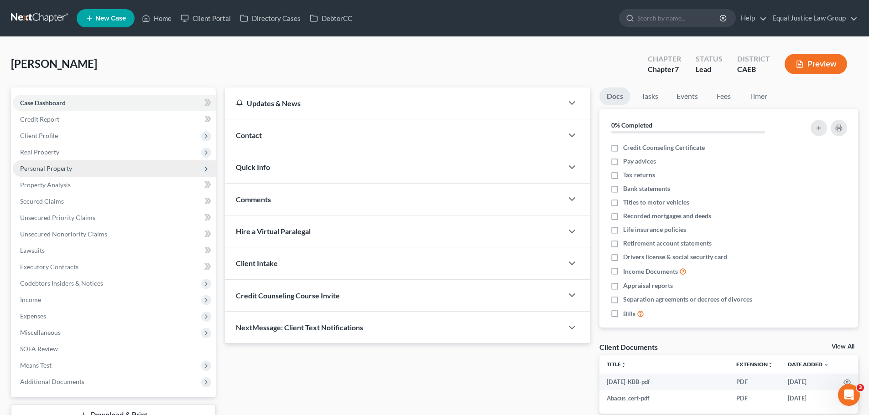
click at [48, 138] on span "Client Profile" at bounding box center [39, 136] width 38 height 8
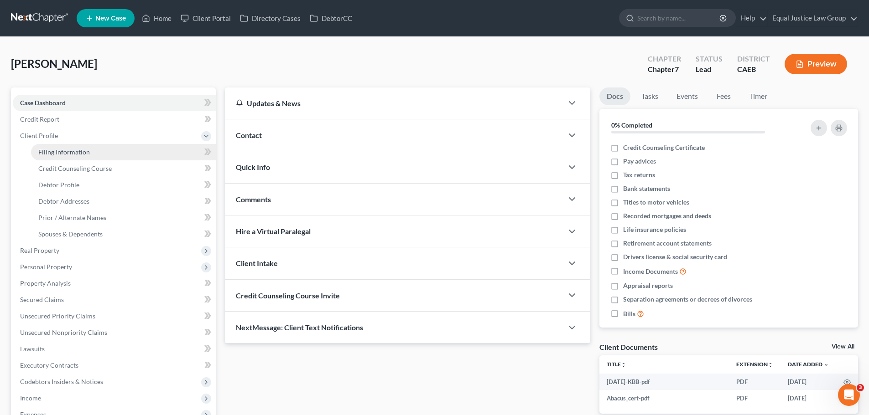
click at [106, 155] on link "Filing Information" at bounding box center [123, 152] width 185 height 16
select select "1"
select select "0"
select select "8"
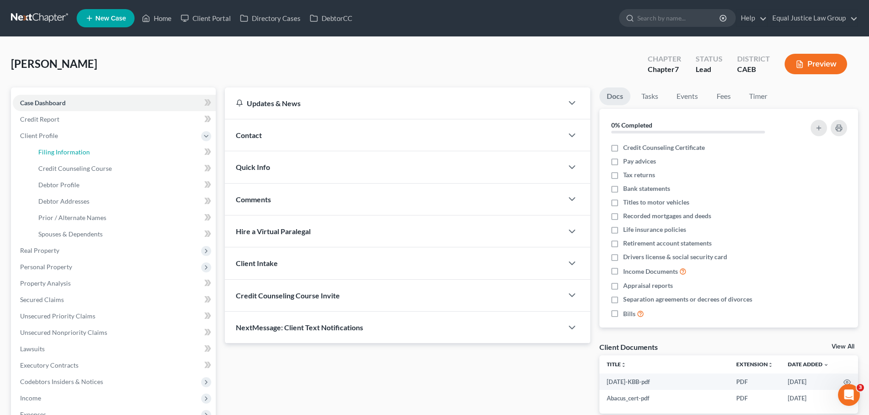
select select "0"
select select "4"
select select "0"
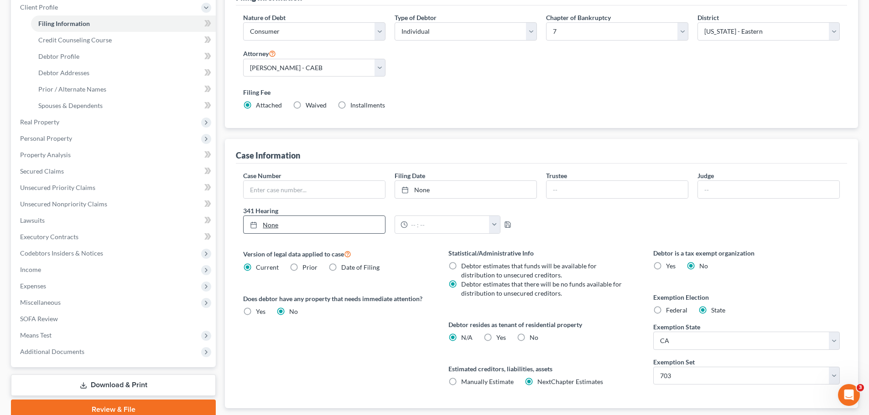
scroll to position [137, 0]
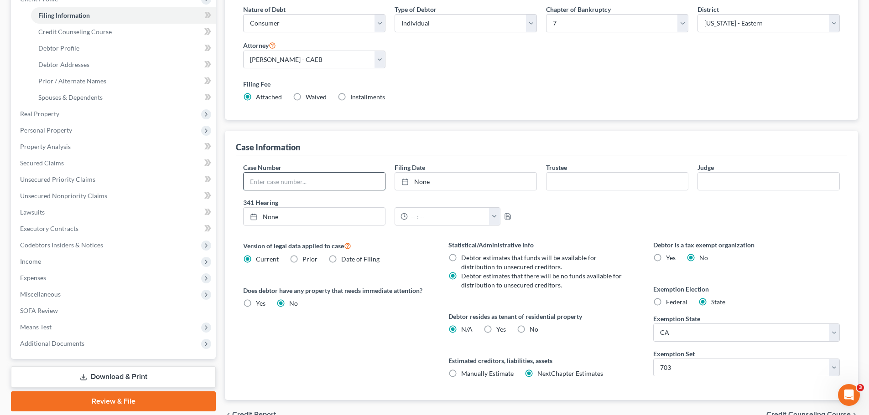
click at [309, 183] on input "text" at bounding box center [313, 181] width 141 height 17
paste input "2025-24748"
drag, startPoint x: 259, startPoint y: 180, endPoint x: 216, endPoint y: 181, distance: 43.3
click at [216, 181] on div "Petition Navigation Case Dashboard Payments Invoices Payments Payments Credit R…" at bounding box center [434, 190] width 856 height 479
type input "2025-24748"
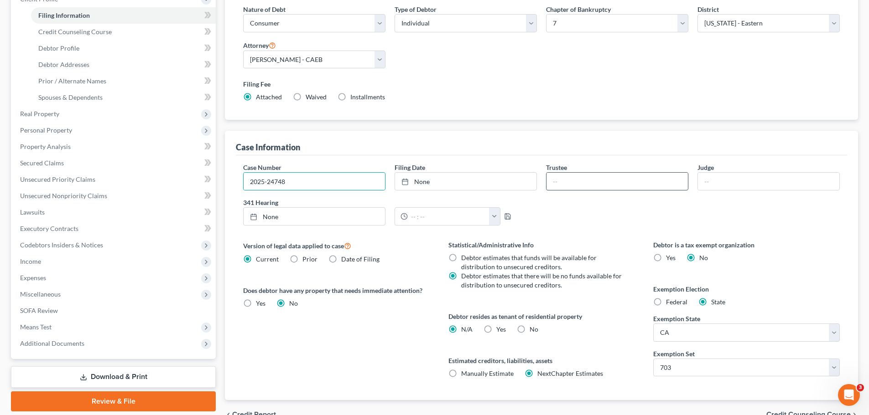
click at [606, 181] on input "text" at bounding box center [616, 181] width 141 height 17
paste input "[PERSON_NAME]"
type input "[PERSON_NAME]"
click at [447, 177] on link "None" at bounding box center [465, 181] width 141 height 17
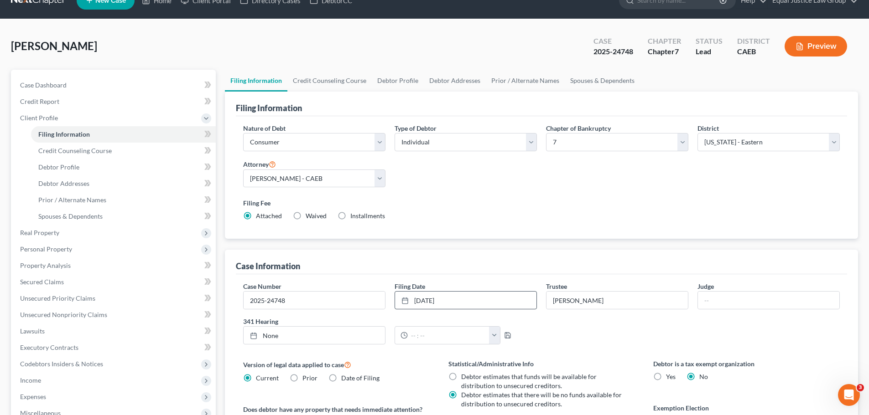
scroll to position [0, 0]
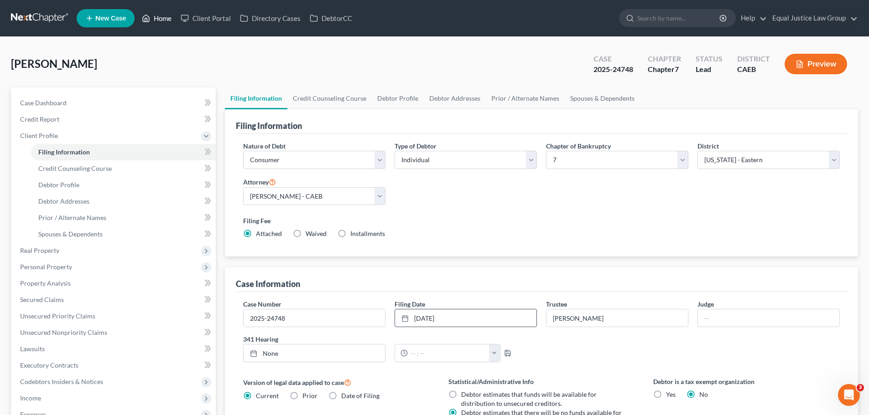
click at [162, 20] on link "Home" at bounding box center [156, 18] width 39 height 16
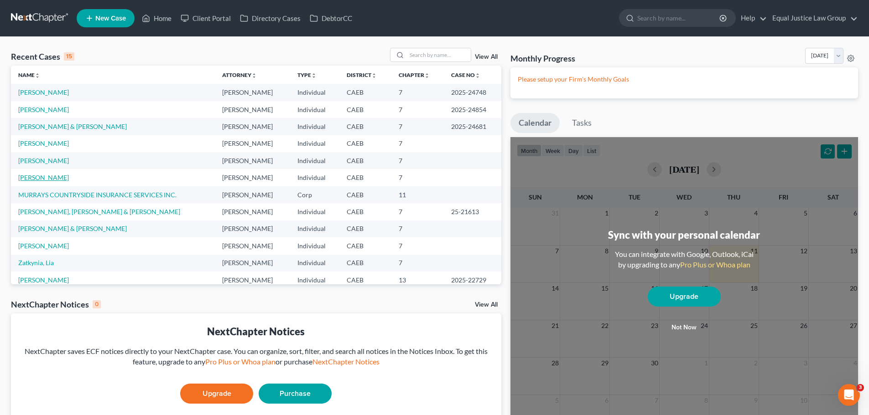
click at [48, 177] on link "[PERSON_NAME]" at bounding box center [43, 178] width 51 height 8
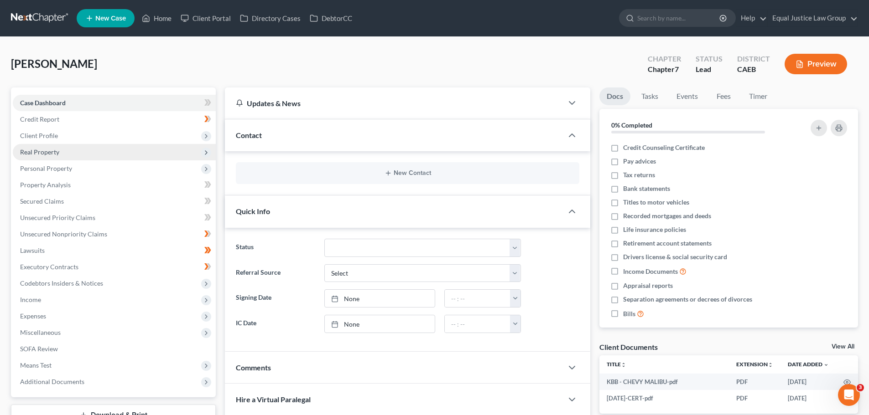
drag, startPoint x: 37, startPoint y: 134, endPoint x: 94, endPoint y: 149, distance: 59.1
click at [37, 134] on span "Client Profile" at bounding box center [39, 136] width 38 height 8
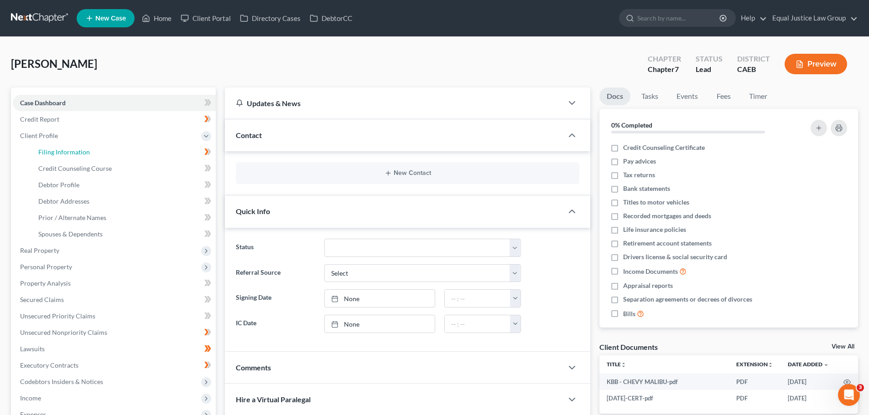
click at [80, 153] on span "Filing Information" at bounding box center [64, 152] width 52 height 8
select select "1"
select select "0"
select select "8"
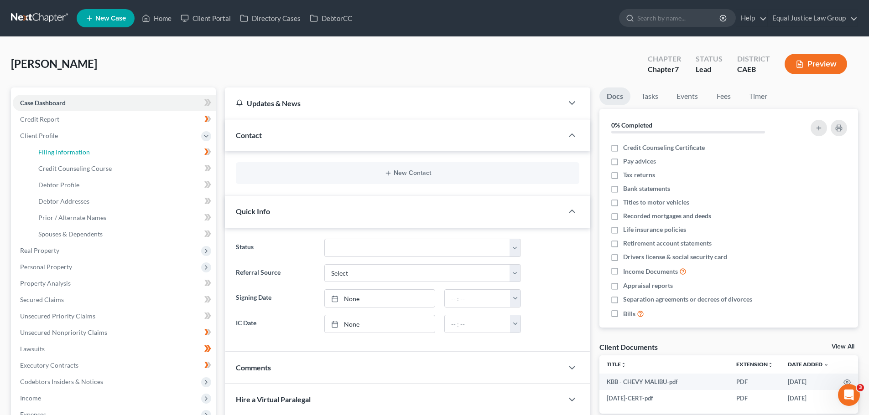
select select "0"
select select "4"
select select "0"
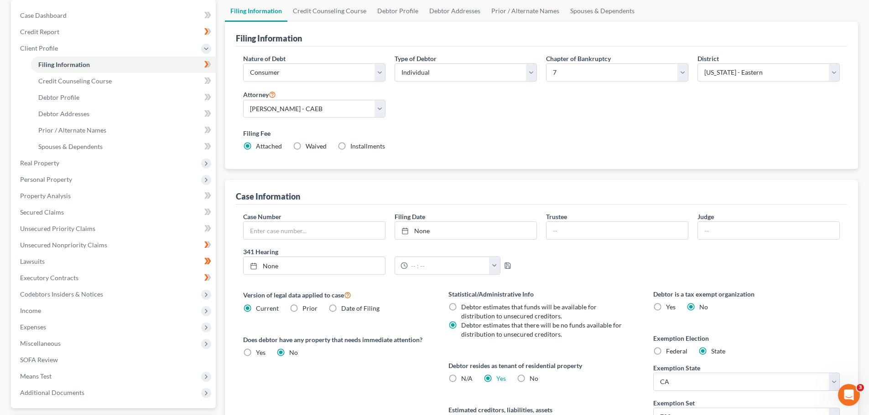
scroll to position [91, 0]
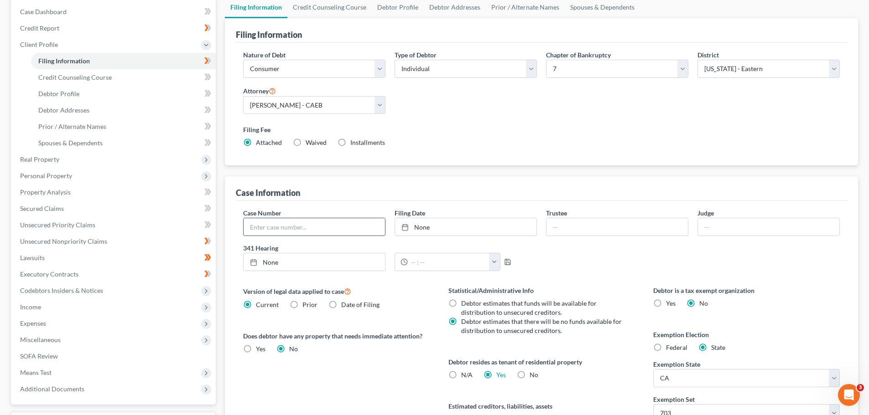
click at [306, 221] on input "text" at bounding box center [313, 226] width 141 height 17
paste input "2025-24135"
type input "2025-24135"
click at [577, 233] on input "text" at bounding box center [616, 226] width 141 height 17
click at [580, 223] on input "text" at bounding box center [616, 226] width 141 height 17
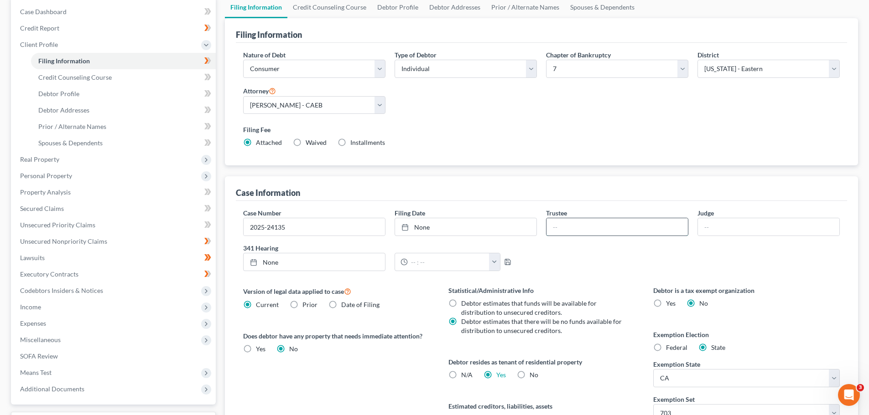
paste input "[PERSON_NAME]"
type input "[PERSON_NAME]"
click at [743, 224] on input "text" at bounding box center [768, 226] width 141 height 17
type input "[DATE]"
click at [422, 227] on link "None" at bounding box center [465, 226] width 141 height 17
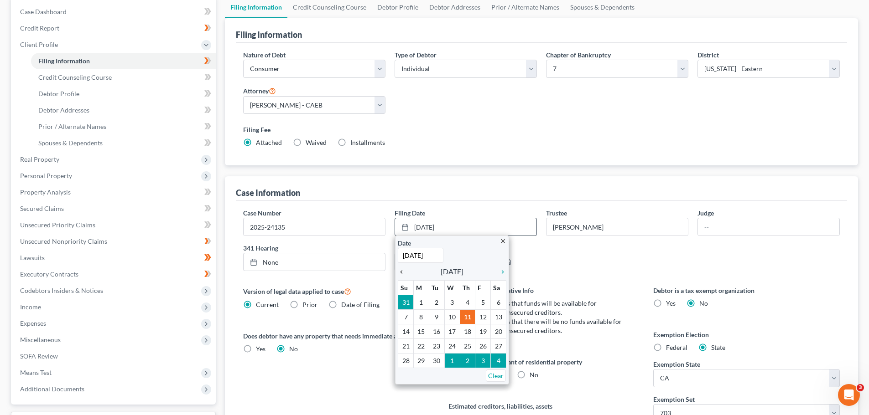
click at [402, 269] on icon "chevron_left" at bounding box center [404, 272] width 12 height 7
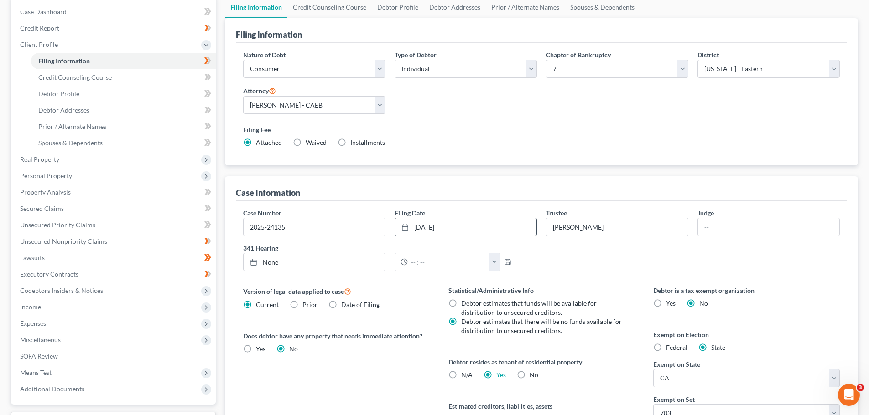
click at [552, 262] on div "Case Number 2025-24135 Filing Date [DATE] close Date [DATE] Time 12:00 AM chevr…" at bounding box center [541, 243] width 606 height 70
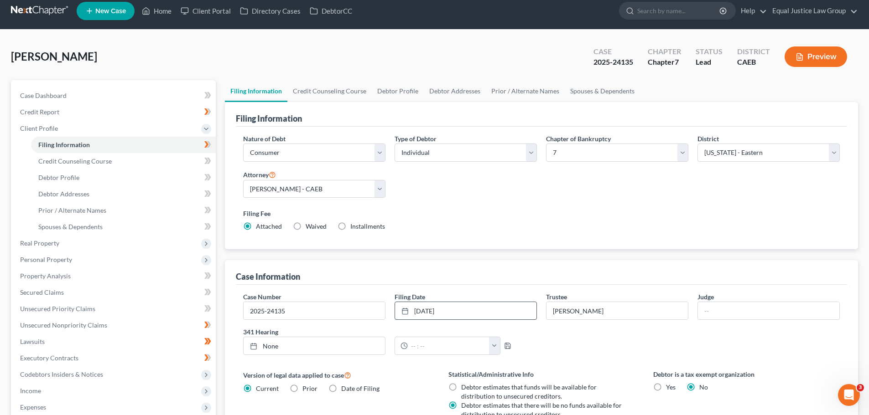
scroll to position [0, 0]
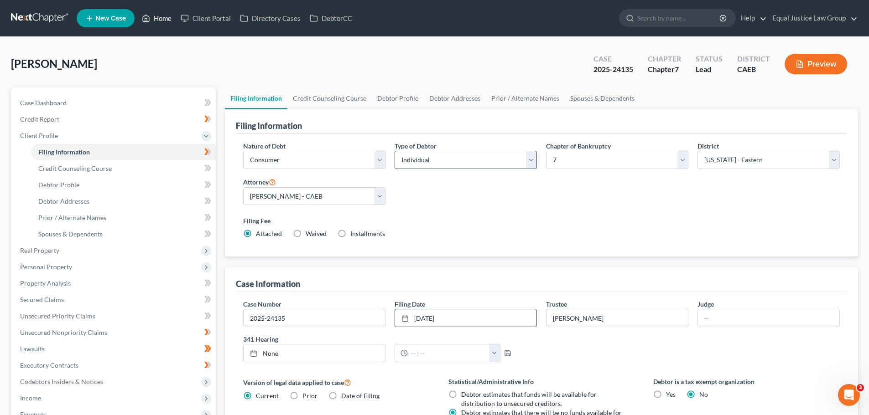
click at [155, 15] on link "Home" at bounding box center [156, 18] width 39 height 16
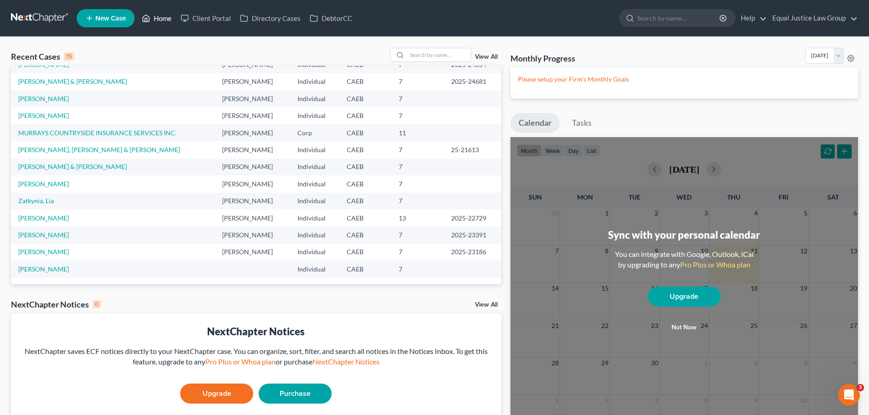
scroll to position [62, 0]
click at [56, 184] on link "[PERSON_NAME]" at bounding box center [43, 184] width 51 height 8
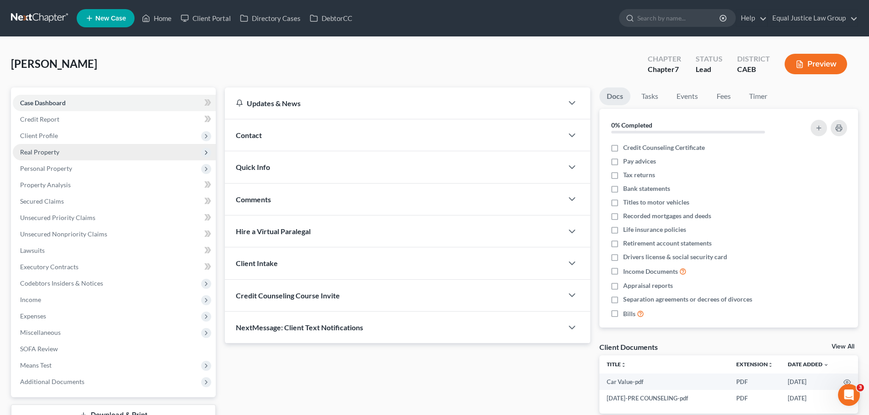
click at [52, 136] on span "Client Profile" at bounding box center [39, 136] width 38 height 8
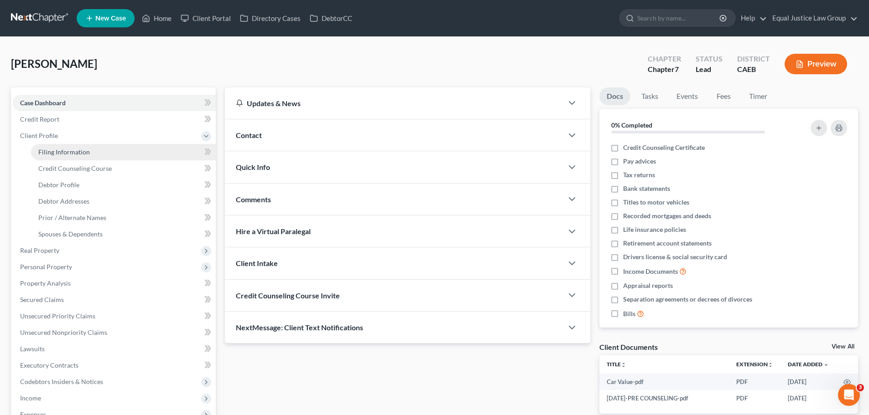
click at [93, 152] on link "Filing Information" at bounding box center [123, 152] width 185 height 16
select select "1"
select select "0"
select select "8"
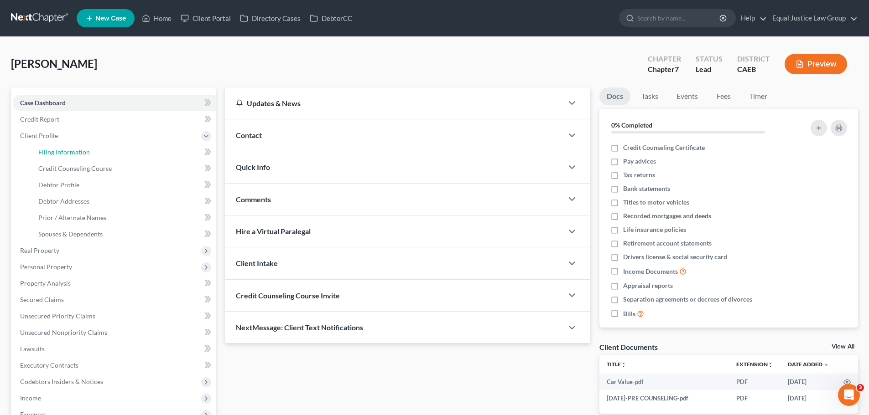
select select "0"
select select "4"
select select "1"
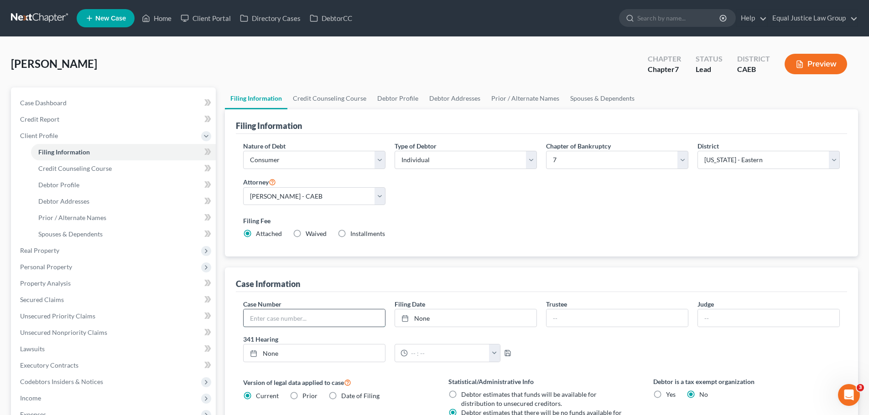
click at [298, 318] on input "text" at bounding box center [313, 318] width 141 height 17
paste input "[PERSON_NAME]"
click at [286, 319] on input "[PERSON_NAME]" at bounding box center [313, 318] width 141 height 17
click at [286, 318] on input "[PERSON_NAME]" at bounding box center [313, 318] width 141 height 17
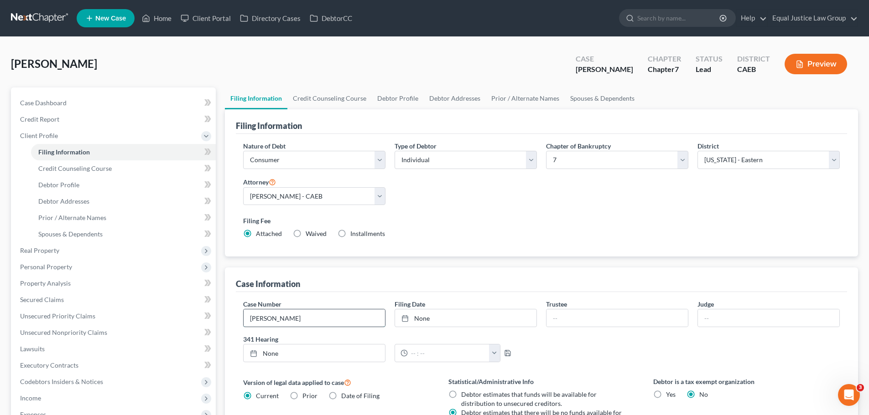
click at [287, 316] on input "[PERSON_NAME]" at bounding box center [313, 318] width 141 height 17
type input "[PERSON_NAME]"
drag, startPoint x: 315, startPoint y: 323, endPoint x: 229, endPoint y: 316, distance: 85.5
click at [230, 316] on div "Case Information Case Number [PERSON_NAME] Filing Date None close Date Time che…" at bounding box center [541, 402] width 633 height 269
paste input "2025-24682"
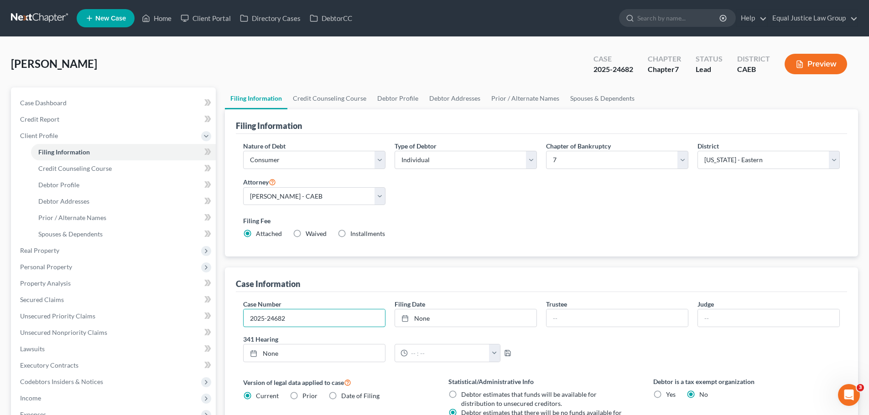
drag, startPoint x: 260, startPoint y: 318, endPoint x: 226, endPoint y: 321, distance: 34.3
click at [226, 321] on div "Case Information Case Number 2025-24682 Filing Date None close Date Time chevro…" at bounding box center [541, 402] width 633 height 269
type input "2025-24682"
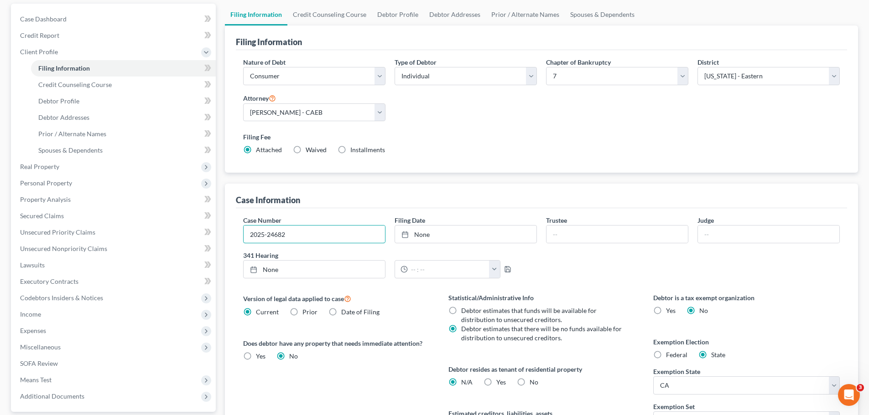
scroll to position [91, 0]
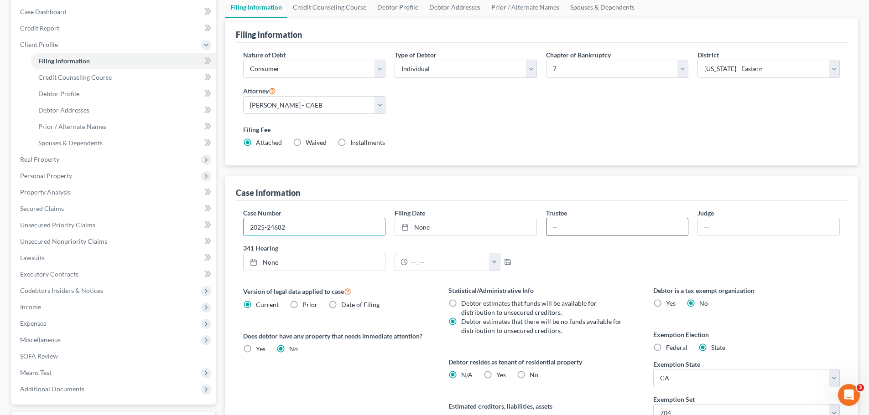
click at [578, 226] on input "text" at bounding box center [616, 226] width 141 height 17
paste input "[PERSON_NAME] [PERSON_NAME]"
type input "[PERSON_NAME] [PERSON_NAME]"
click at [726, 223] on input "text" at bounding box center [768, 226] width 141 height 17
click at [441, 225] on link "None" at bounding box center [465, 226] width 141 height 17
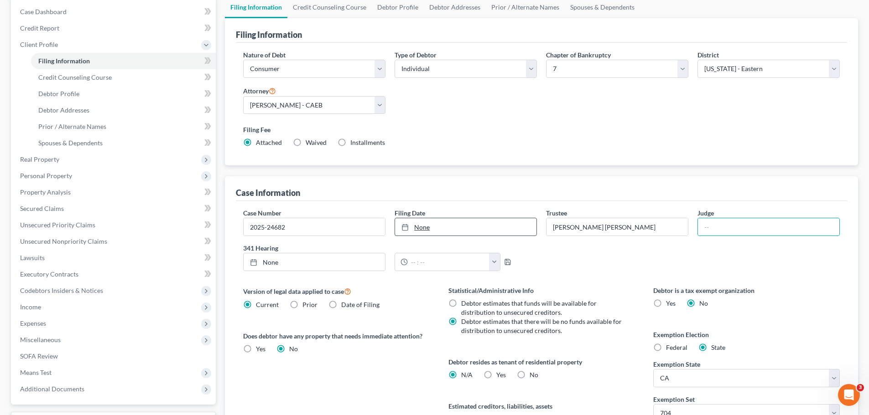
type input "[DATE]"
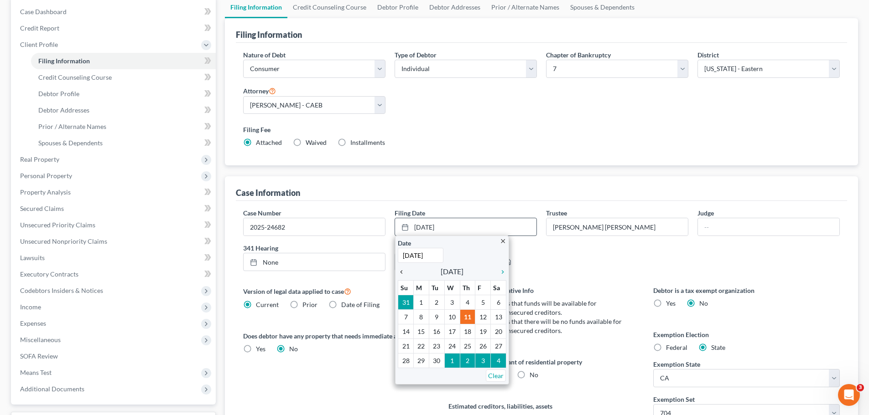
click at [399, 267] on link "chevron_left" at bounding box center [404, 271] width 12 height 11
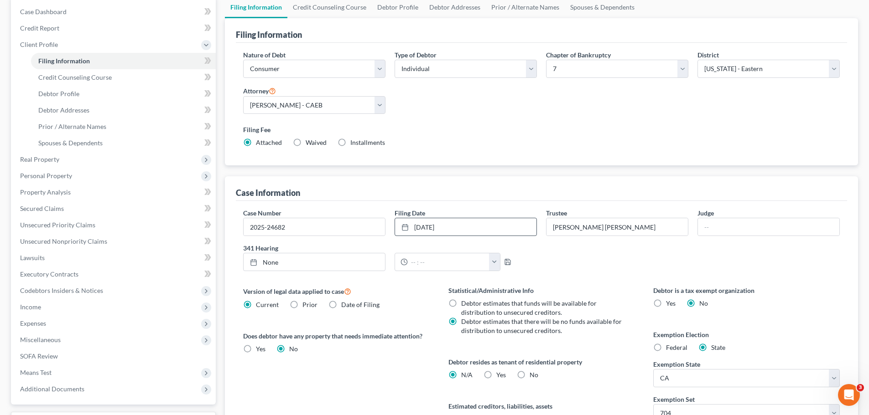
click at [594, 265] on div "Case Number 2025-24682 Filing Date [DATE] close Date [DATE] Time 12:00 AM chevr…" at bounding box center [541, 243] width 606 height 70
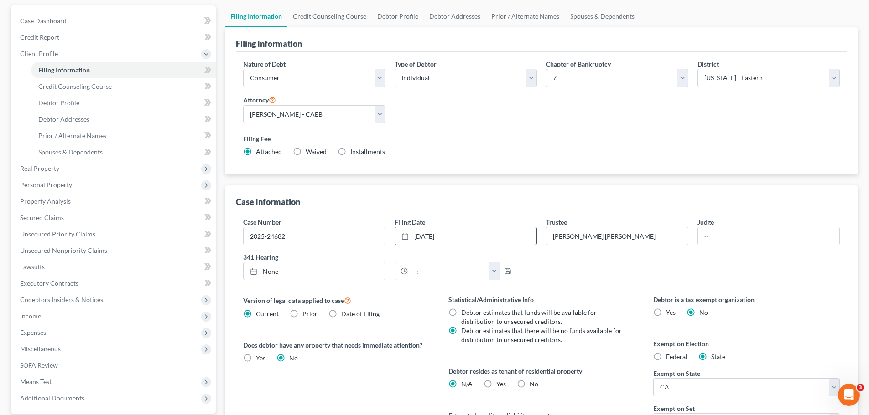
scroll to position [0, 0]
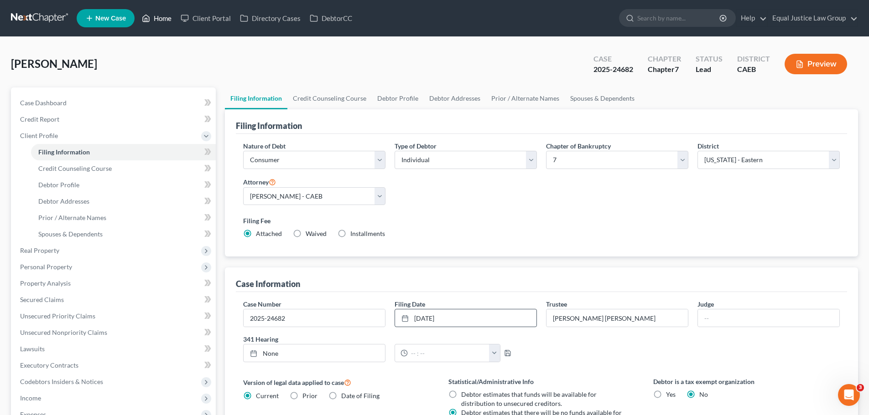
click at [160, 16] on link "Home" at bounding box center [156, 18] width 39 height 16
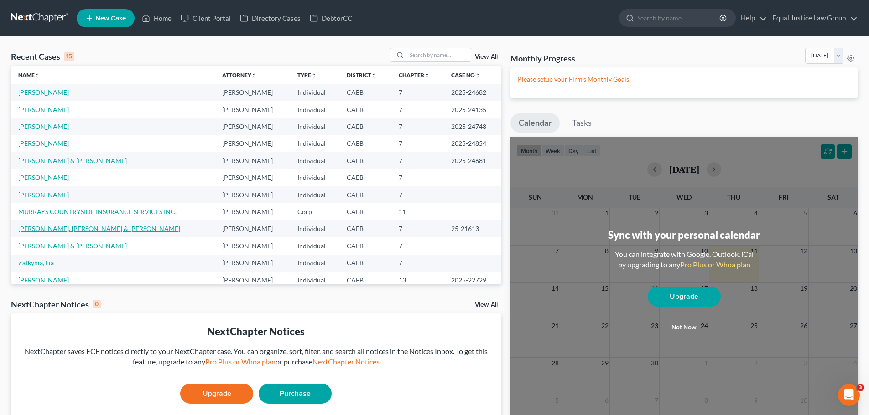
click at [83, 232] on link "[PERSON_NAME], [PERSON_NAME] & [PERSON_NAME]" at bounding box center [99, 229] width 162 height 8
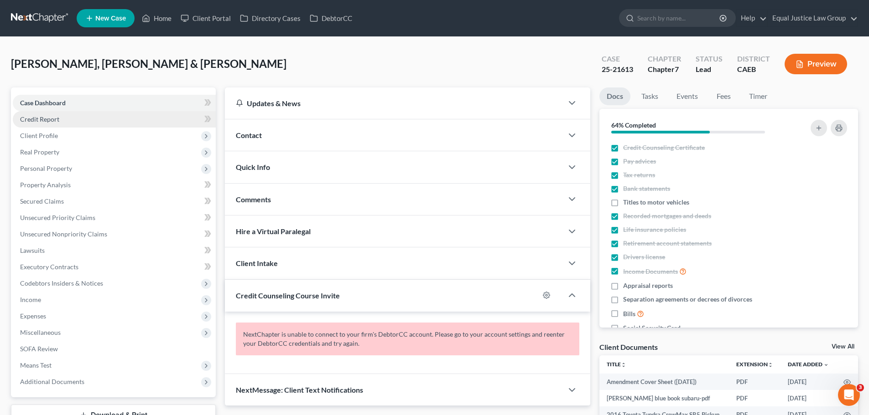
click at [36, 116] on span "Credit Report" at bounding box center [39, 119] width 39 height 8
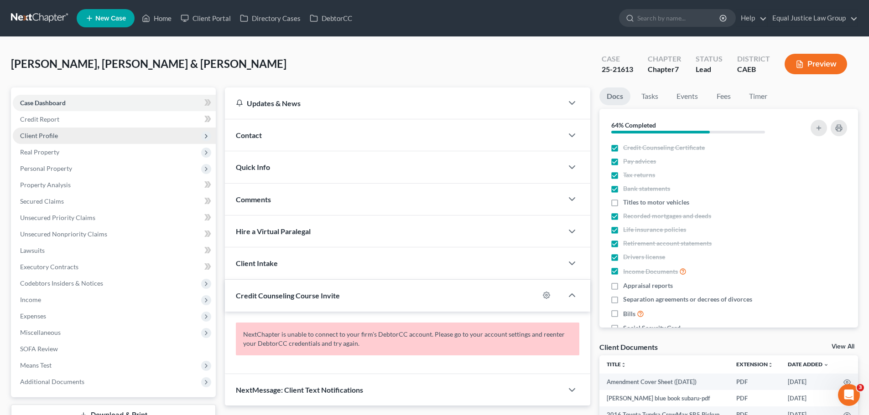
click at [40, 139] on span "Client Profile" at bounding box center [39, 136] width 38 height 8
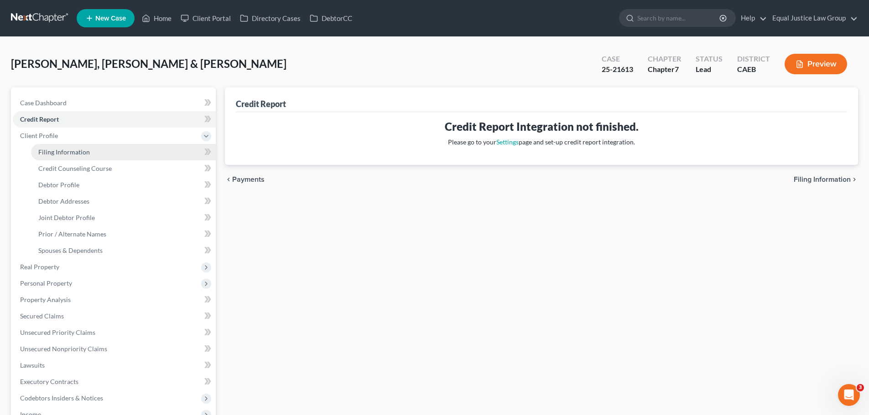
click at [72, 146] on link "Filing Information" at bounding box center [123, 152] width 185 height 16
select select "1"
select select "0"
select select "8"
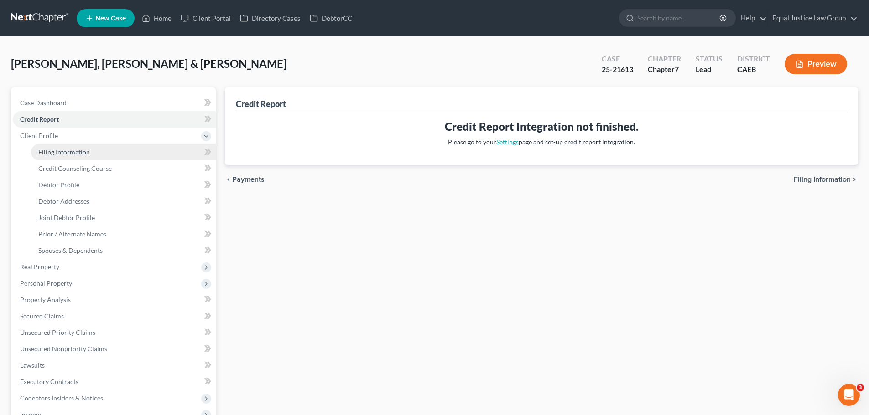
select select "0"
select select "4"
select select "1"
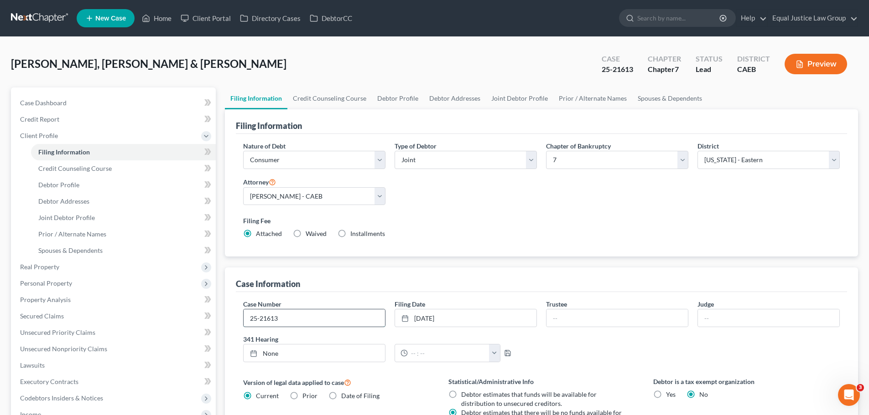
click at [250, 318] on input "25-21613" at bounding box center [313, 318] width 141 height 17
type input "2025-21613"
click at [558, 315] on input "text" at bounding box center [616, 318] width 141 height 17
paste input "[PERSON_NAME]"
type input "[PERSON_NAME]"
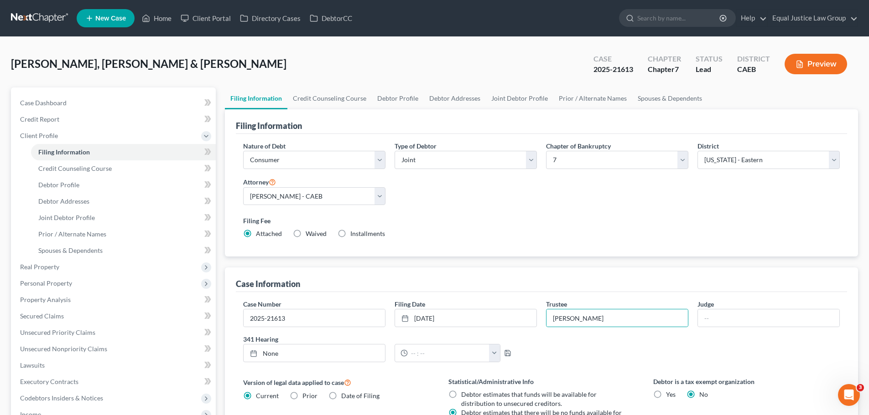
click at [621, 285] on div "Case Information" at bounding box center [541, 280] width 611 height 25
click at [166, 20] on link "Home" at bounding box center [156, 18] width 39 height 16
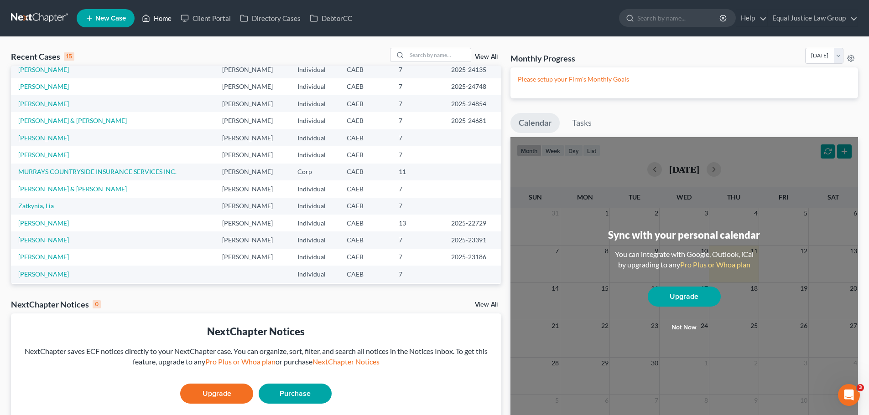
scroll to position [62, 0]
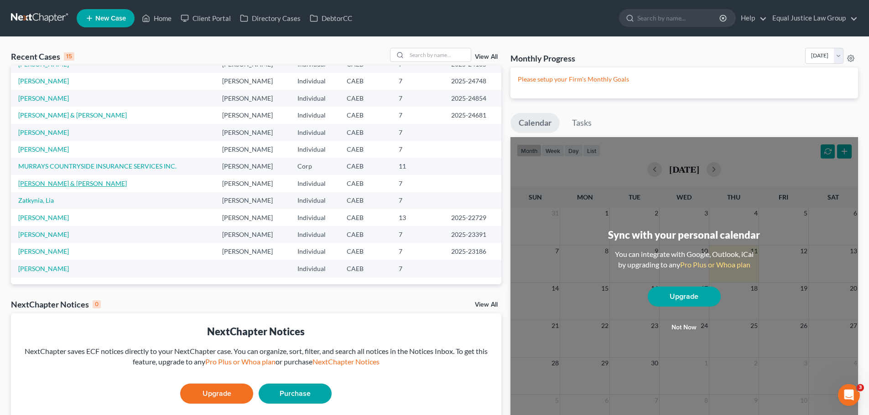
click at [59, 181] on link "[PERSON_NAME] & [PERSON_NAME]" at bounding box center [72, 184] width 109 height 8
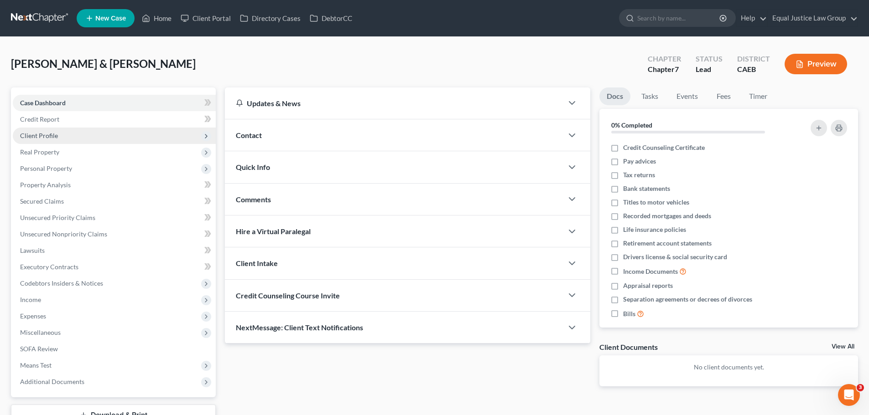
click at [51, 135] on span "Client Profile" at bounding box center [39, 136] width 38 height 8
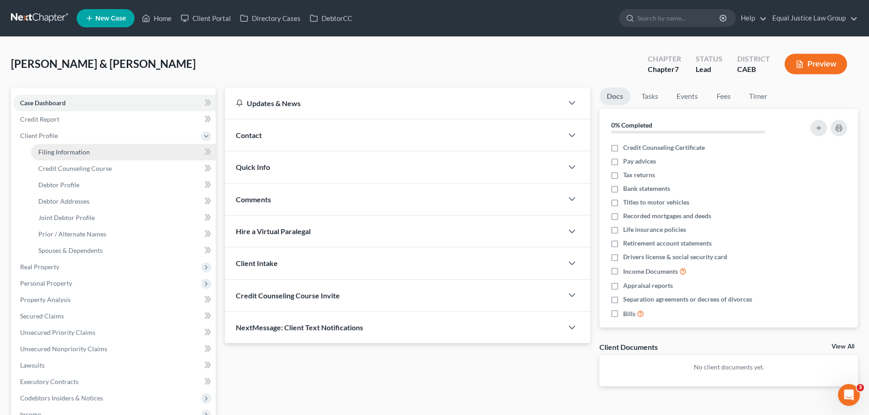
click at [79, 145] on link "Filing Information" at bounding box center [123, 152] width 185 height 16
select select "1"
select select "0"
select select "8"
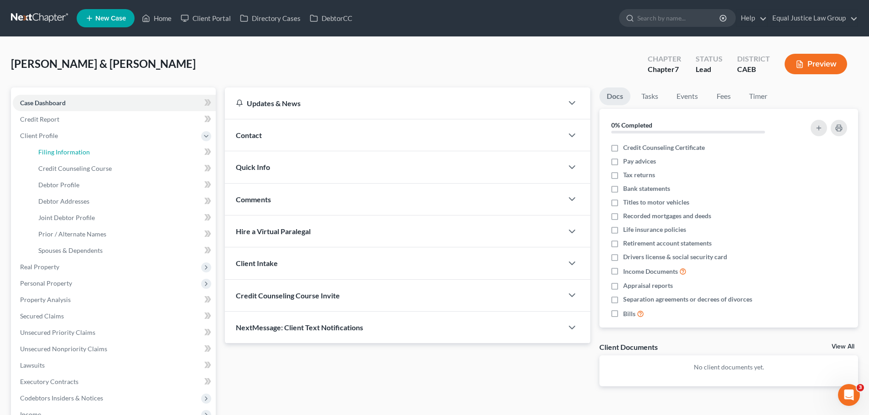
select select "0"
select select "4"
select select "0"
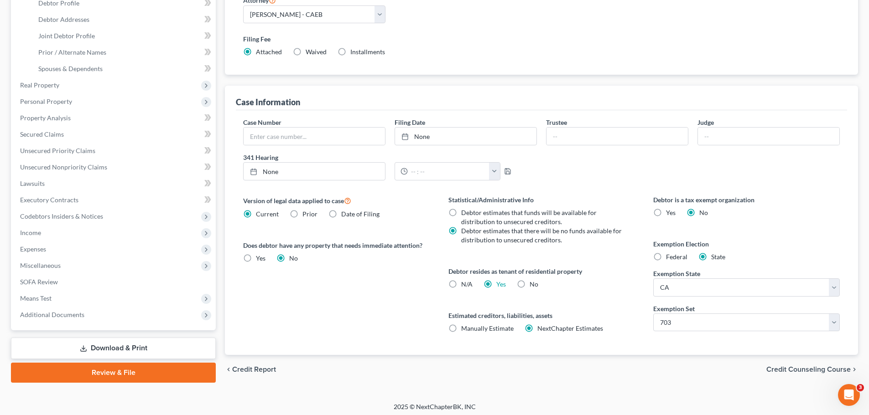
scroll to position [182, 0]
click at [813, 368] on span "Credit Counseling Course" at bounding box center [808, 369] width 84 height 7
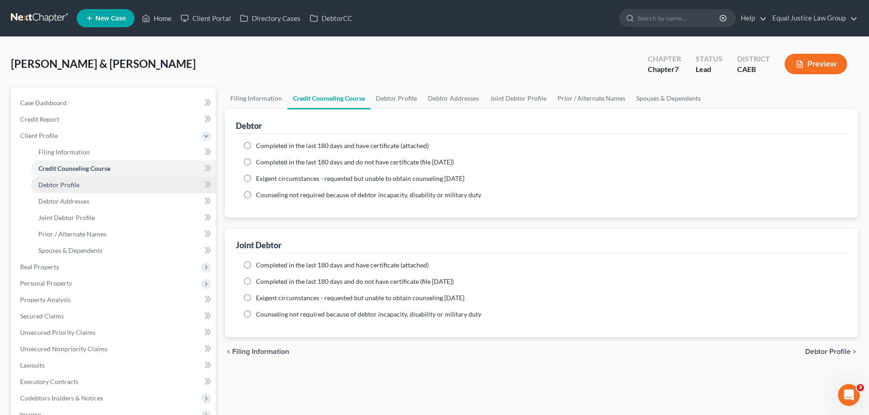
click at [68, 187] on span "Debtor Profile" at bounding box center [58, 185] width 41 height 8
select select "1"
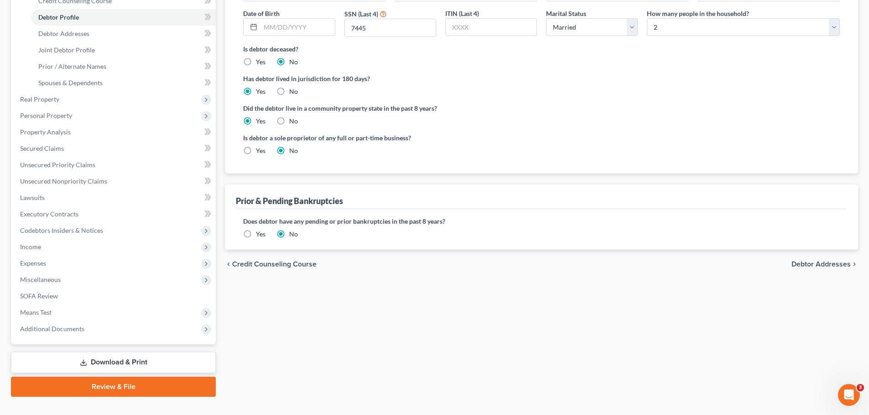
scroll to position [182, 0]
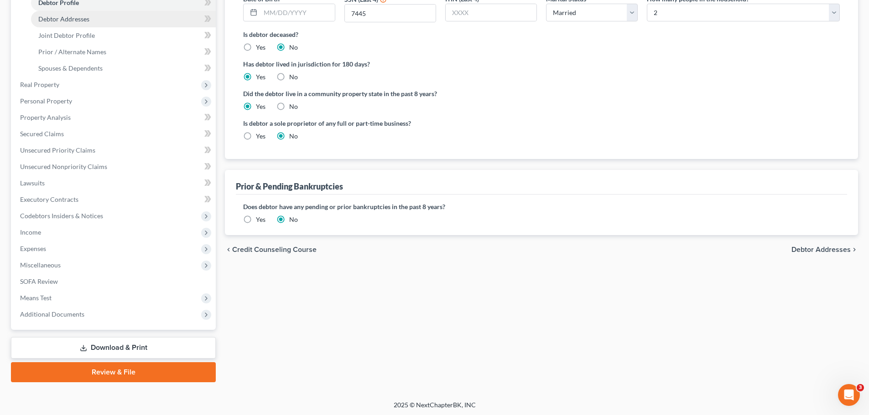
click at [89, 20] on link "Debtor Addresses" at bounding box center [123, 19] width 185 height 16
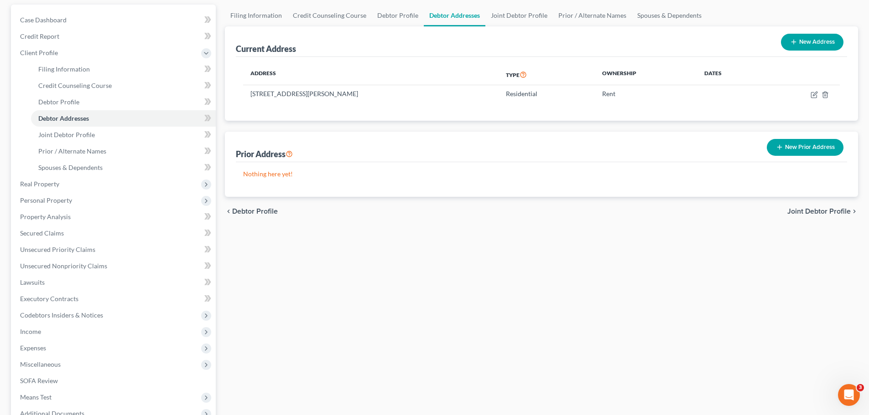
scroll to position [91, 0]
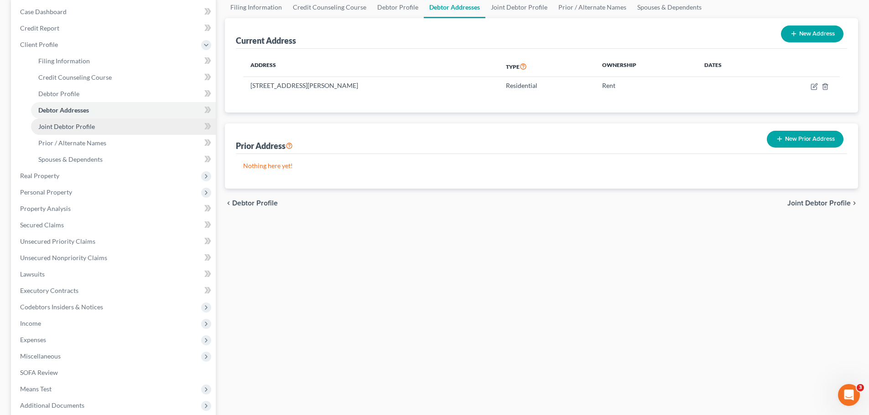
click at [50, 123] on span "Joint Debtor Profile" at bounding box center [66, 127] width 57 height 8
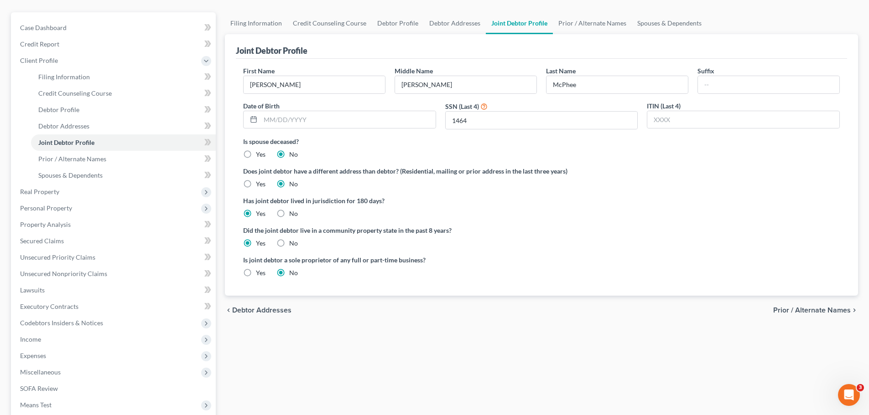
scroll to position [91, 0]
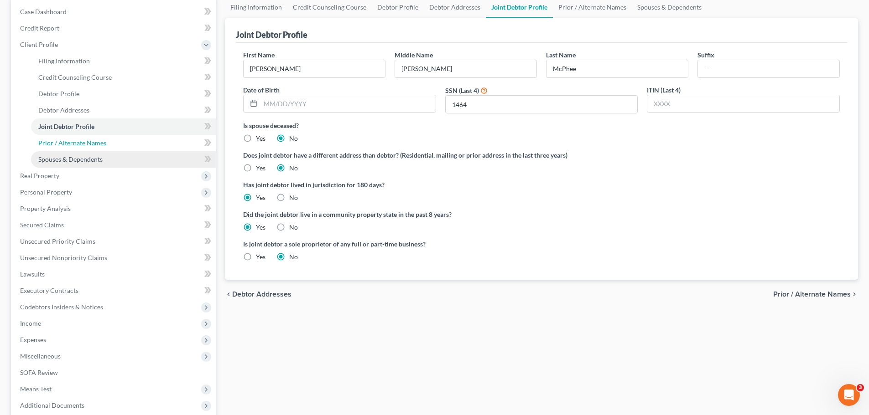
drag, startPoint x: 77, startPoint y: 138, endPoint x: 112, endPoint y: 152, distance: 38.0
click at [77, 138] on link "Prior / Alternate Names" at bounding box center [123, 143] width 185 height 16
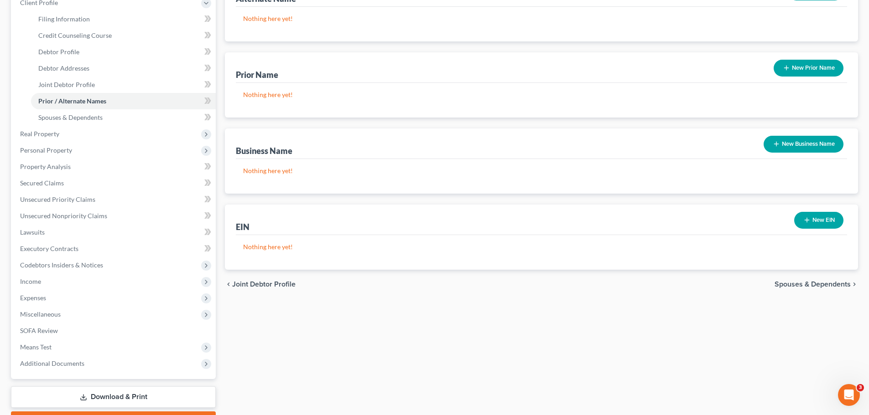
scroll to position [137, 0]
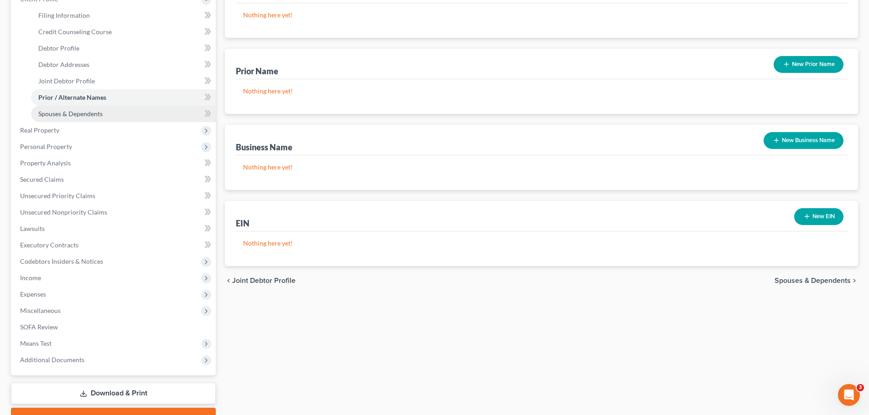
click at [70, 116] on span "Spouses & Dependents" at bounding box center [70, 114] width 64 height 8
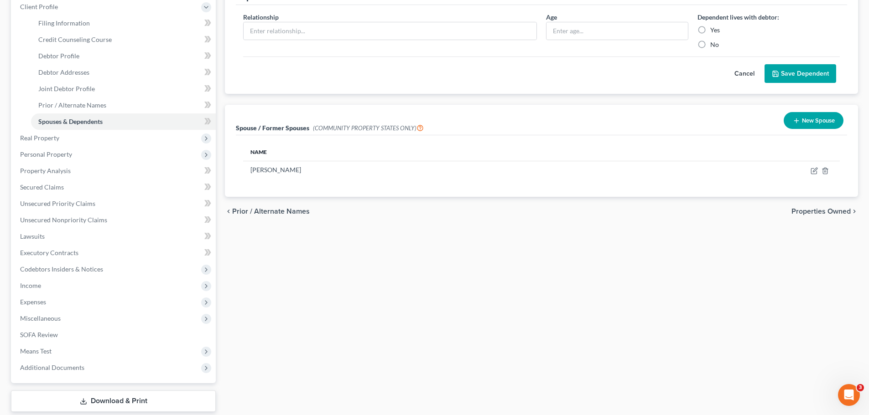
scroll to position [137, 0]
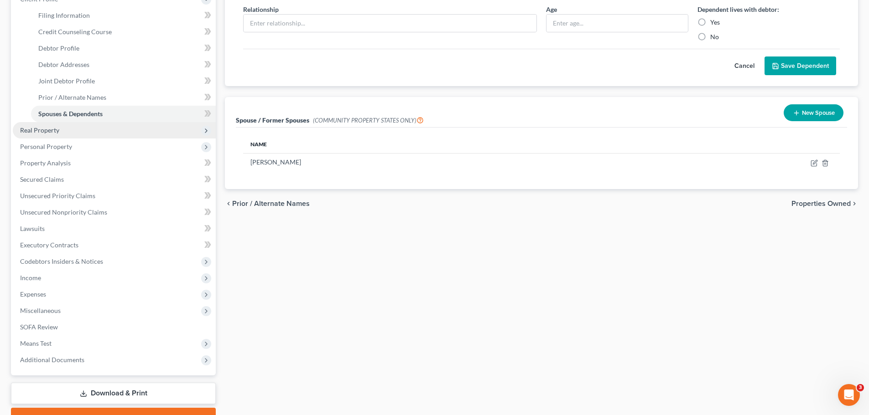
click at [33, 129] on span "Real Property" at bounding box center [39, 130] width 39 height 8
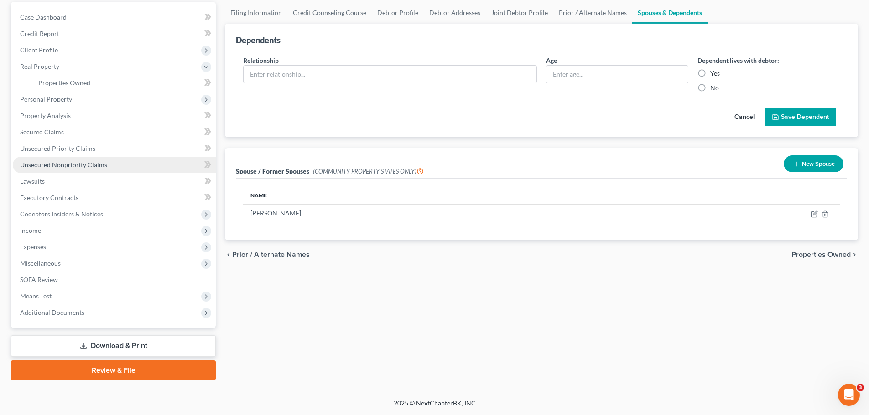
scroll to position [86, 0]
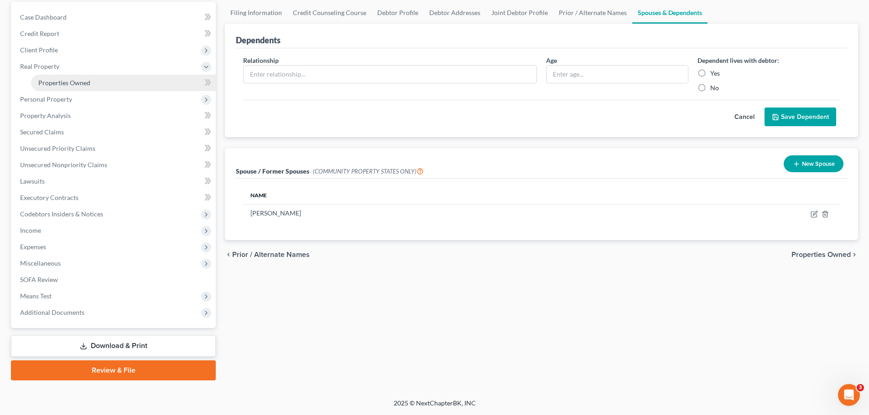
click at [83, 83] on span "Properties Owned" at bounding box center [64, 83] width 52 height 8
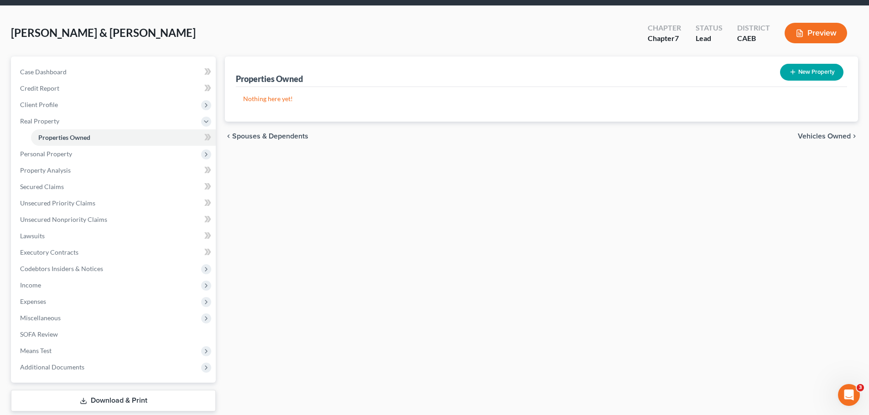
scroll to position [46, 0]
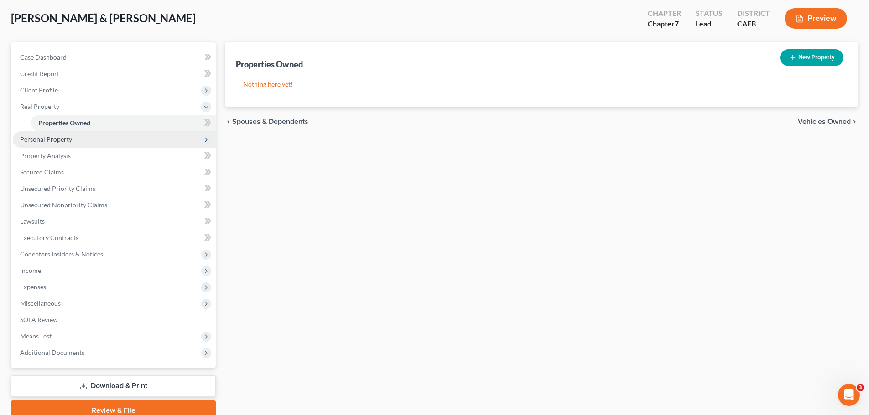
click at [60, 138] on span "Personal Property" at bounding box center [46, 139] width 52 height 8
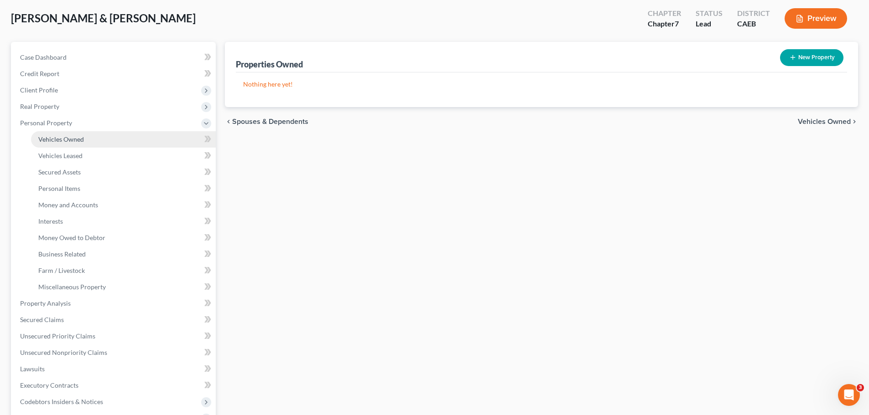
drag, startPoint x: 83, startPoint y: 136, endPoint x: 169, endPoint y: 138, distance: 86.2
click at [83, 136] on span "Vehicles Owned" at bounding box center [61, 139] width 46 height 8
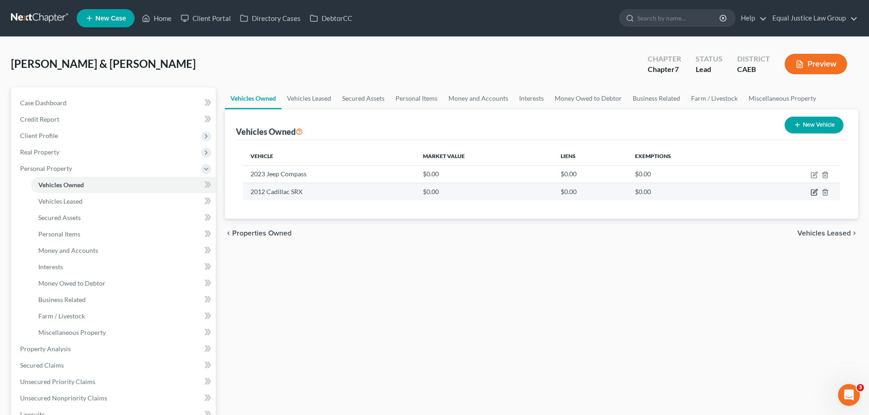
click at [813, 192] on icon "button" at bounding box center [813, 192] width 7 height 7
select select "0"
select select "14"
select select "1"
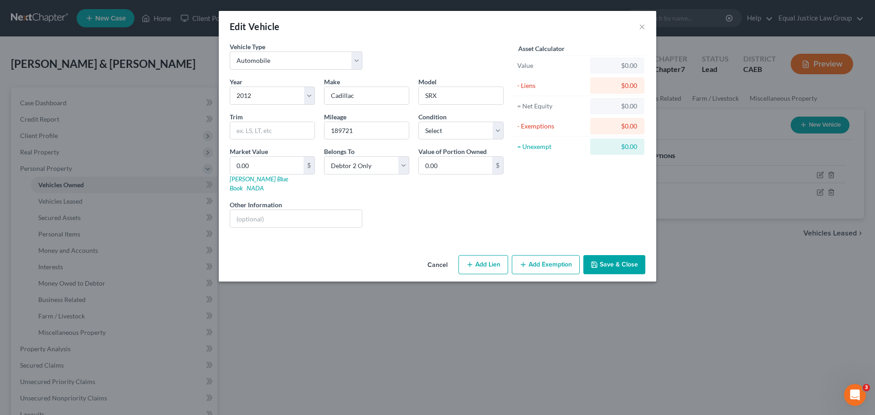
drag, startPoint x: 432, startPoint y: 311, endPoint x: 440, endPoint y: 307, distance: 8.4
click at [432, 311] on div "Edit Vehicle × Vehicle Type Select Automobile Truck Trailer Watercraft Aircraft…" at bounding box center [437, 207] width 875 height 415
click at [444, 257] on button "Cancel" at bounding box center [437, 265] width 35 height 18
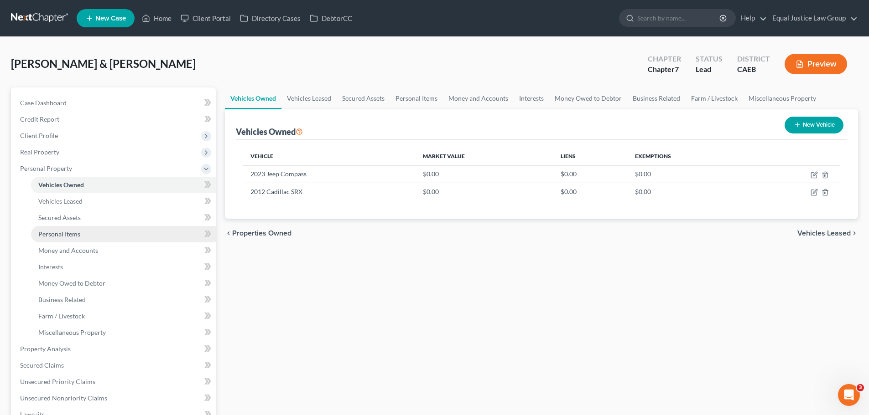
click at [81, 235] on link "Personal Items" at bounding box center [123, 234] width 185 height 16
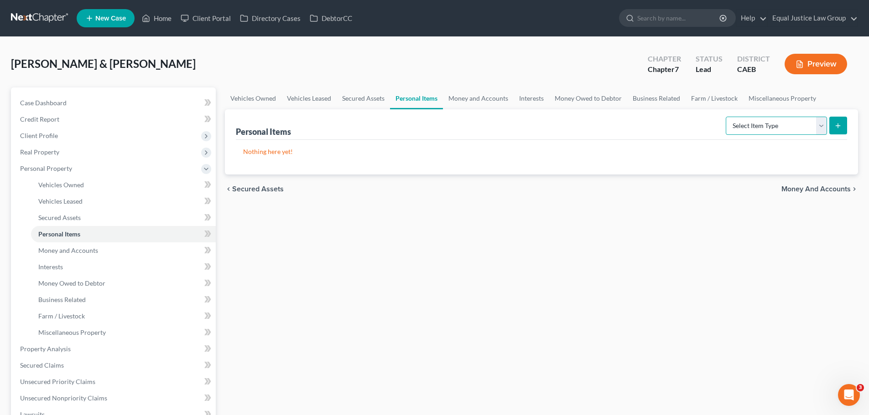
click at [771, 122] on select "Select Item Type Clothing Collectibles Of Value Electronics Firearms Household …" at bounding box center [775, 126] width 101 height 18
select select "clothing"
click at [726, 117] on select "Select Item Type Clothing Collectibles Of Value Electronics Firearms Household …" at bounding box center [775, 126] width 101 height 18
click at [840, 124] on icon "submit" at bounding box center [837, 125] width 7 height 7
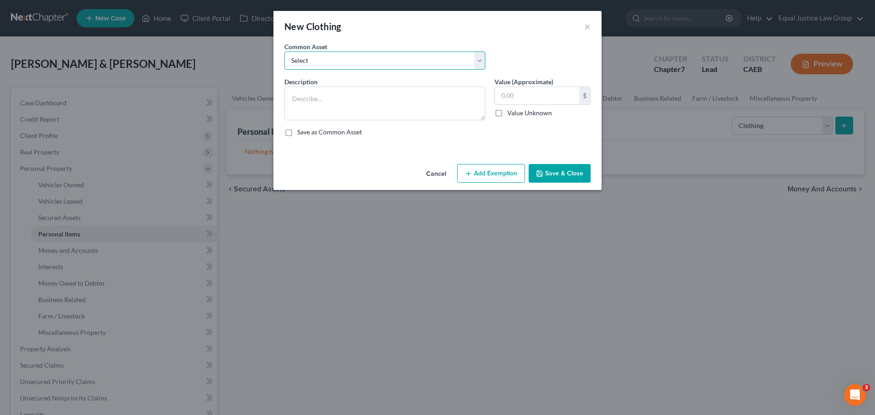
drag, startPoint x: 342, startPoint y: 57, endPoint x: 337, endPoint y: 60, distance: 5.1
click at [342, 57] on select "Select Jeans, Shirts, Dresses, Shoes, etc.. Jeans, Shirts, Dresses, Shoes, ect.." at bounding box center [385, 61] width 201 height 18
select select "0"
click at [285, 52] on select "Select Jeans, Shirts, Dresses, Shoes, etc.. Jeans, Shirts, Dresses, Shoes, ect.." at bounding box center [385, 61] width 201 height 18
type textarea "Jeans, Shirts, Dresses, Shoes, etc.."
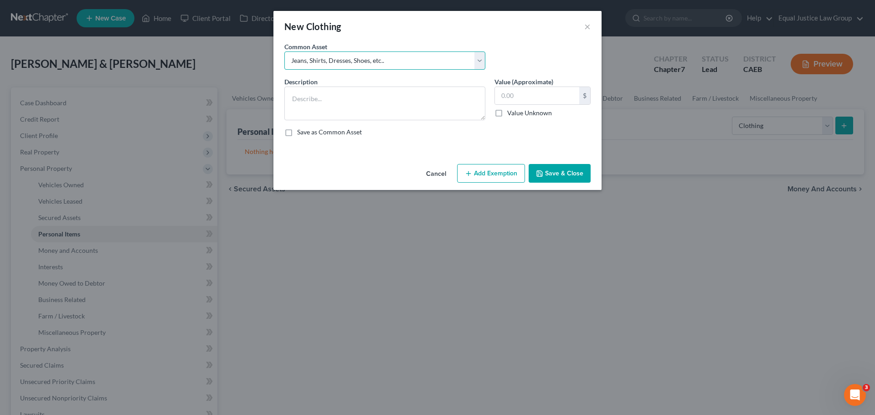
type input "500.00"
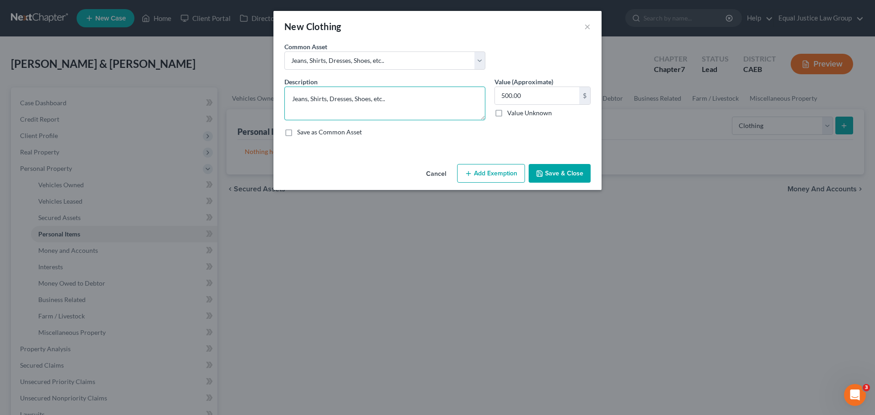
click at [411, 102] on textarea "Jeans, Shirts, Dresses, Shoes, etc.." at bounding box center [385, 104] width 201 height 34
type textarea "Jeans, Shirts, Dresses, Shoes, etc."
click at [528, 96] on input "500.00" at bounding box center [537, 95] width 84 height 17
drag, startPoint x: 534, startPoint y: 96, endPoint x: 497, endPoint y: 98, distance: 37.0
click at [497, 98] on input "1,200.00" at bounding box center [537, 95] width 84 height 17
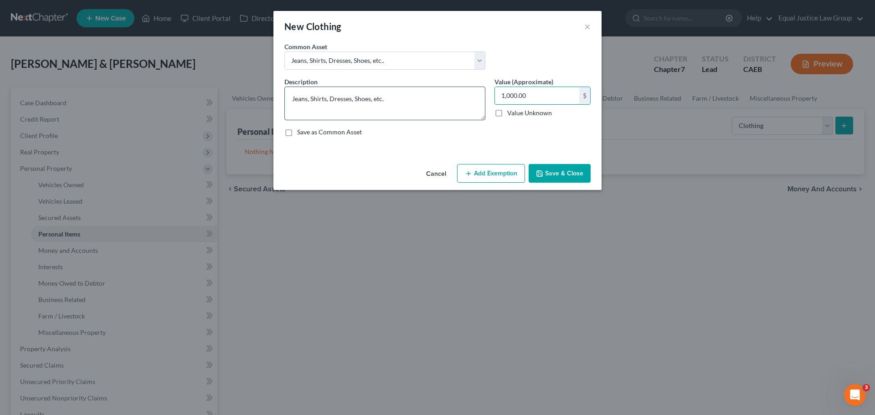
type input "1,000.00"
click at [406, 99] on textarea "Jeans, Shirts, Dresses, Shoes, etc." at bounding box center [385, 104] width 201 height 34
type textarea "Jeans, Shirts, Dresses, Shoes, etc. No single item exceeds $925.00"
click at [544, 173] on button "Save & Close" at bounding box center [560, 173] width 62 height 19
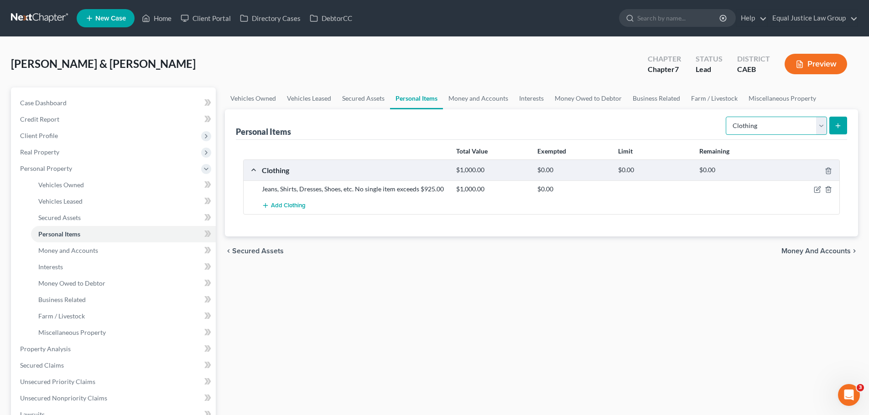
click at [820, 124] on select "Select Item Type Clothing Collectibles Of Value Electronics Firearms Household …" at bounding box center [775, 126] width 101 height 18
select select "electronics"
click at [726, 117] on select "Select Item Type Clothing Collectibles Of Value Electronics Firearms Household …" at bounding box center [775, 126] width 101 height 18
click at [842, 124] on button "submit" at bounding box center [838, 126] width 18 height 18
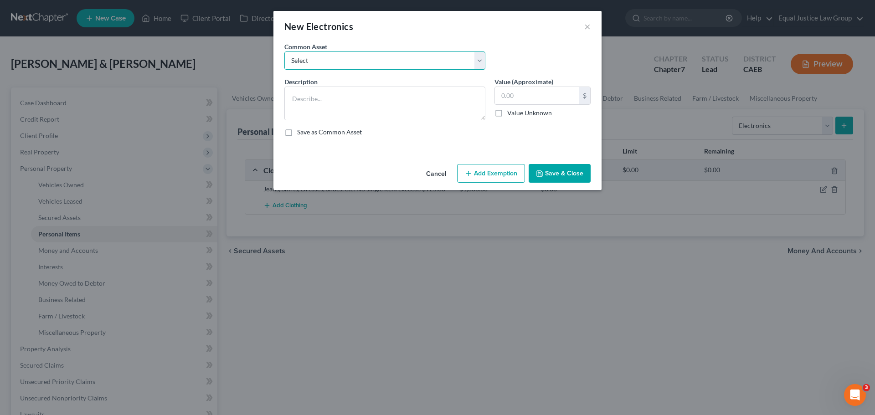
click at [468, 60] on select "Select 4 TV's, iPad, desktop computer, xbox, cell phone. No single item exceeds…" at bounding box center [385, 61] width 201 height 18
select select "1"
click at [285, 52] on select "Select 4 TV's, iPad, desktop computer, xbox, cell phone. No single item exceeds…" at bounding box center [385, 61] width 201 height 18
type textarea "iPhone, Tv, Computer"
type input "1,200.00"
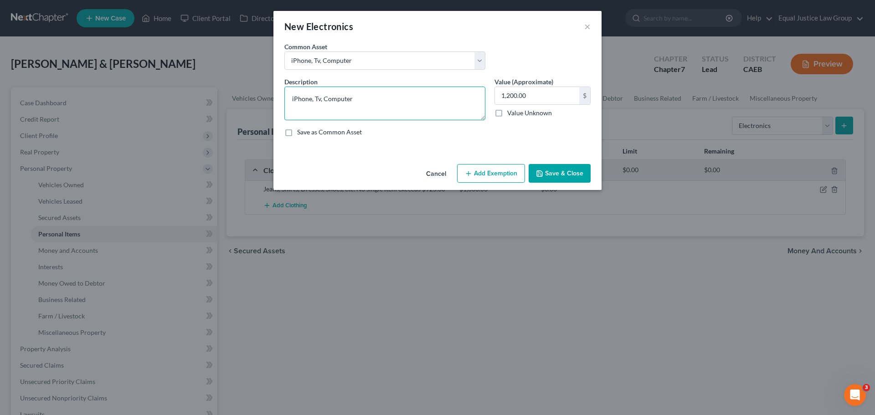
click at [399, 95] on textarea "iPhone, Tv, Computer" at bounding box center [385, 104] width 201 height 34
drag, startPoint x: 293, startPoint y: 98, endPoint x: 285, endPoint y: 98, distance: 8.2
click at [285, 98] on textarea "iPhone, Tv, Computer" at bounding box center [385, 104] width 201 height 34
type textarea "Smart Phone, Tv, Computer"
click at [556, 93] on input "1,200.00" at bounding box center [537, 95] width 84 height 17
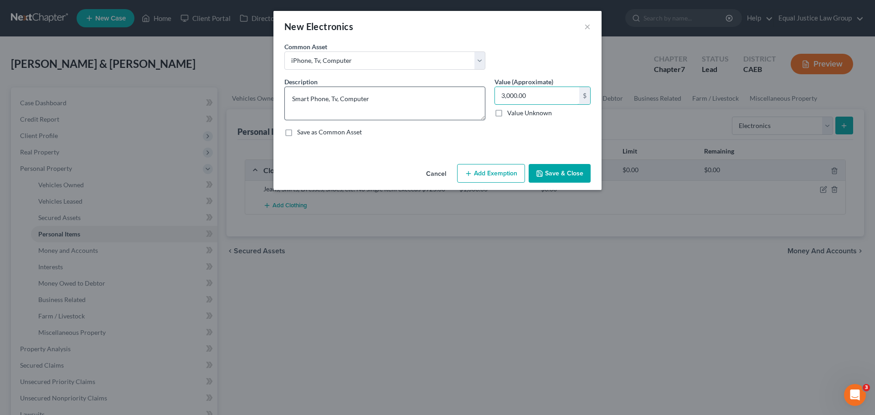
type input "3,000.00"
click at [390, 95] on textarea "Smart Phone, Tv, Computer" at bounding box center [385, 104] width 201 height 34
type textarea "Smart Phone, Tv, Computer. No single item exceeds $925.00"
click at [551, 175] on button "Save & Close" at bounding box center [560, 173] width 62 height 19
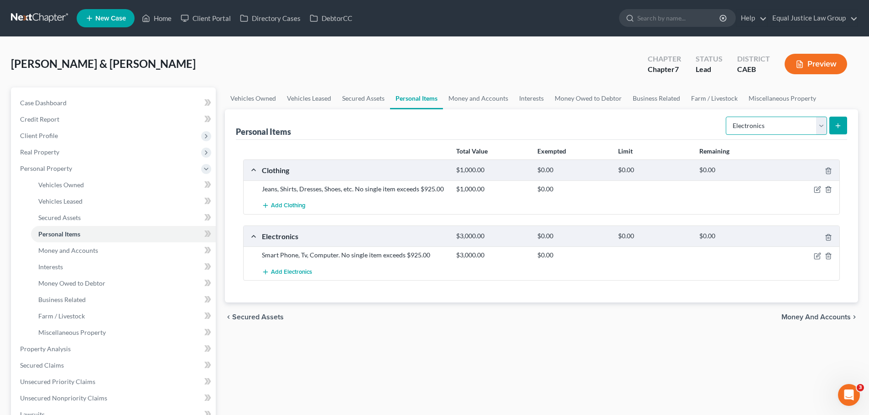
click at [818, 126] on select "Select Item Type Clothing Collectibles Of Value Electronics Firearms Household …" at bounding box center [775, 126] width 101 height 18
select select "household_goods"
click at [726, 117] on select "Select Item Type Clothing Collectibles Of Value Electronics Firearms Household …" at bounding box center [775, 126] width 101 height 18
click at [838, 127] on line "submit" at bounding box center [838, 126] width 0 height 4
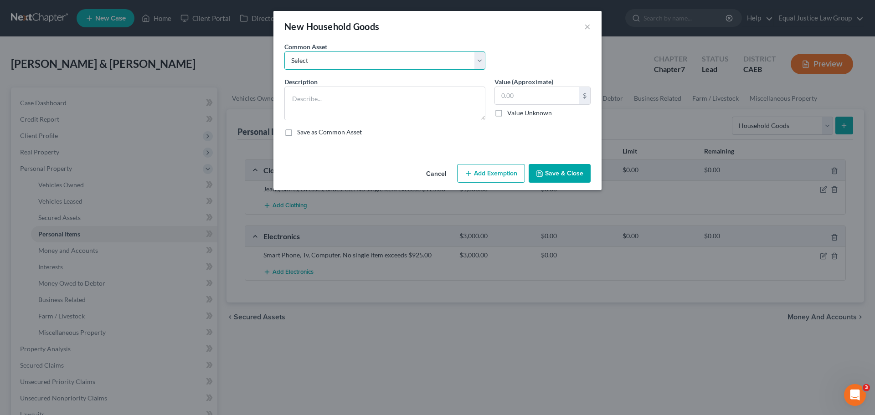
click at [482, 55] on select "Select Furniture, linens, kitchenware Furniture, linens, kitchenware Furniture,…" at bounding box center [385, 61] width 201 height 18
select select "0"
click at [285, 52] on select "Select Furniture, linens, kitchenware Furniture, linens, kitchenware Furniture,…" at bounding box center [385, 61] width 201 height 18
type textarea "Furniture, linens, kitchenware"
type input "2,000.00"
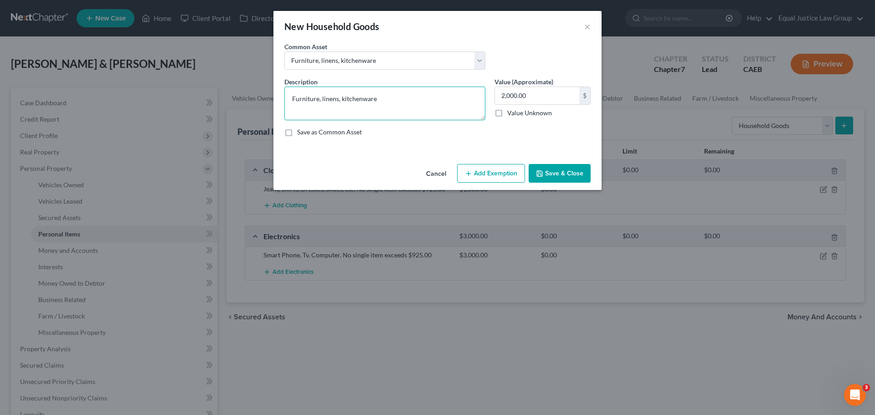
click at [381, 98] on textarea "Furniture, linens, kitchenware" at bounding box center [385, 104] width 201 height 34
type textarea "Furniture, linens, kitchenware. No single item exceeds $925.00"
click at [554, 172] on button "Save & Close" at bounding box center [560, 173] width 62 height 19
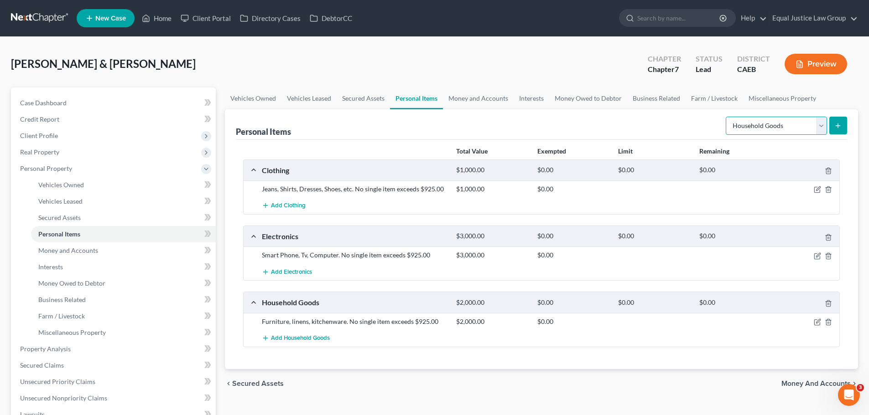
click at [774, 124] on select "Select Item Type Clothing Collectibles Of Value Electronics Firearms Household …" at bounding box center [775, 126] width 101 height 18
click at [654, 123] on div "Personal Items Select Item Type Clothing Collectibles Of Value Electronics Fire…" at bounding box center [541, 124] width 611 height 31
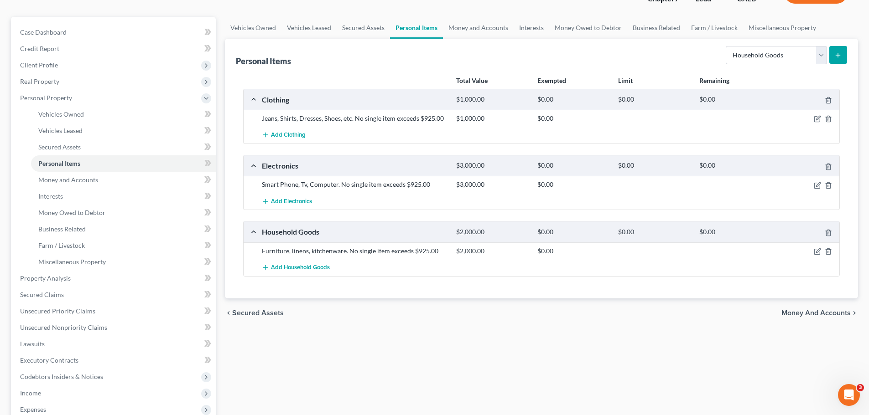
scroll to position [91, 0]
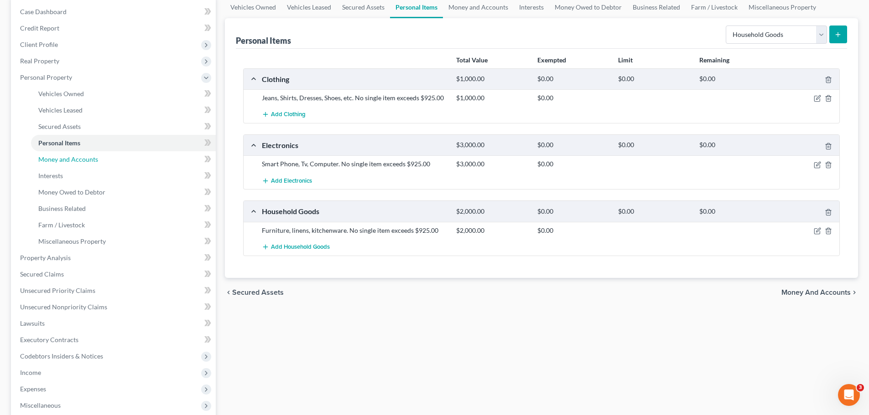
drag, startPoint x: 85, startPoint y: 158, endPoint x: 492, endPoint y: 167, distance: 406.4
click at [85, 158] on span "Money and Accounts" at bounding box center [68, 159] width 60 height 8
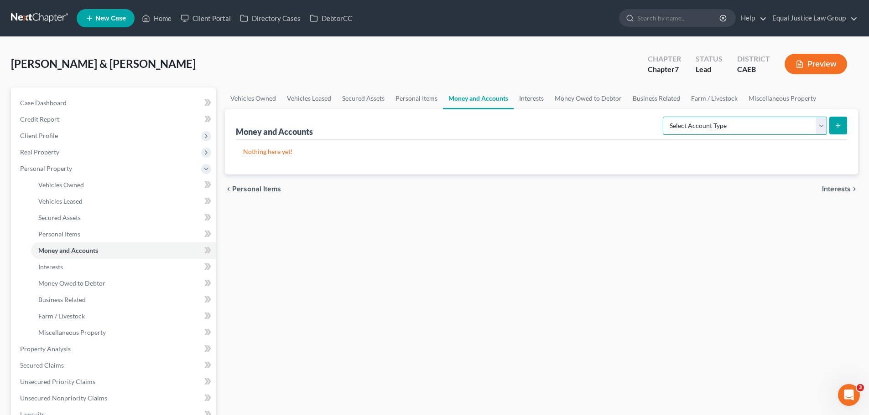
click at [819, 124] on select "Select Account Type Brokerage Cash on Hand Certificates of Deposit Checking Acc…" at bounding box center [745, 126] width 164 height 18
select select "checking"
click at [664, 117] on select "Select Account Type Brokerage Cash on Hand Certificates of Deposit Checking Acc…" at bounding box center [745, 126] width 164 height 18
click at [836, 128] on icon "submit" at bounding box center [837, 125] width 7 height 7
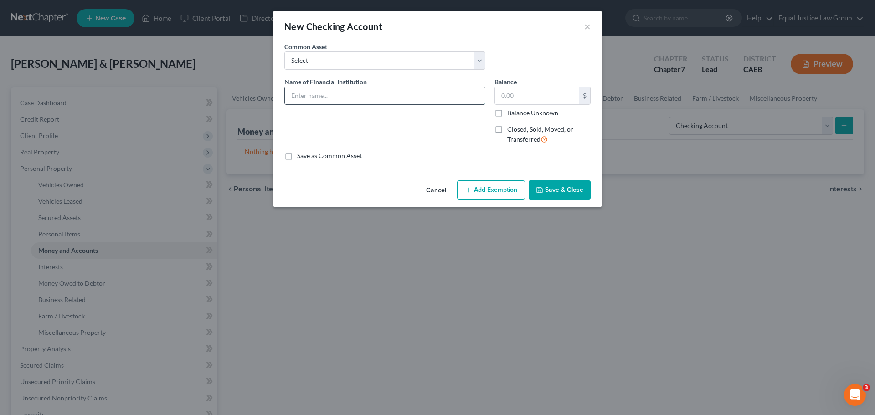
click at [336, 93] on input "text" at bounding box center [385, 95] width 200 height 17
type input "Golden 1 Credit Union"
click at [417, 75] on div "Common Asset Select EL DORADO SAVINGS BANK Chase Pacific Service Credit Union #…" at bounding box center [438, 59] width 316 height 35
click at [523, 96] on input "text" at bounding box center [537, 95] width 84 height 17
type input "500.00"
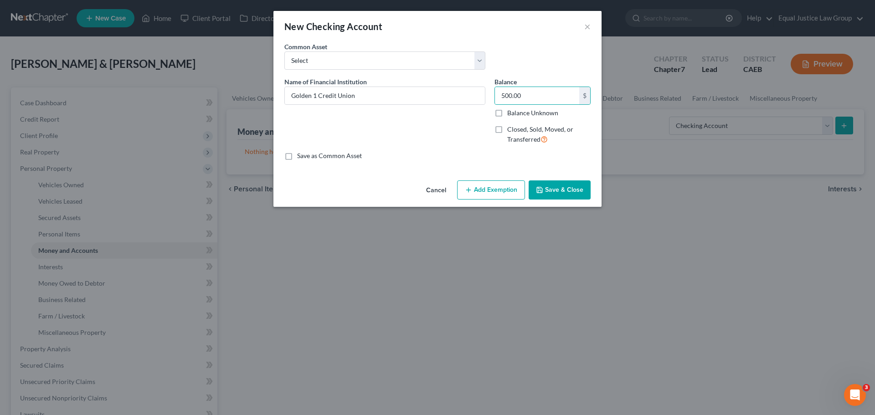
click at [573, 189] on button "Save & Close" at bounding box center [560, 190] width 62 height 19
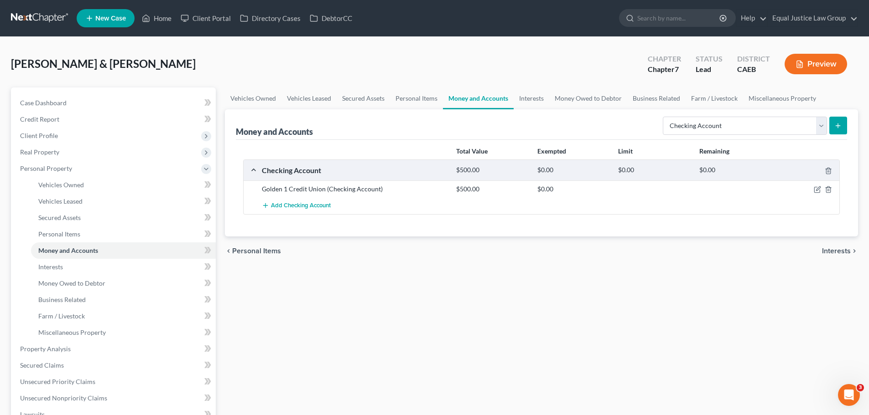
click at [844, 123] on button "submit" at bounding box center [838, 126] width 18 height 18
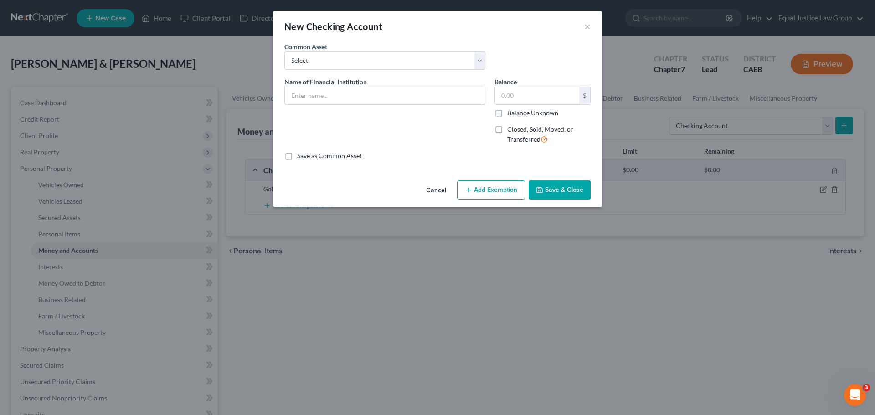
drag, startPoint x: 318, startPoint y: 96, endPoint x: 322, endPoint y: 77, distance: 20.1
click at [317, 96] on input "text" at bounding box center [385, 95] width 200 height 17
click at [325, 57] on select "Select EL DORADO SAVINGS BANK Chase Pacific Service Credit Union #148 Golden On…" at bounding box center [385, 61] width 201 height 18
click at [394, 42] on div "Common Asset Select EL DORADO SAVINGS BANK Chase Pacific Service Credit Union #…" at bounding box center [385, 56] width 210 height 28
click at [346, 87] on input "text" at bounding box center [385, 95] width 200 height 17
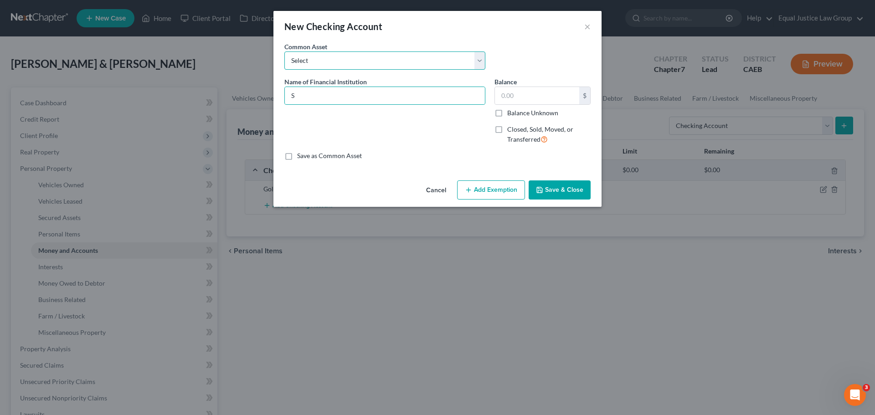
click at [368, 53] on select "Select EL DORADO SAVINGS BANK Chase Pacific Service Credit Union #148 Golden On…" at bounding box center [385, 61] width 201 height 18
drag, startPoint x: 373, startPoint y: 62, endPoint x: 383, endPoint y: 63, distance: 9.7
click at [373, 62] on select "Select EL DORADO SAVINGS BANK Chase Pacific Service Credit Union #148 Golden On…" at bounding box center [385, 61] width 201 height 18
click at [331, 93] on input "S" at bounding box center [385, 95] width 200 height 17
type input "Safe Credit Union"
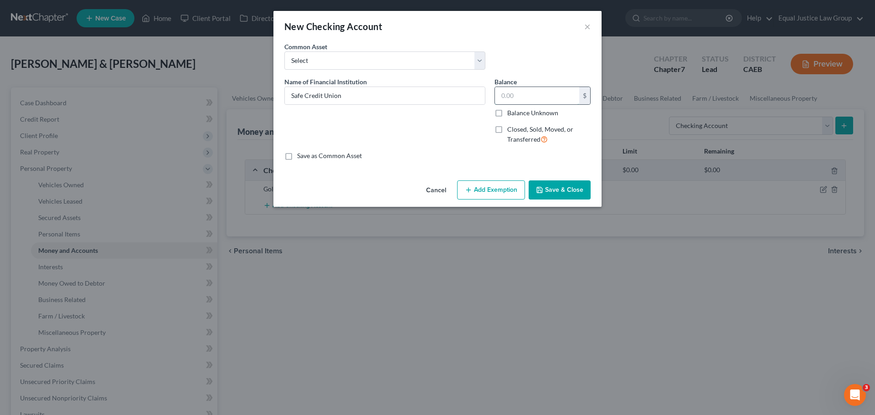
click at [540, 95] on input "text" at bounding box center [537, 95] width 84 height 17
type input "400.00"
click at [552, 185] on button "Save & Close" at bounding box center [560, 190] width 62 height 19
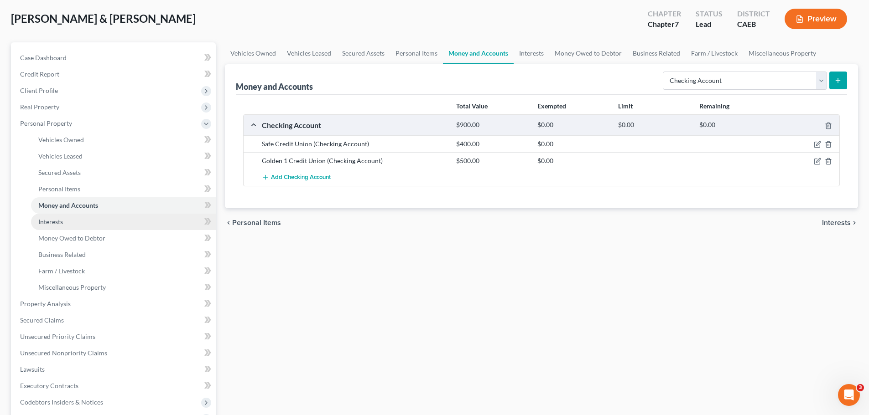
scroll to position [46, 0]
click at [532, 52] on link "Interests" at bounding box center [531, 53] width 36 height 22
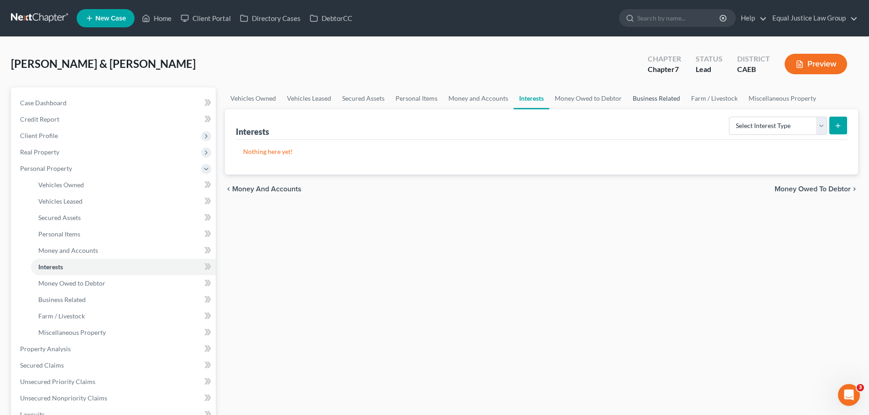
click at [655, 99] on link "Business Related" at bounding box center [656, 99] width 58 height 22
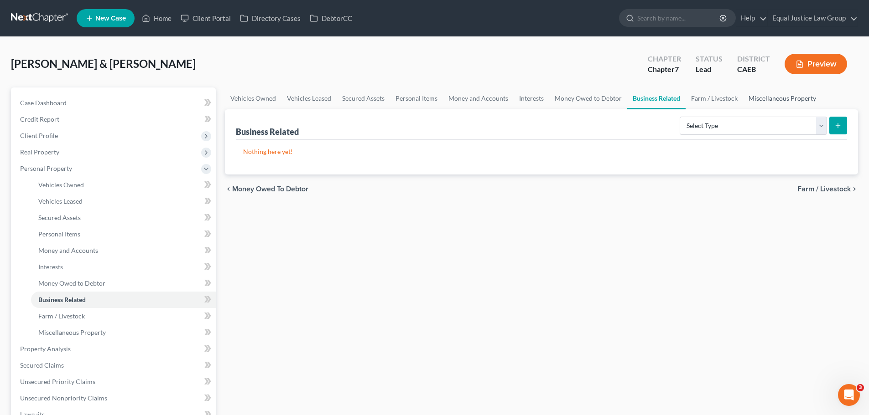
click at [765, 100] on link "Miscellaneous Property" at bounding box center [782, 99] width 78 height 22
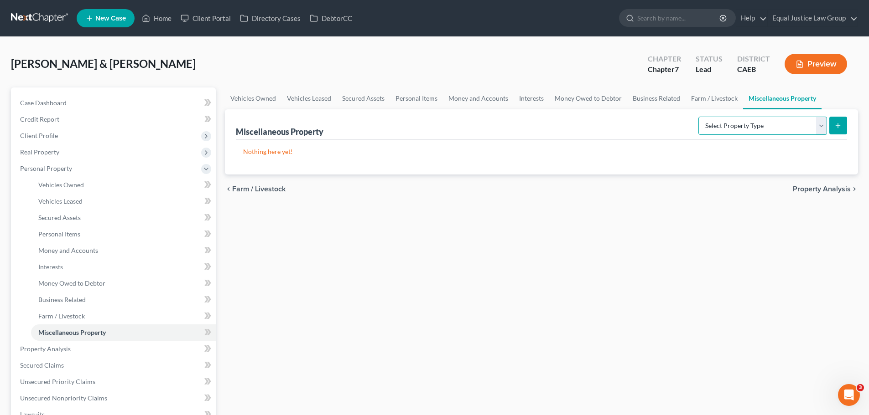
click at [773, 124] on select "Select Property Type Assigned for Creditor Benefit [DATE] Holding for Another N…" at bounding box center [762, 126] width 129 height 18
click at [708, 101] on link "Farm / Livestock" at bounding box center [713, 99] width 57 height 22
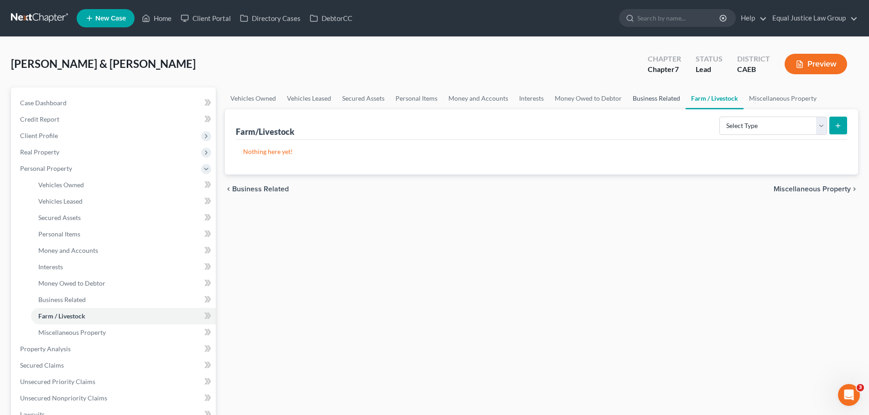
click at [642, 98] on link "Business Related" at bounding box center [656, 99] width 58 height 22
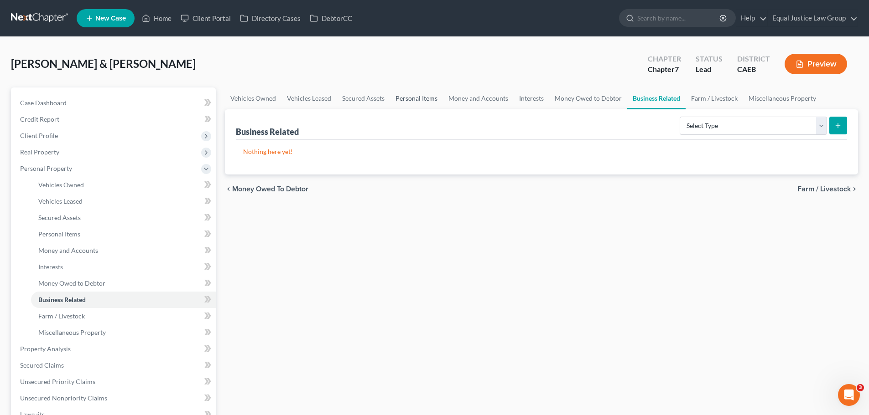
click at [416, 97] on link "Personal Items" at bounding box center [416, 99] width 53 height 22
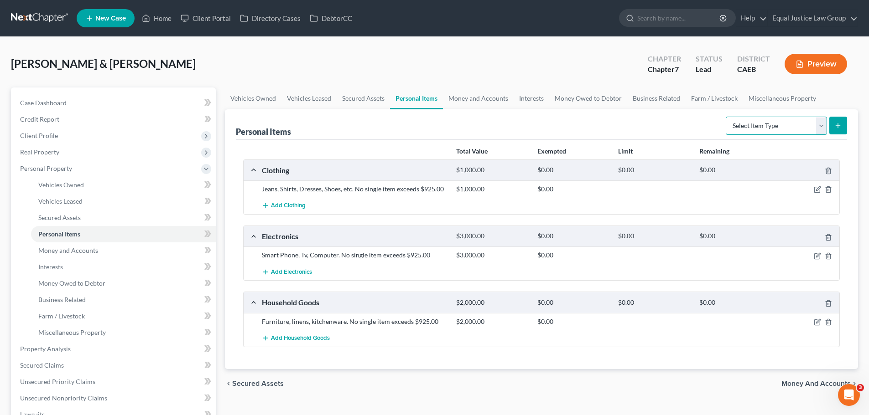
click at [822, 125] on select "Select Item Type Clothing Collectibles Of Value Electronics Firearms Household …" at bounding box center [775, 126] width 101 height 18
select select "other"
click at [726, 117] on select "Select Item Type Clothing Collectibles Of Value Electronics Firearms Household …" at bounding box center [775, 126] width 101 height 18
click at [838, 126] on line "submit" at bounding box center [838, 126] width 0 height 4
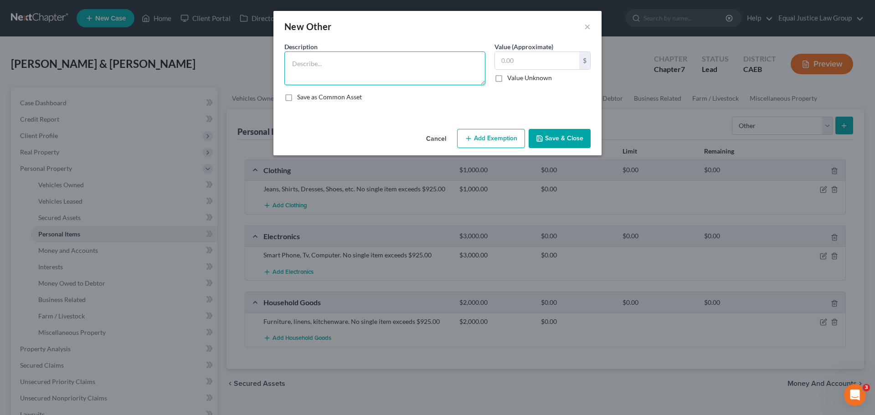
click at [315, 58] on textarea at bounding box center [385, 69] width 201 height 34
type textarea "O"
type textarea "Power tools, mechanics tools, etc. No single item exceeds $925.00"
click at [555, 53] on input "text" at bounding box center [537, 60] width 84 height 17
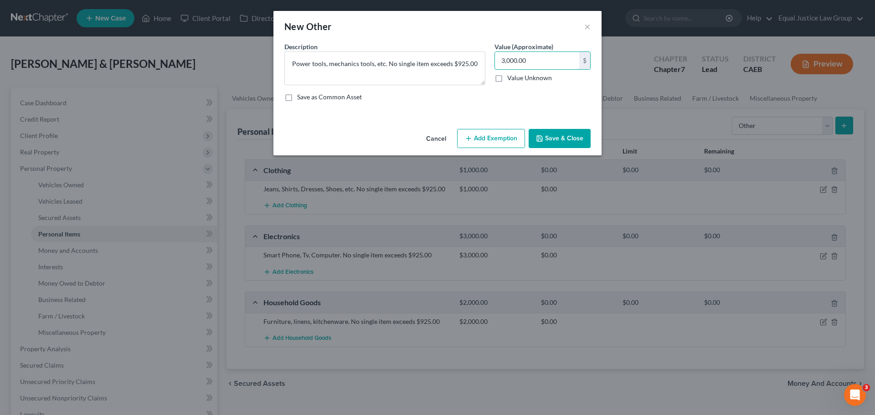
type input "3,000.00"
click at [554, 137] on button "Save & Close" at bounding box center [560, 138] width 62 height 19
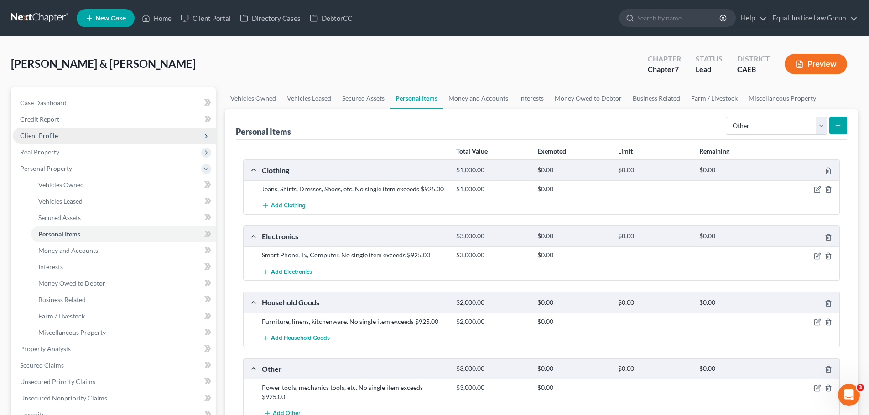
click at [52, 136] on span "Client Profile" at bounding box center [39, 136] width 38 height 8
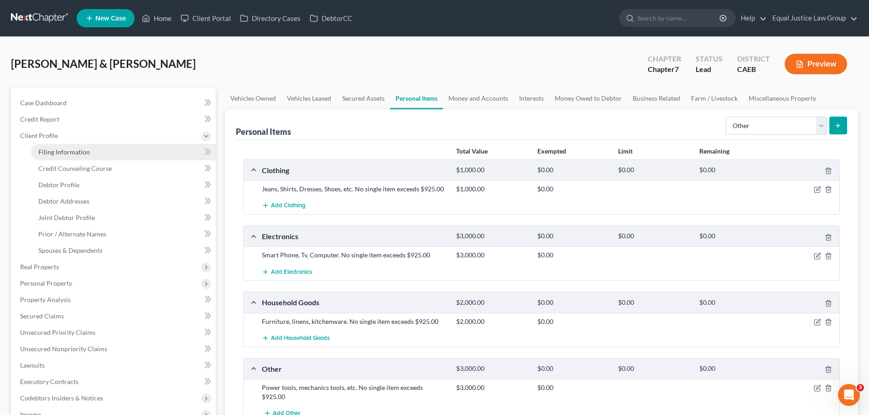
click at [75, 150] on span "Filing Information" at bounding box center [64, 152] width 52 height 8
select select "1"
select select "0"
select select "8"
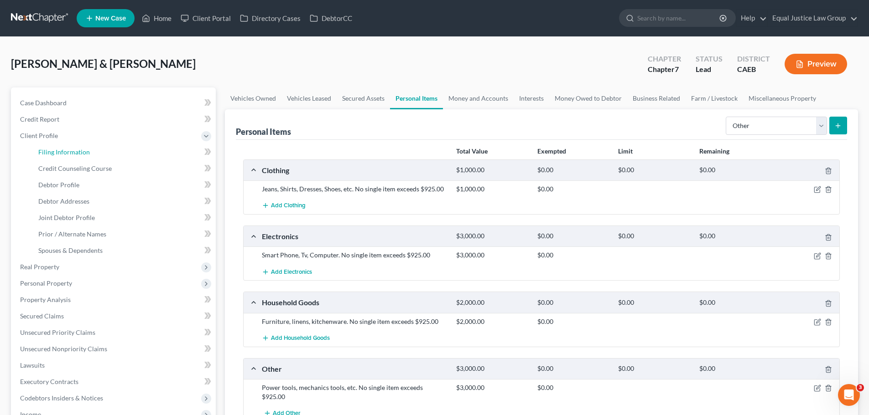
select select "0"
select select "4"
select select "0"
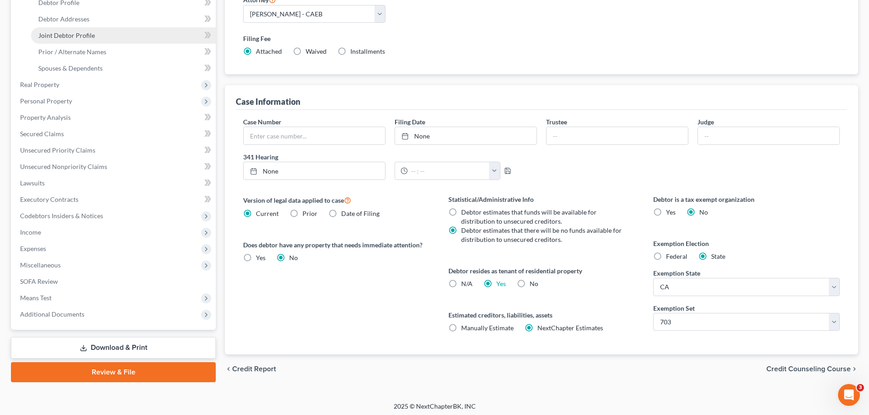
scroll to position [137, 0]
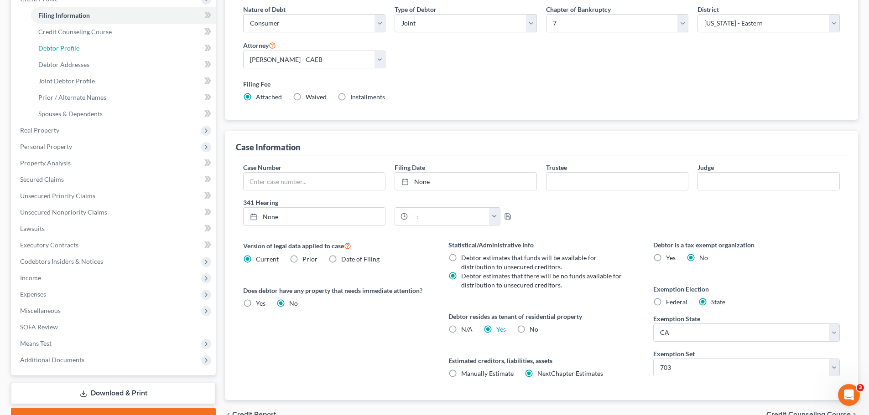
click at [67, 50] on span "Debtor Profile" at bounding box center [58, 48] width 41 height 8
select select "1"
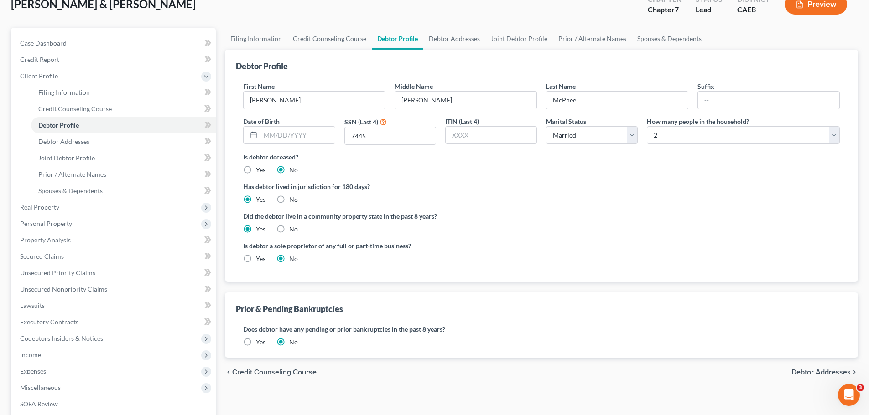
scroll to position [91, 0]
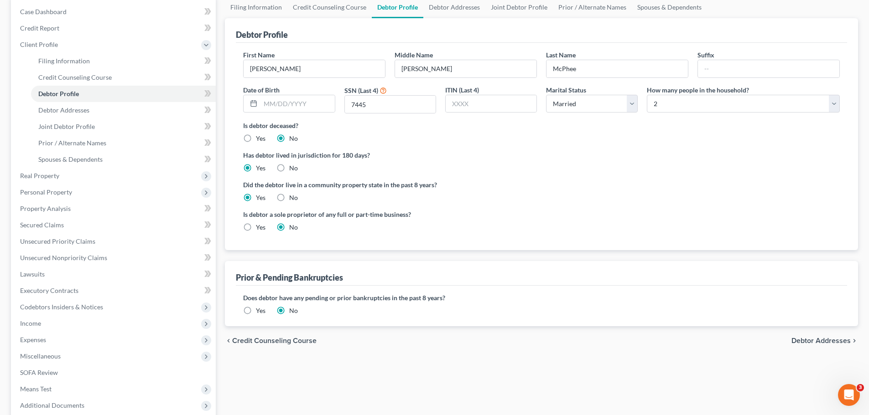
drag, startPoint x: 48, startPoint y: 323, endPoint x: 247, endPoint y: 304, distance: 199.3
click at [48, 323] on span "Income" at bounding box center [114, 324] width 203 height 16
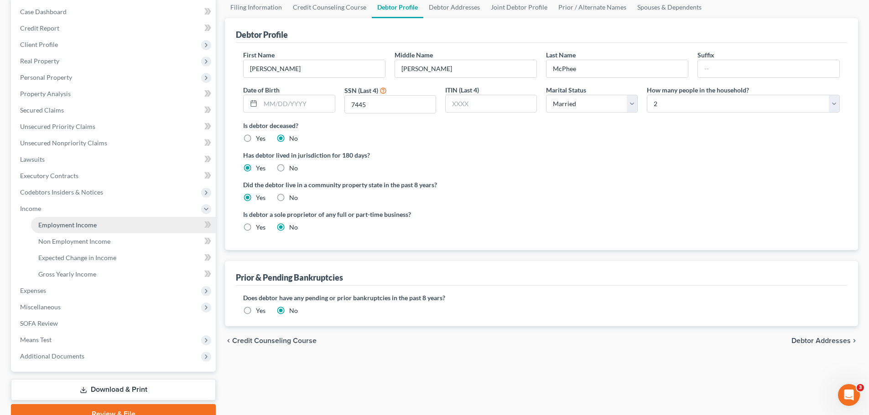
click at [74, 223] on span "Employment Income" at bounding box center [67, 225] width 58 height 8
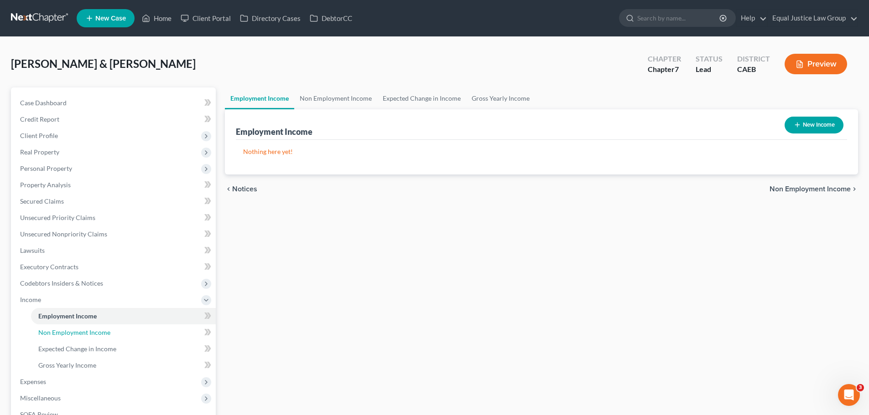
click at [69, 330] on span "Non Employment Income" at bounding box center [74, 333] width 72 height 8
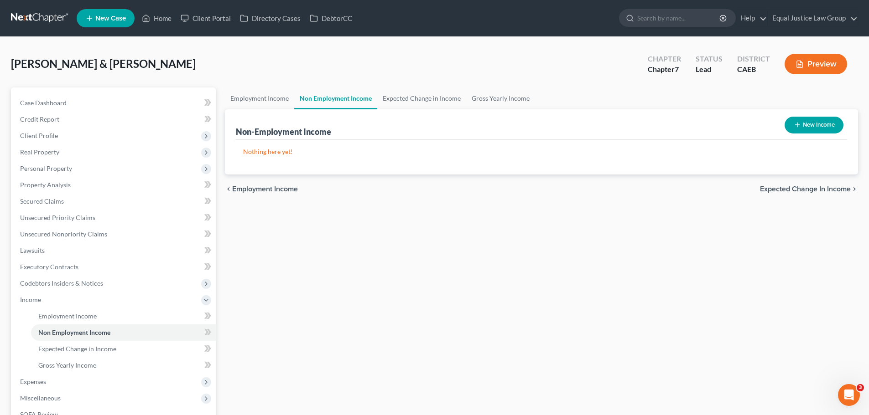
click at [802, 129] on button "New Income" at bounding box center [813, 125] width 59 height 17
select select "0"
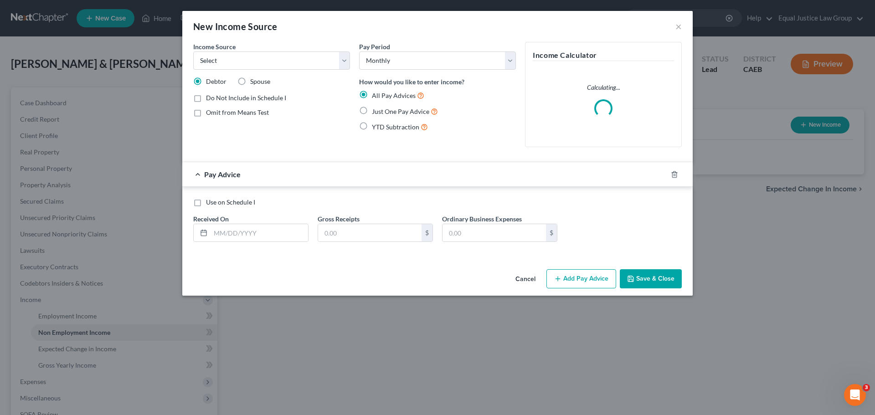
click at [250, 81] on span "Spouse" at bounding box center [260, 82] width 20 height 8
click at [254, 81] on input "Spouse" at bounding box center [257, 80] width 6 height 6
radio input "true"
click at [263, 62] on select "Select Unemployment Disability (from employer) Pension Retirement Social Securi…" at bounding box center [271, 61] width 157 height 18
select select "4"
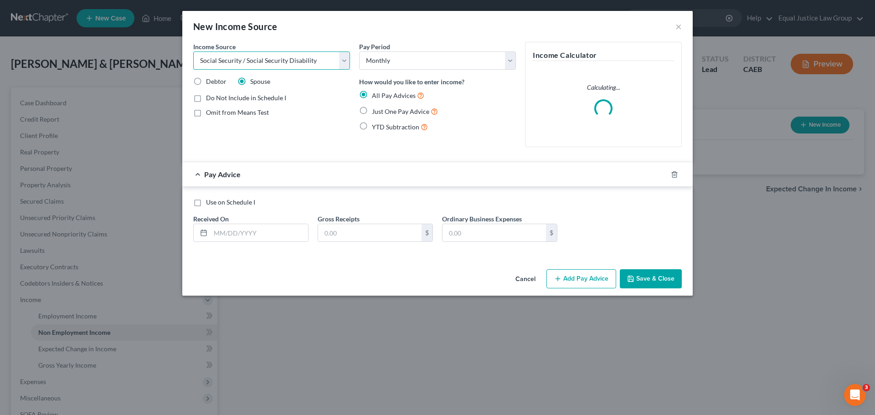
click at [193, 52] on select "Select Unemployment Disability (from employer) Pension Retirement Social Securi…" at bounding box center [271, 61] width 157 height 18
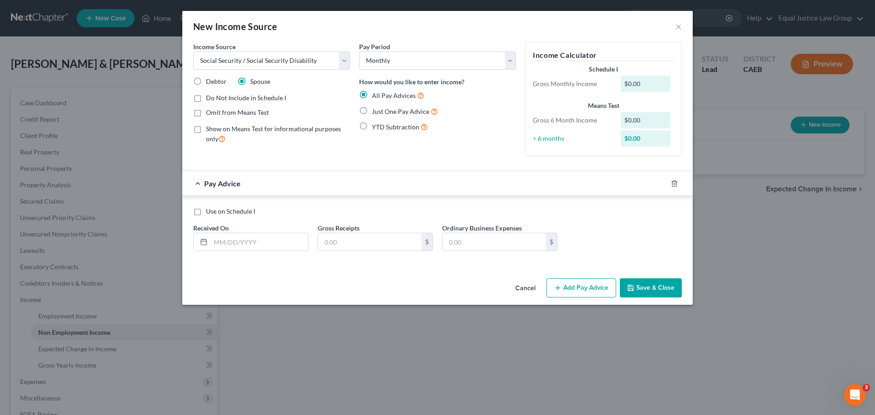
click at [390, 116] on label "Just One Pay Advice" at bounding box center [405, 111] width 66 height 10
click at [382, 112] on input "Just One Pay Advice" at bounding box center [379, 109] width 6 height 6
radio input "true"
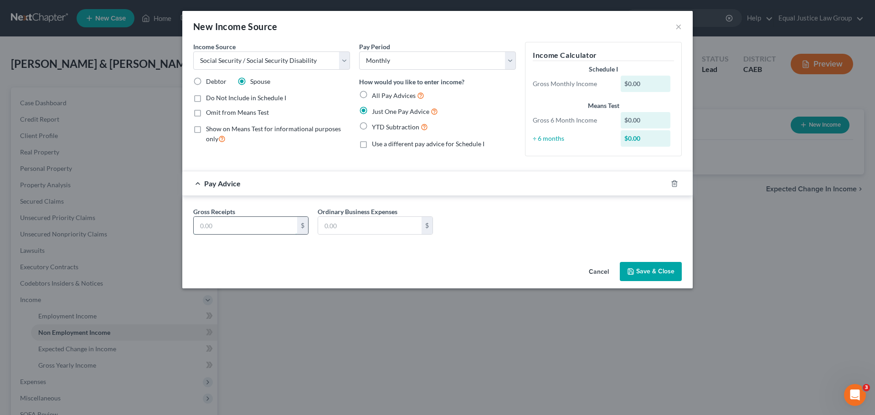
click at [265, 228] on input "text" at bounding box center [246, 225] width 104 height 17
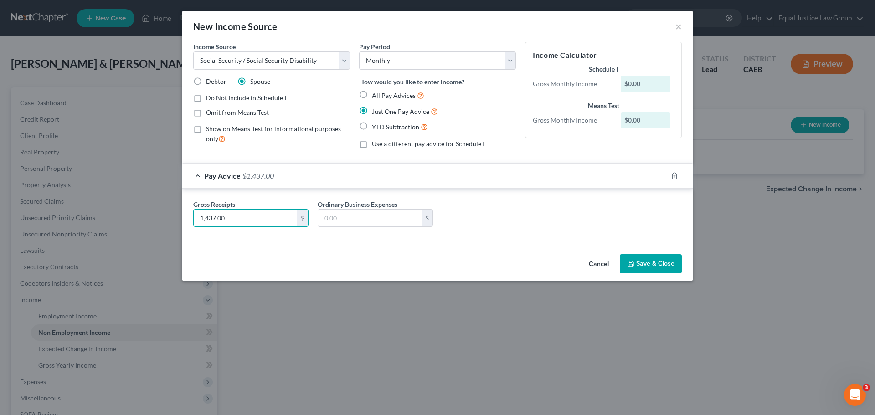
type input "1,437.00"
click at [647, 264] on button "Save & Close" at bounding box center [651, 263] width 62 height 19
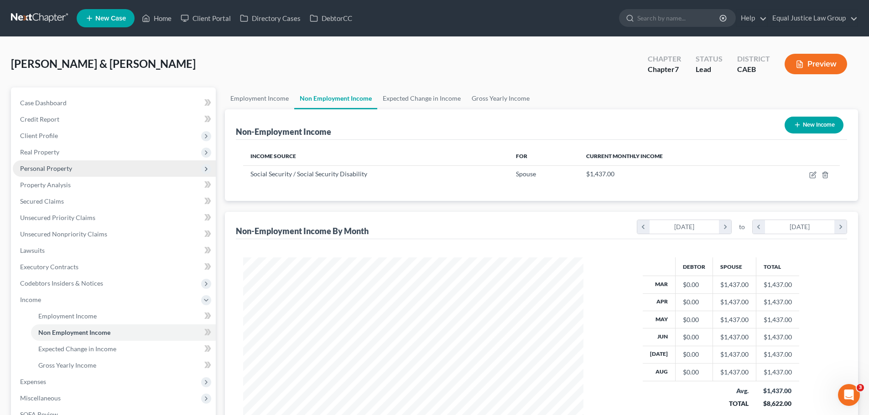
click at [72, 174] on span "Personal Property" at bounding box center [114, 169] width 203 height 16
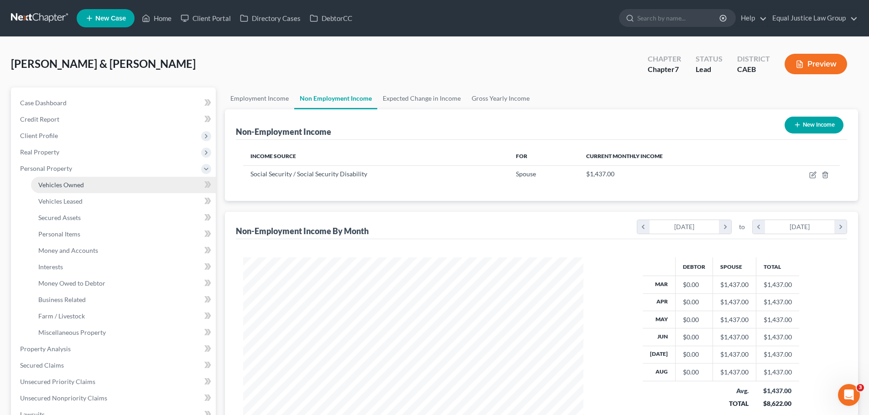
click at [78, 181] on span "Vehicles Owned" at bounding box center [61, 185] width 46 height 8
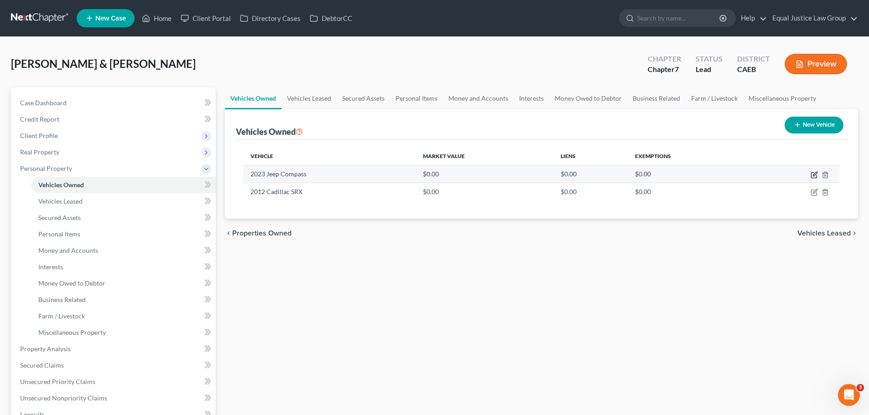
click at [814, 176] on icon "button" at bounding box center [815, 174] width 4 height 4
select select "0"
select select "3"
select select "2"
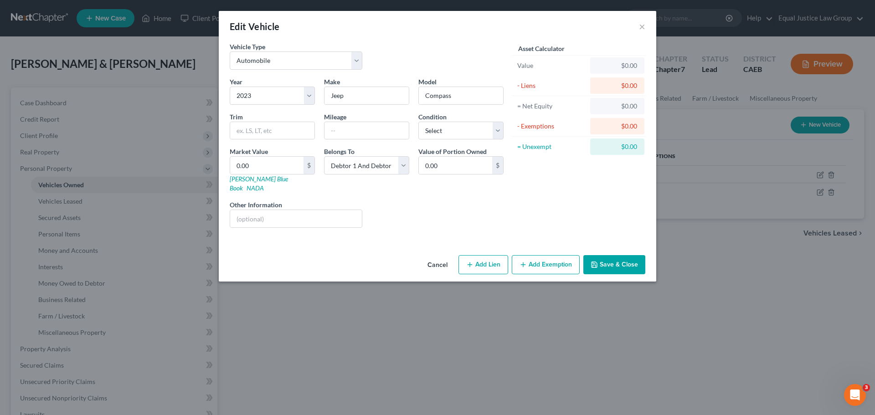
click at [497, 256] on button "Add Lien" at bounding box center [484, 264] width 50 height 19
select select "2"
select select "0"
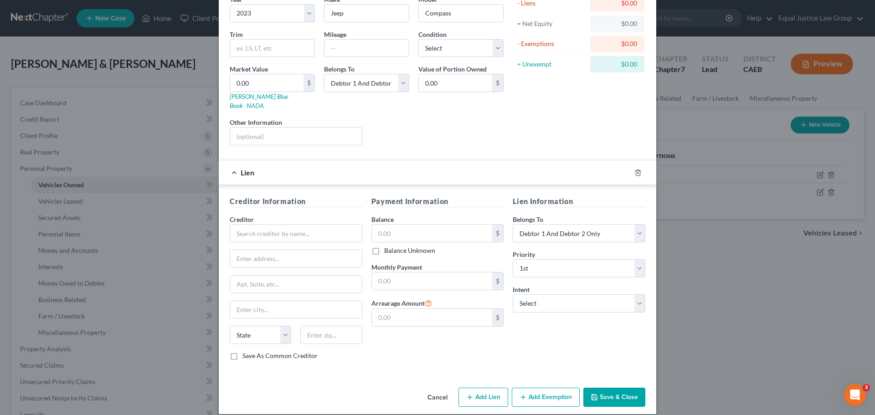
scroll to position [83, 0]
click at [416, 272] on input "text" at bounding box center [432, 280] width 121 height 17
type input "400.00"
click at [529, 294] on select "Select Surrender Redeem Reaffirm Avoid Other" at bounding box center [579, 303] width 133 height 18
click at [513, 294] on select "Select Surrender Redeem Reaffirm Avoid Other" at bounding box center [579, 303] width 133 height 18
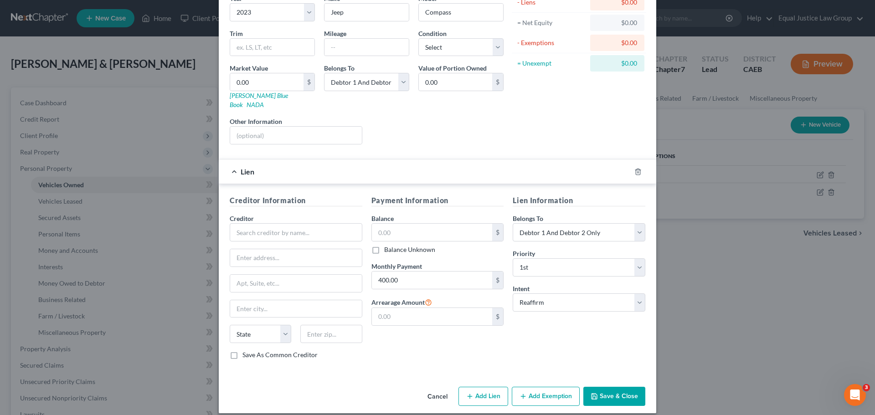
click at [532, 341] on div "Lien Information Belongs To * Select Debtor 1 Only Debtor 2 Only Debtor 1 And D…" at bounding box center [579, 281] width 142 height 172
click at [543, 295] on select "Select Surrender Redeem Reaffirm Avoid Other" at bounding box center [579, 303] width 133 height 18
click at [486, 338] on div "Payment Information Balance $ Balance Unknown Balance Undetermined $ Balance Un…" at bounding box center [438, 281] width 142 height 172
click at [285, 224] on input "text" at bounding box center [296, 232] width 133 height 18
click at [279, 223] on input "n/a" at bounding box center [296, 232] width 133 height 18
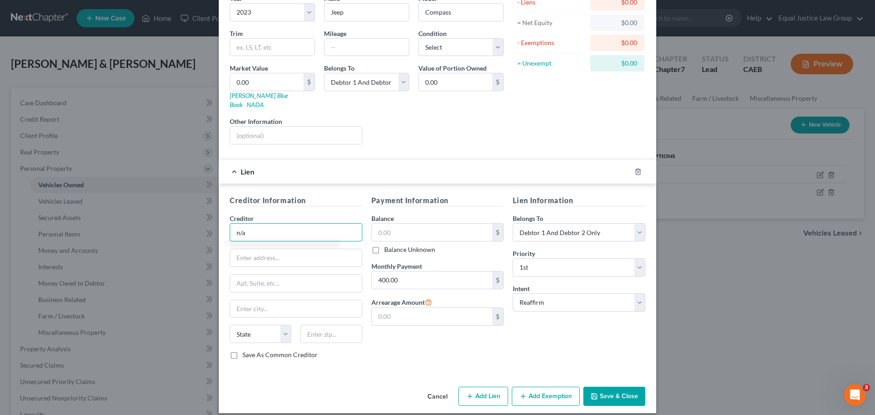
click at [278, 223] on input "n/a" at bounding box center [296, 232] width 133 height 18
click at [599, 391] on button "Save & Close" at bounding box center [615, 396] width 62 height 19
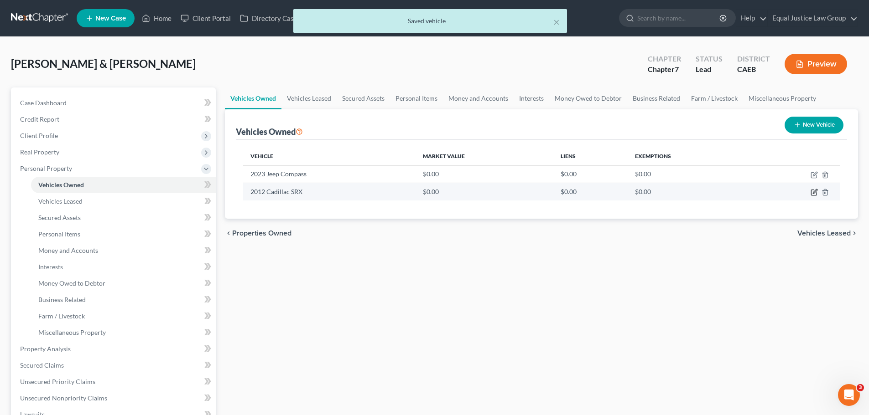
click at [814, 193] on icon "button" at bounding box center [813, 192] width 7 height 7
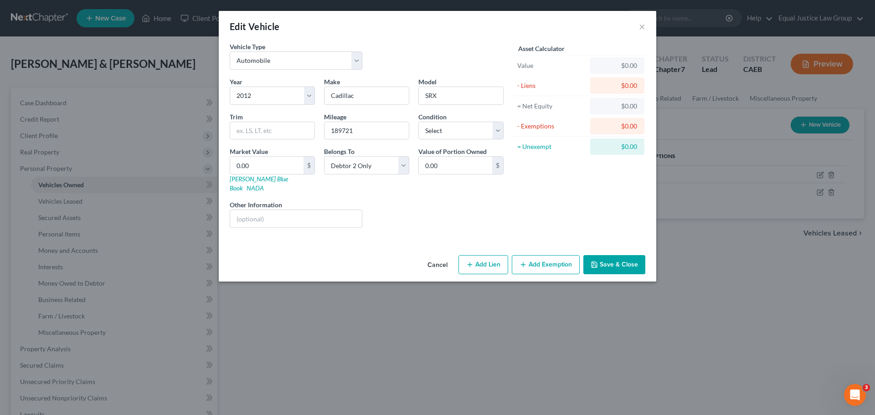
click at [480, 255] on button "Add Lien" at bounding box center [484, 264] width 50 height 19
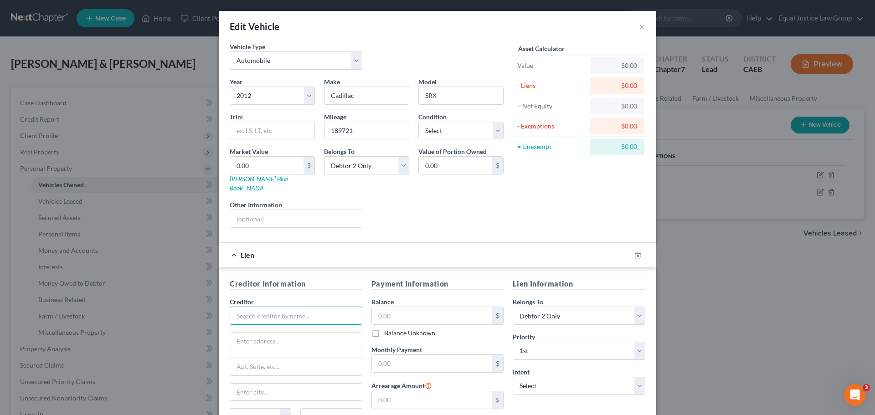
click at [273, 308] on input "text" at bounding box center [296, 316] width 133 height 18
click at [415, 307] on input "text" at bounding box center [432, 315] width 121 height 17
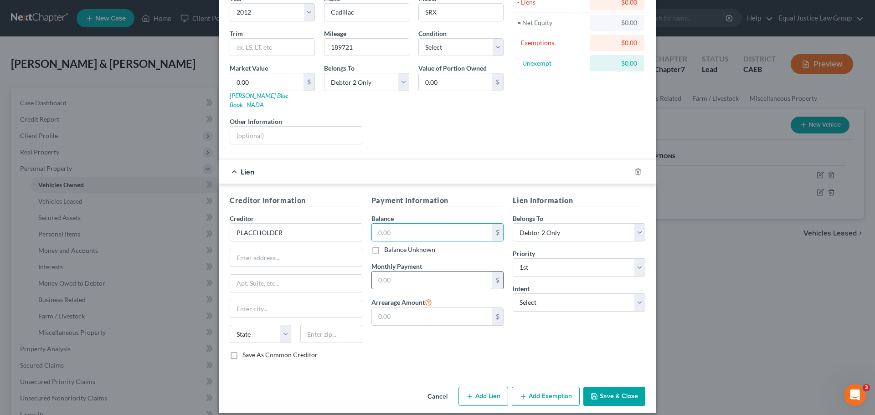
click at [413, 276] on input "text" at bounding box center [432, 280] width 121 height 17
drag, startPoint x: 617, startPoint y: 383, endPoint x: 675, endPoint y: 345, distance: 69.2
click at [617, 387] on button "Save & Close" at bounding box center [615, 396] width 62 height 19
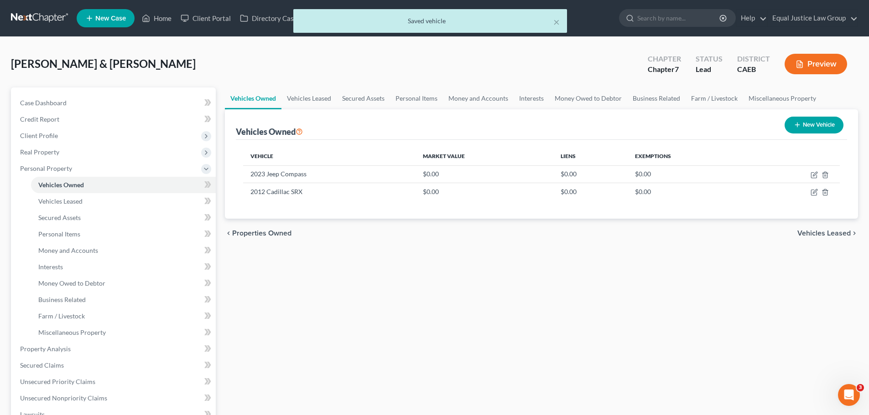
click at [730, 306] on div "Vehicles Owned Vehicles Leased Secured Assets Personal Items Money and Accounts…" at bounding box center [541, 351] width 642 height 527
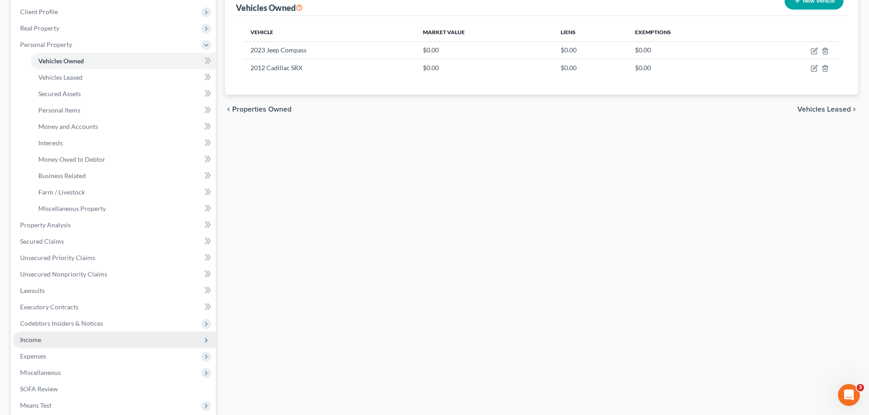
scroll to position [137, 0]
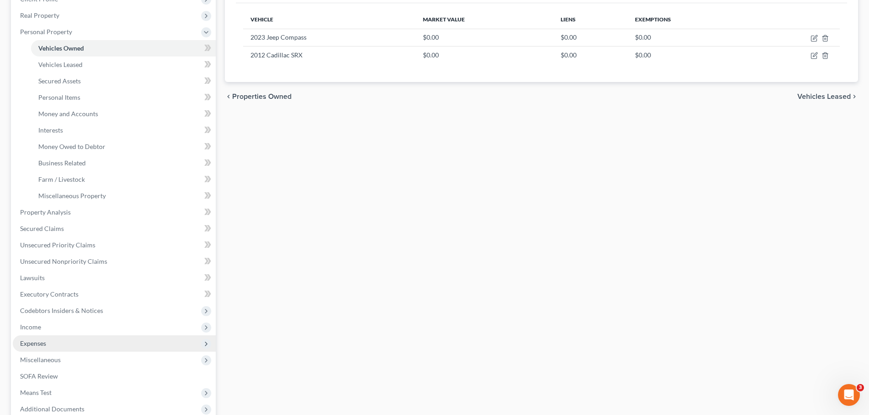
drag, startPoint x: 37, startPoint y: 343, endPoint x: 93, endPoint y: 342, distance: 56.1
click at [37, 343] on span "Expenses" at bounding box center [33, 344] width 26 height 8
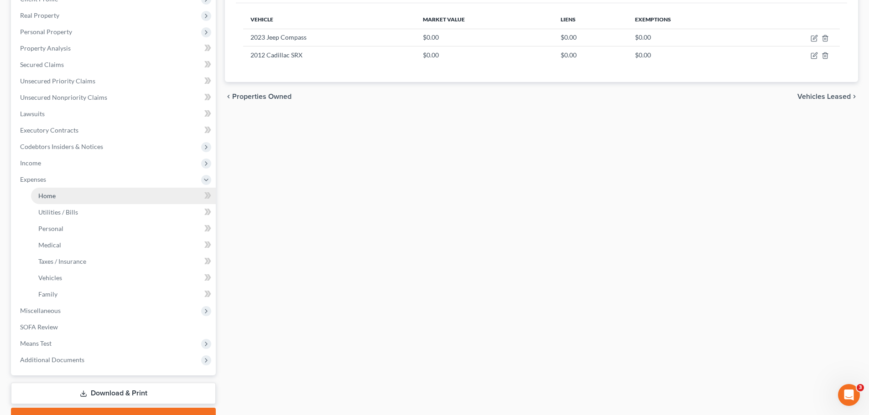
click at [50, 196] on span "Home" at bounding box center [46, 196] width 17 height 8
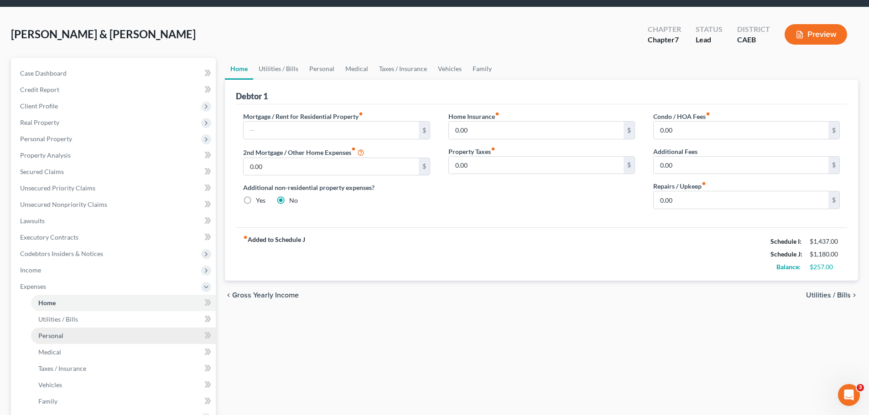
scroll to position [46, 0]
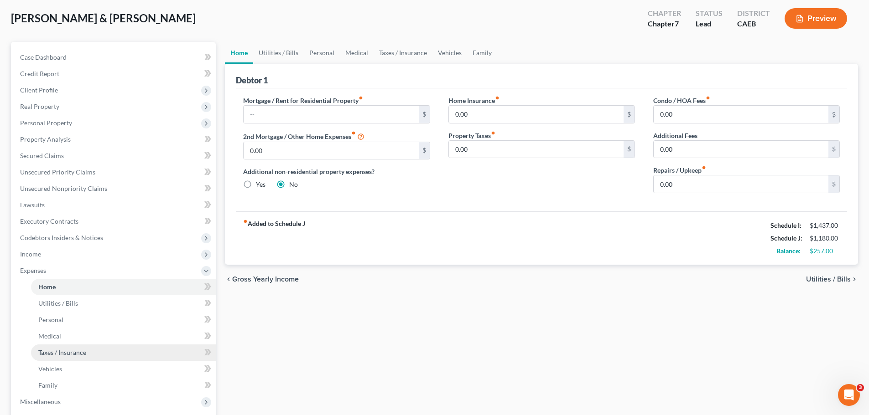
click at [68, 354] on span "Taxes / Insurance" at bounding box center [62, 353] width 48 height 8
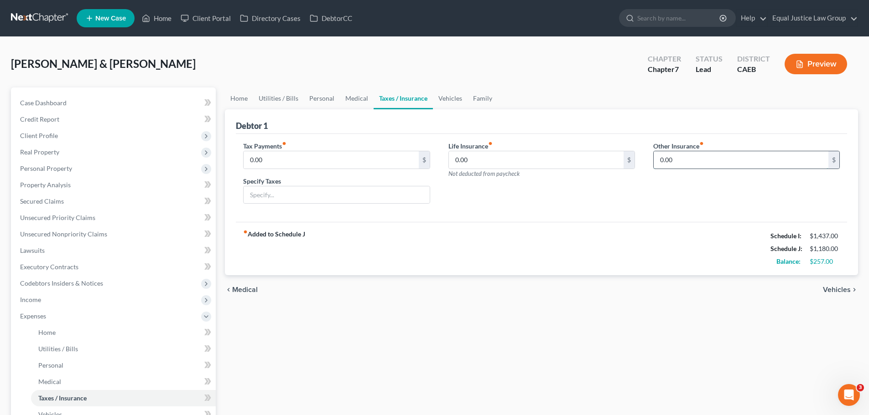
click at [719, 161] on input "0.00" at bounding box center [740, 159] width 175 height 17
click at [693, 187] on input "text" at bounding box center [746, 185] width 186 height 17
click at [572, 214] on div "Tax Payments fiber_manual_record 0.00 $ Specify Taxes Life Insurance fiber_manu…" at bounding box center [541, 178] width 611 height 88
click at [160, 15] on link "Home" at bounding box center [156, 18] width 39 height 16
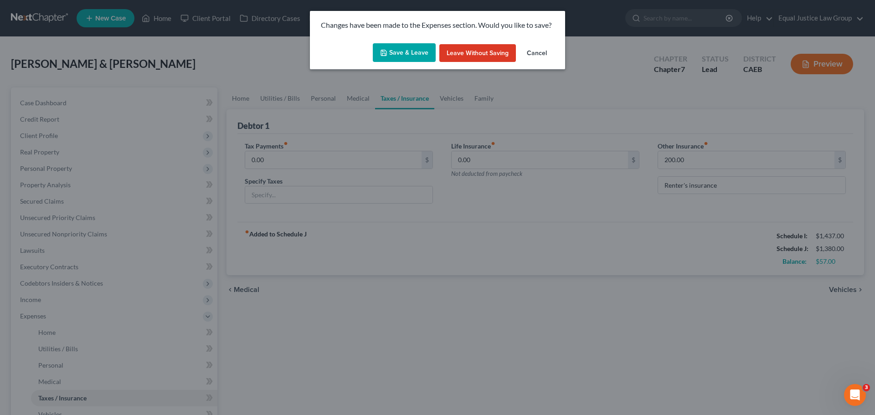
click at [411, 51] on button "Save & Leave" at bounding box center [404, 52] width 63 height 19
